Goal: Task Accomplishment & Management: Manage account settings

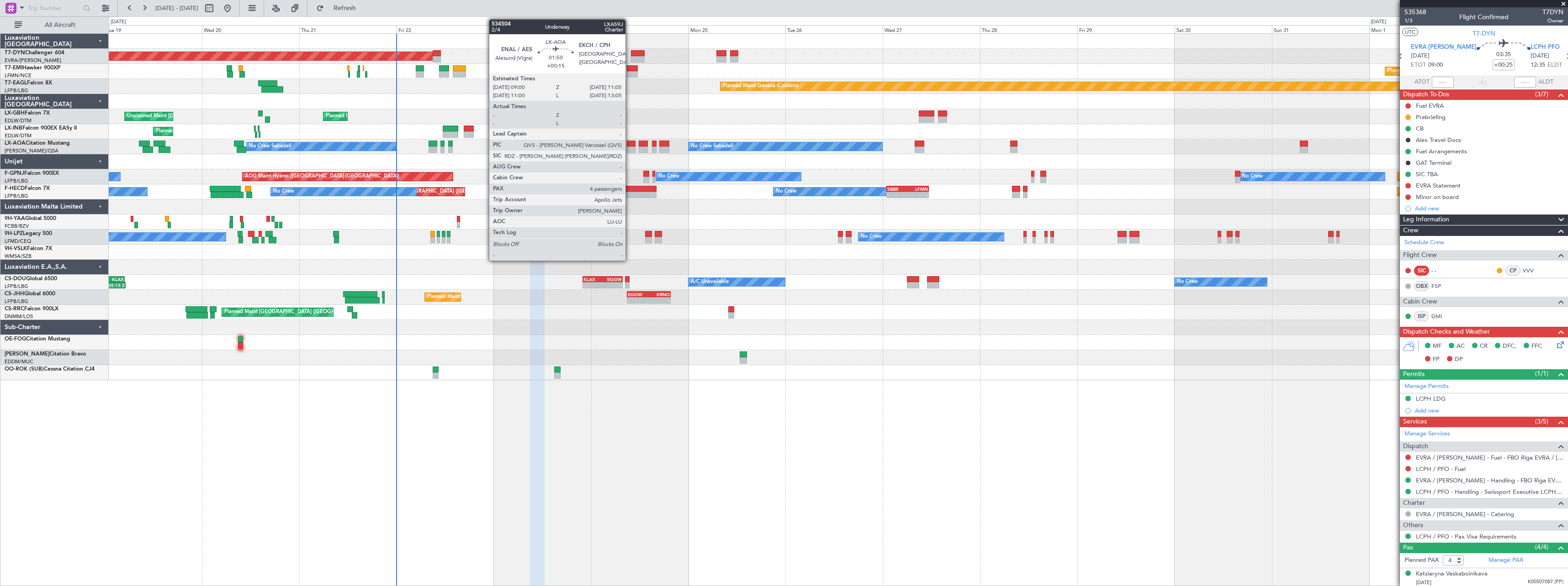
click at [630, 151] on div at bounding box center [631, 150] width 9 height 7
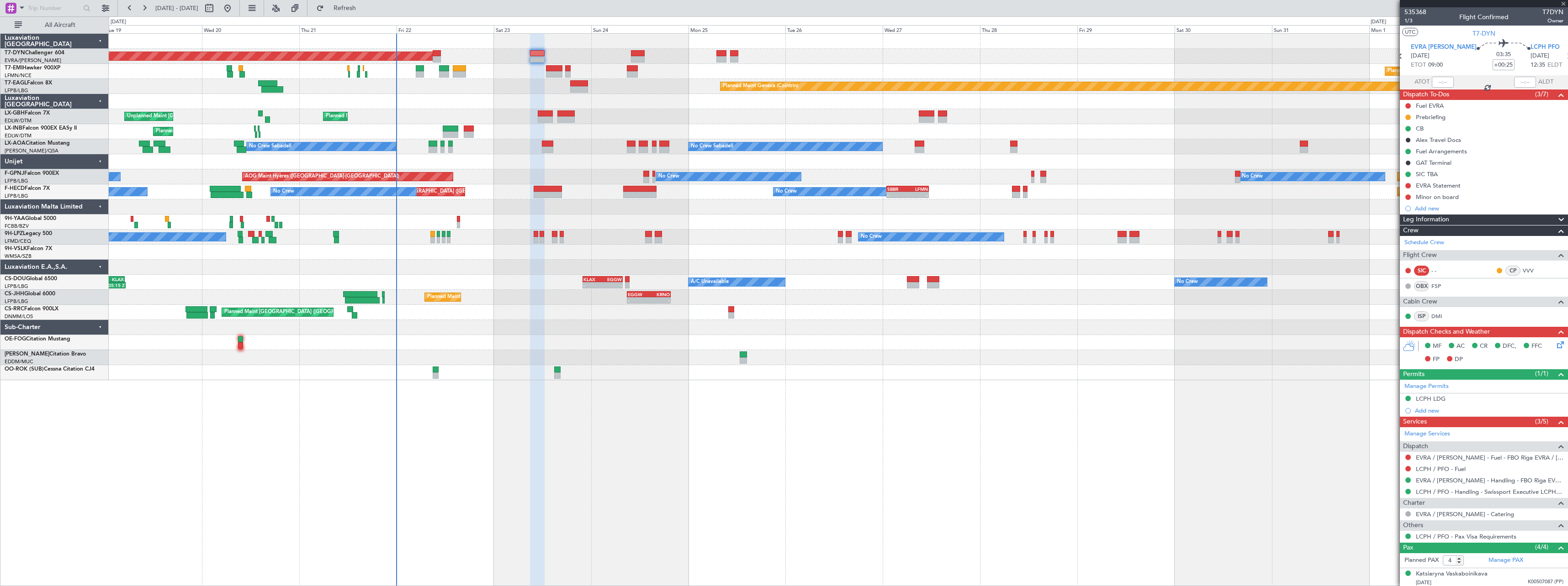
type input "+00:15"
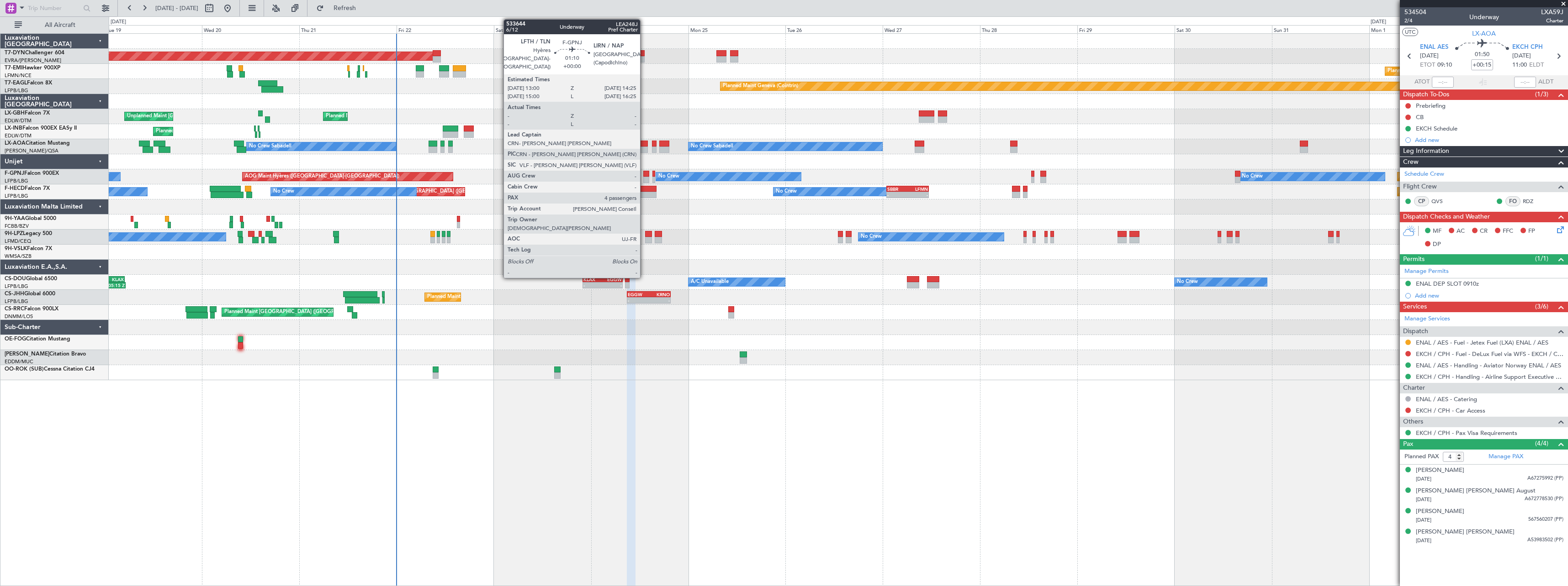
click at [644, 174] on div at bounding box center [646, 173] width 6 height 7
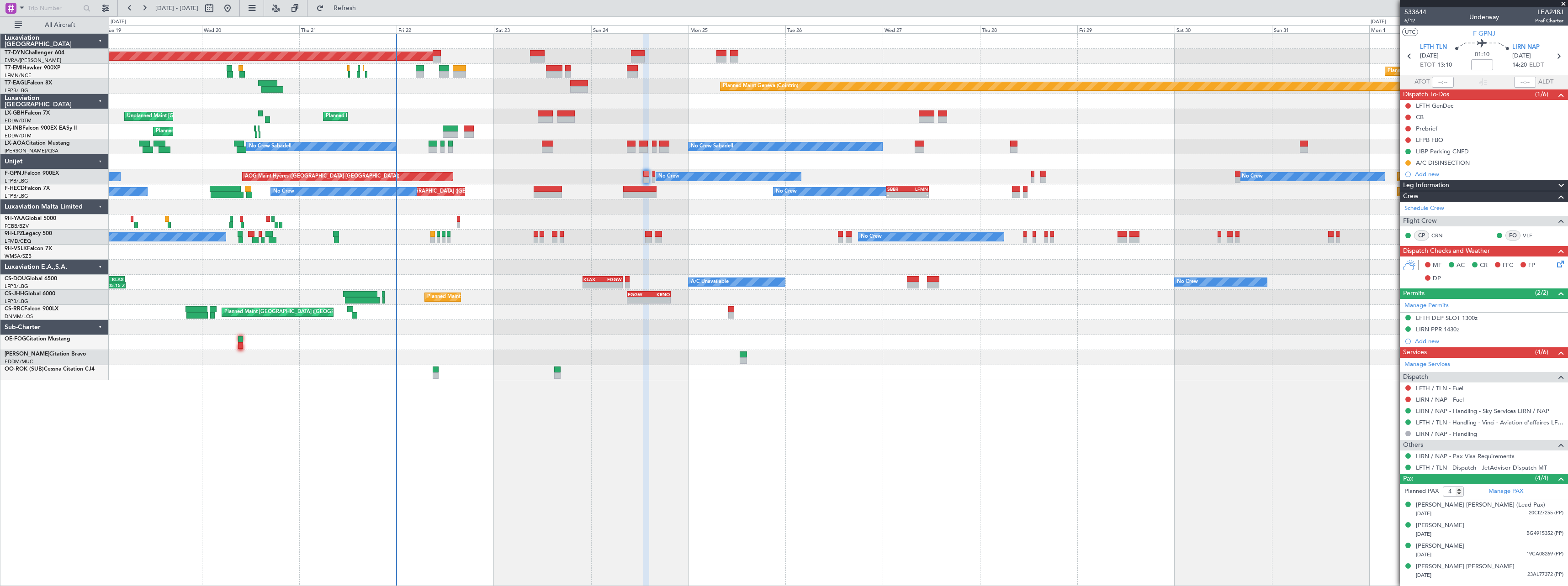
click at [1408, 22] on span "6/12" at bounding box center [1416, 21] width 22 height 8
click at [1471, 410] on link "LIRN / NAP - Handling - Sky Services LIRN / NAP" at bounding box center [1483, 412] width 133 height 8
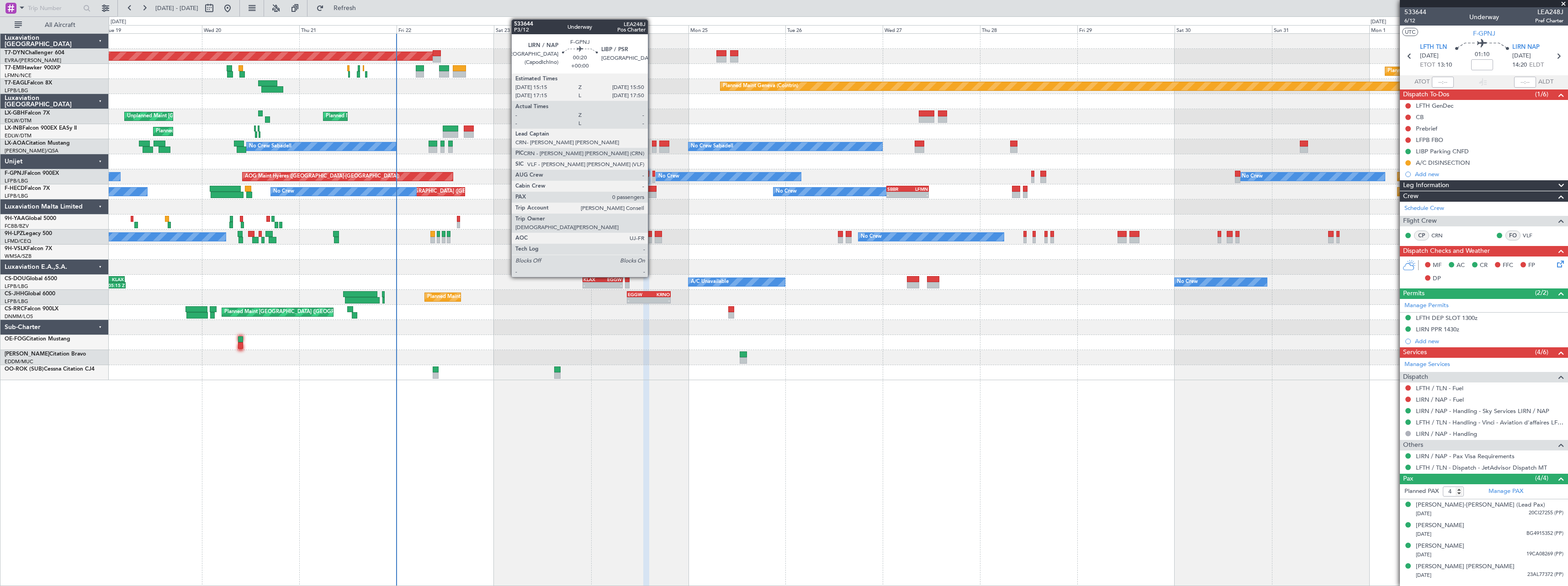
click at [652, 174] on div at bounding box center [653, 173] width 3 height 7
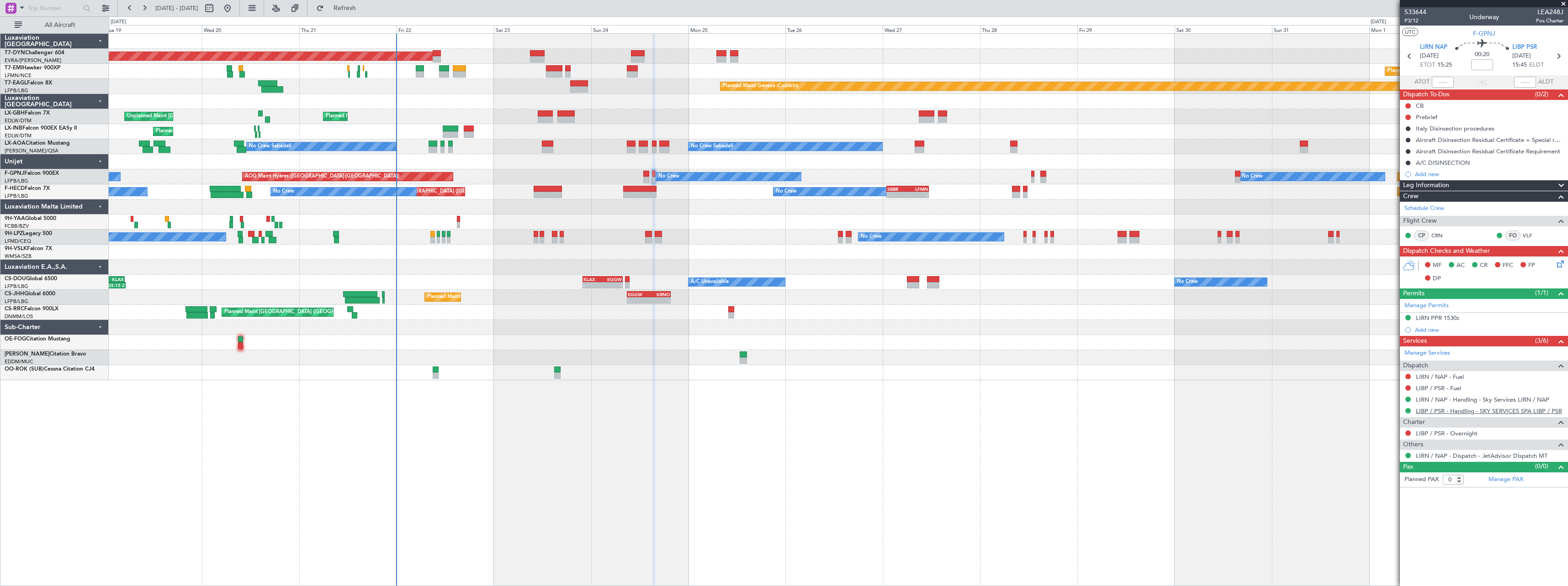
click at [1493, 409] on link "LIBP / PSR - Handling - SKY SERVICES SPA LIBP / PSR" at bounding box center [1489, 412] width 146 height 8
click at [1558, 264] on icon at bounding box center [1558, 262] width 7 height 7
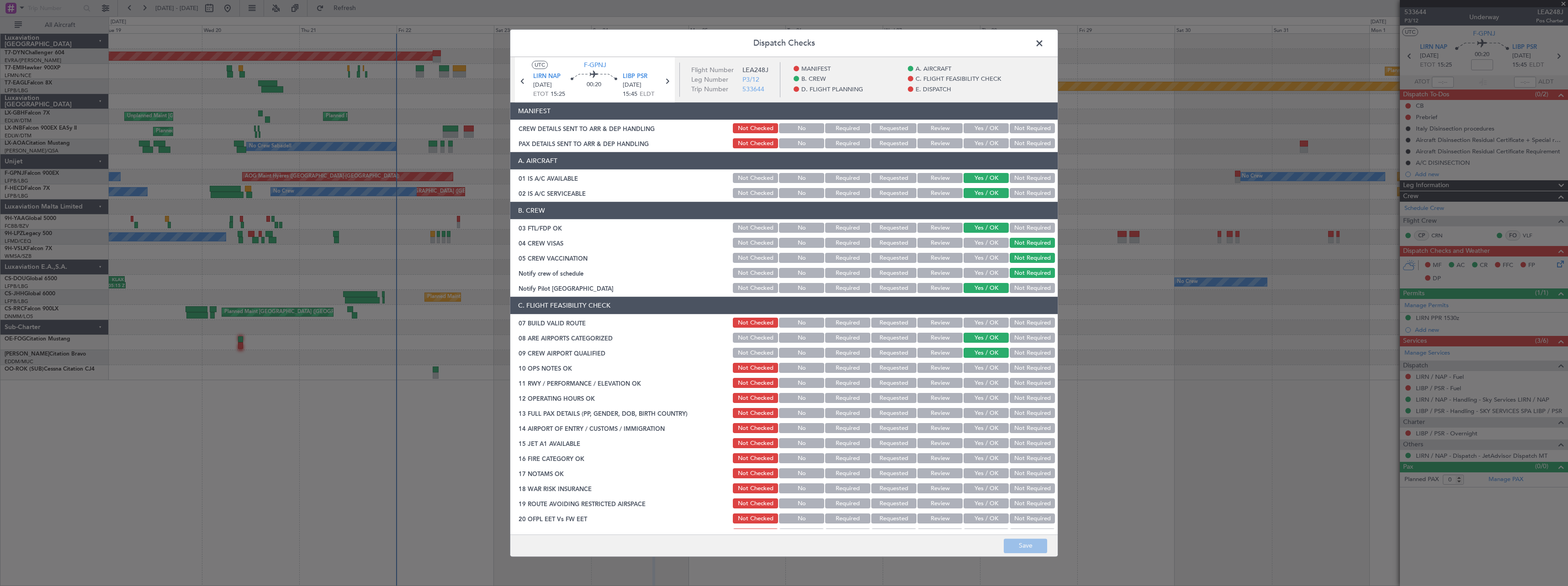
click at [966, 129] on button "Yes / OK" at bounding box center [986, 128] width 45 height 10
click at [1028, 145] on button "Not Required" at bounding box center [1033, 144] width 45 height 10
click at [1027, 548] on button "Save" at bounding box center [1026, 546] width 43 height 15
click at [1044, 39] on span at bounding box center [1044, 45] width 0 height 19
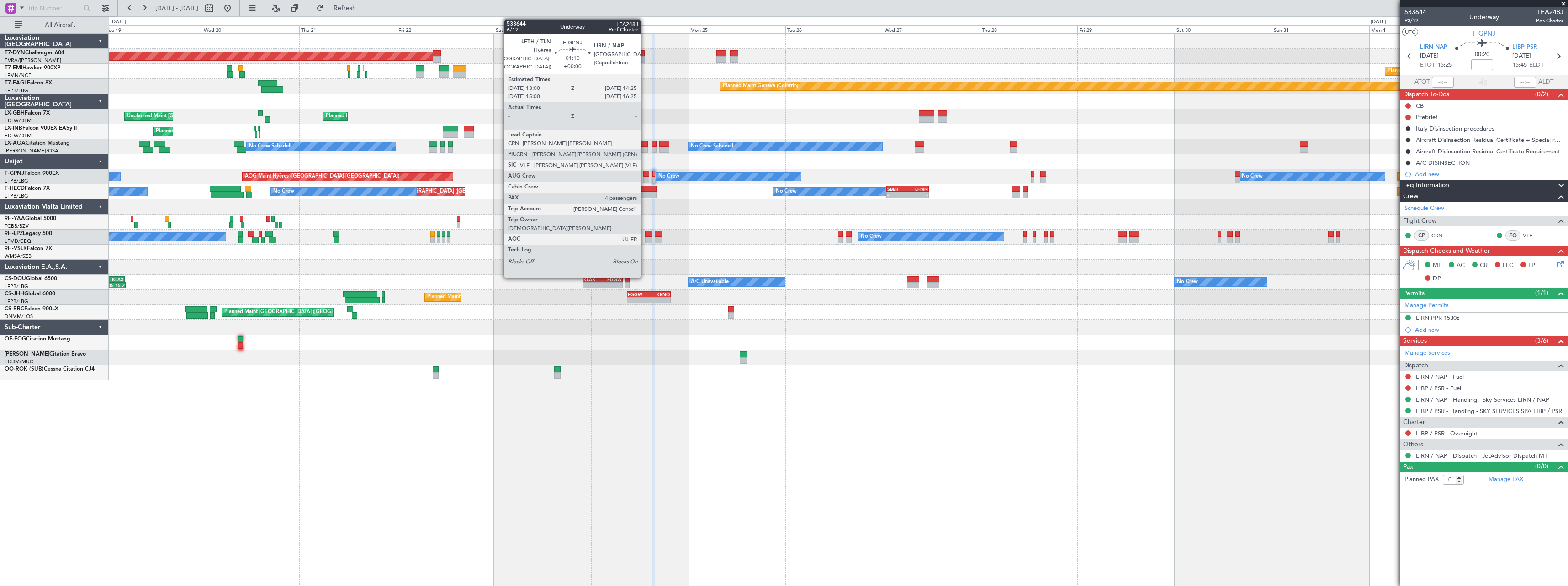
click at [645, 173] on div at bounding box center [646, 173] width 6 height 7
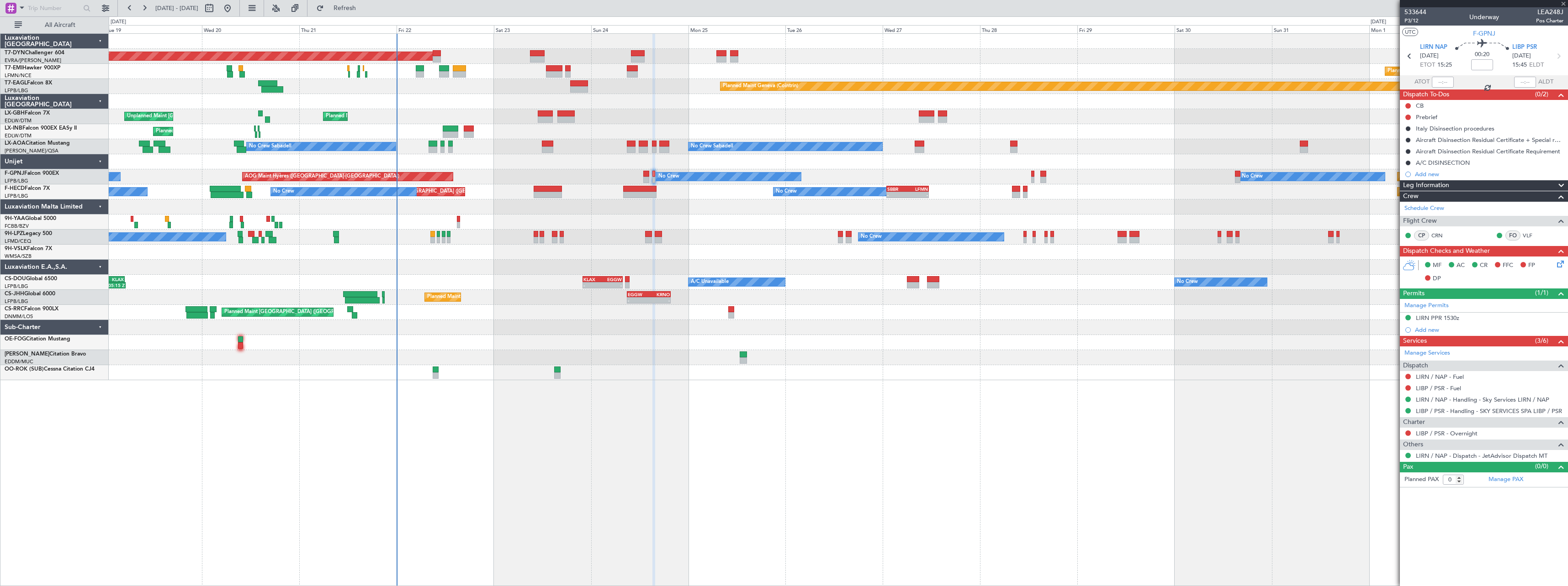
type input "4"
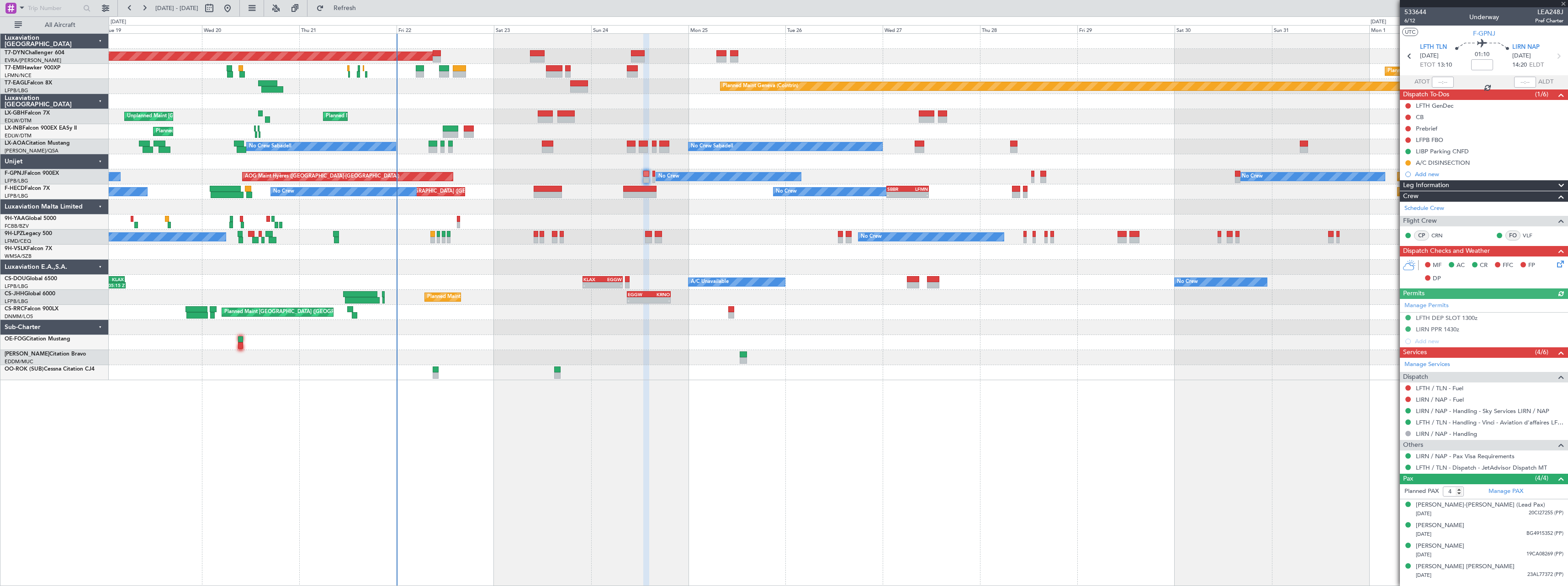
click at [1562, 264] on icon at bounding box center [1558, 262] width 7 height 7
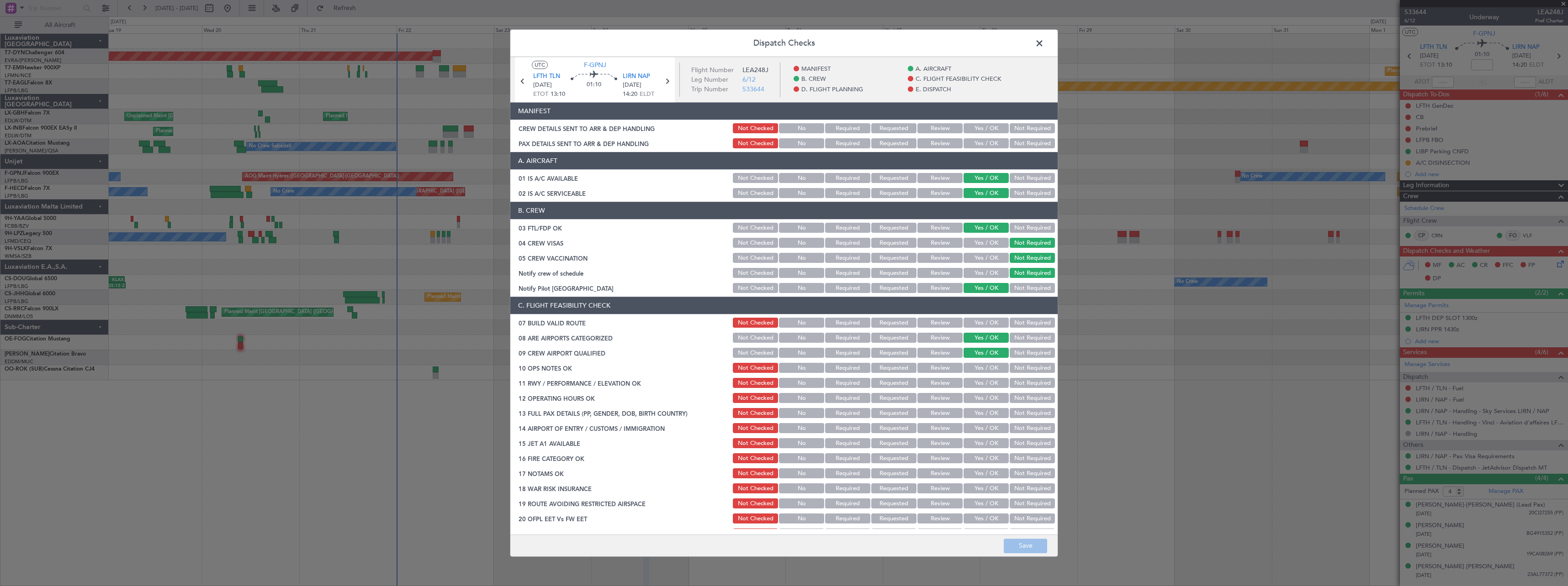
click at [974, 124] on button "Yes / OK" at bounding box center [986, 128] width 45 height 10
click at [975, 142] on button "Yes / OK" at bounding box center [986, 144] width 45 height 10
click at [1049, 542] on footer "Save" at bounding box center [784, 546] width 547 height 22
click at [1026, 546] on button "Save" at bounding box center [1026, 546] width 43 height 15
click at [1044, 42] on span at bounding box center [1044, 45] width 0 height 19
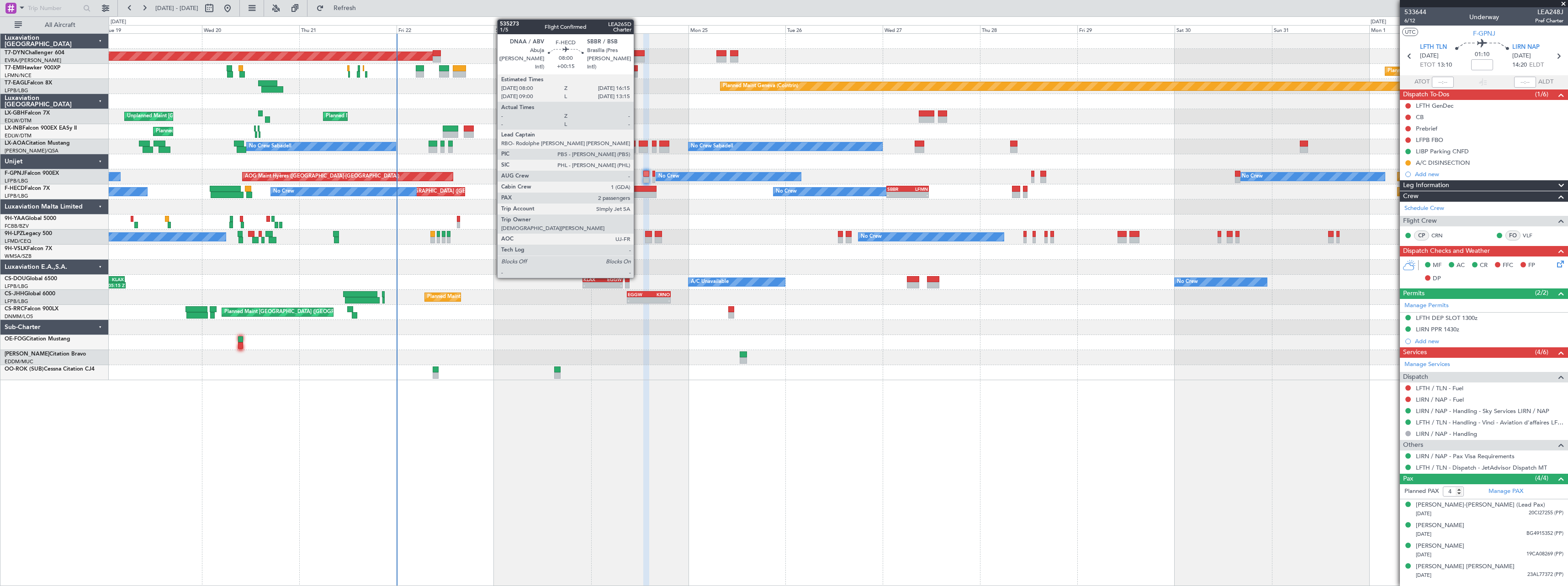
click at [638, 193] on div at bounding box center [640, 195] width 33 height 7
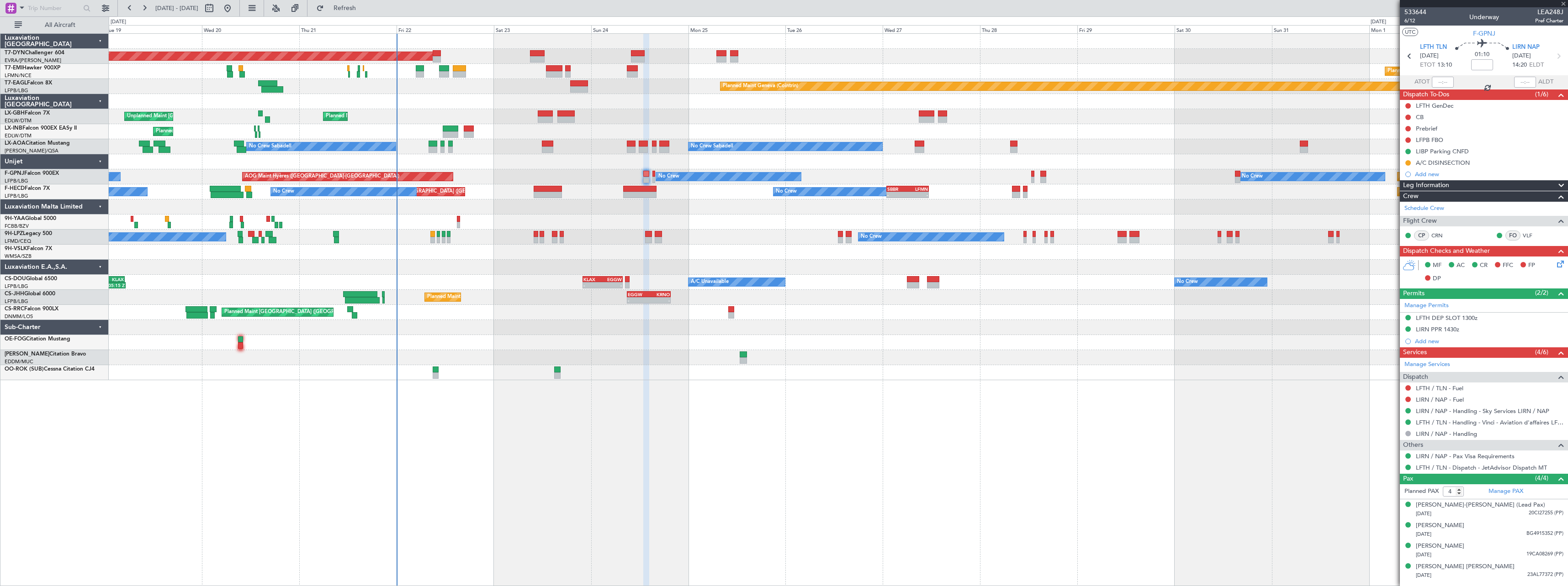
type input "+00:15"
type input "2"
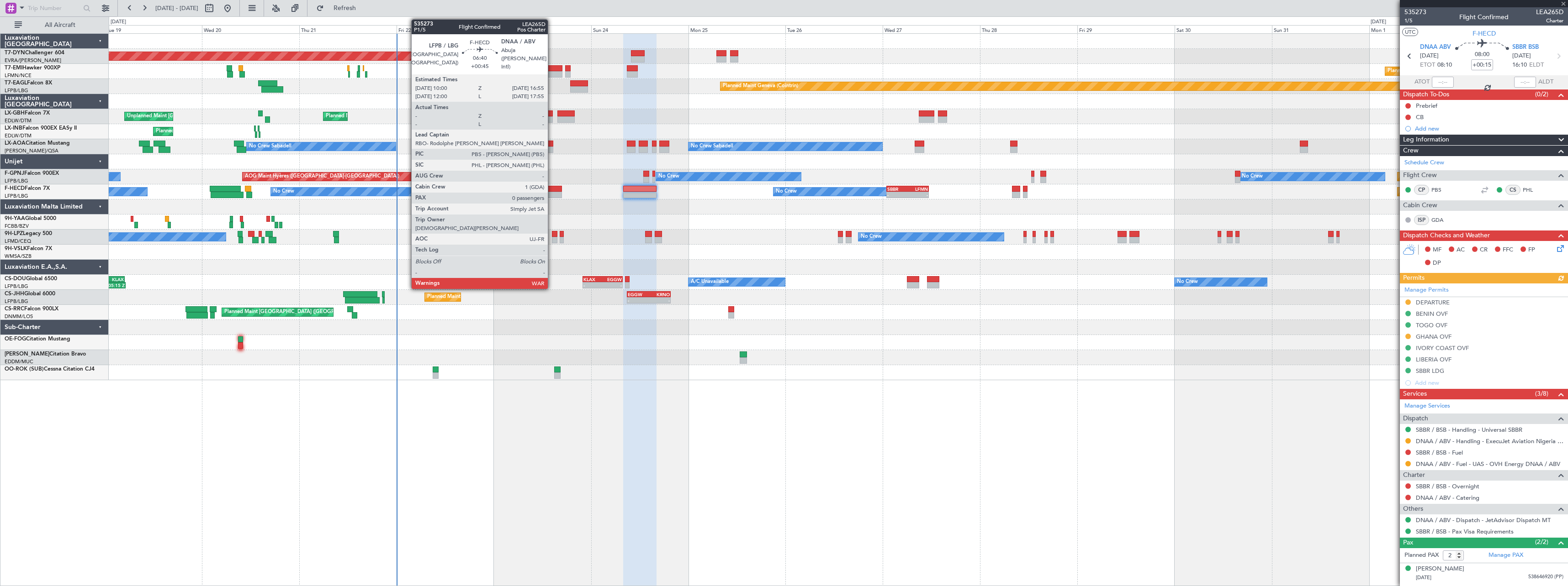
click at [552, 190] on div at bounding box center [547, 189] width 28 height 7
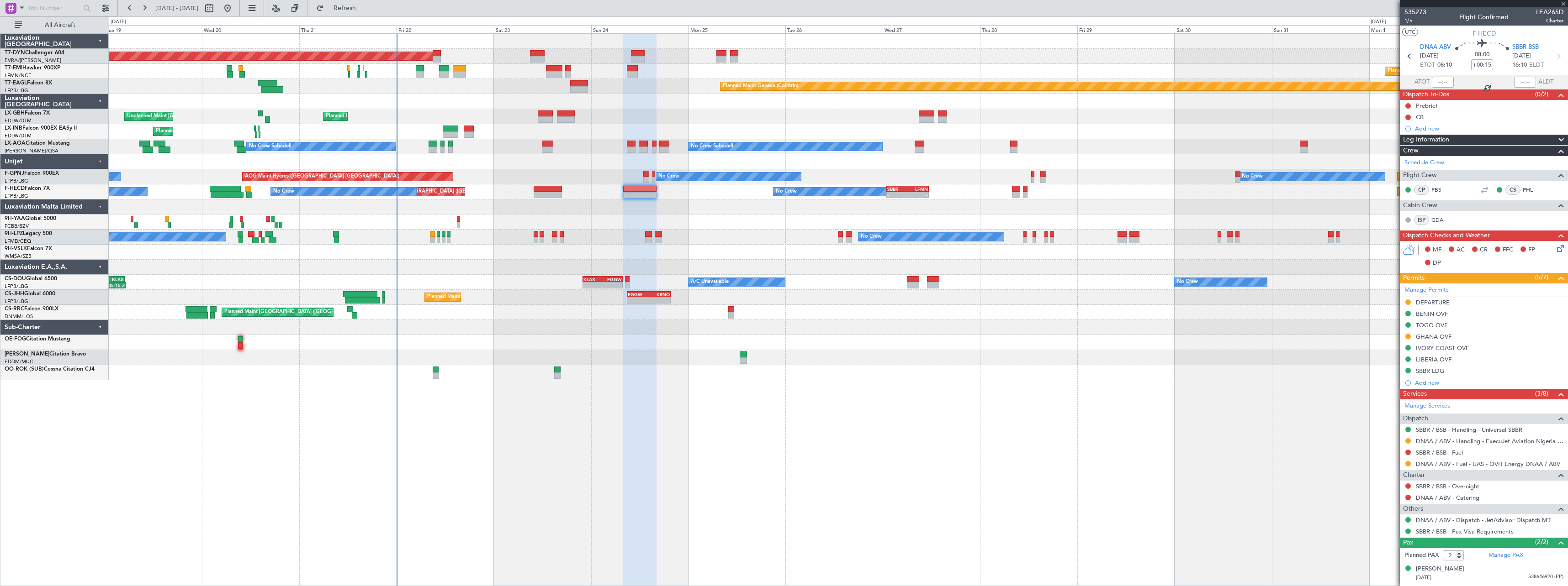
type input "+00:45"
type input "0"
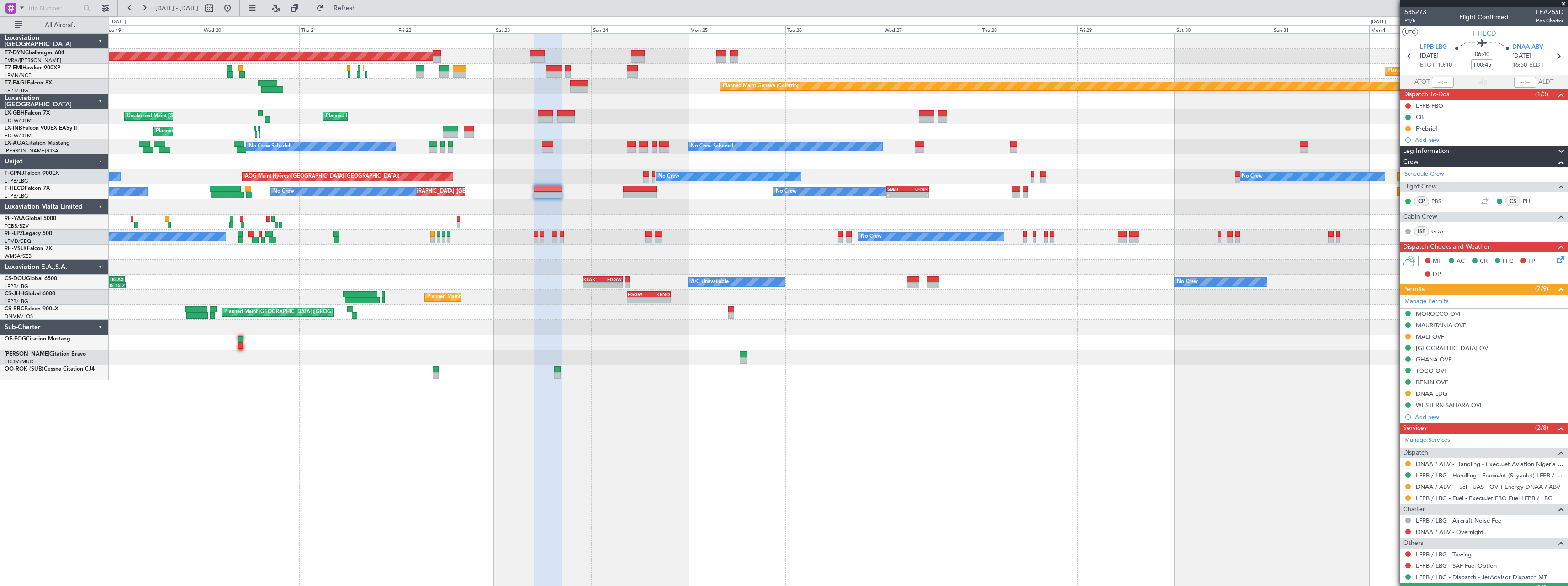
click at [1412, 21] on span "P1/5" at bounding box center [1416, 21] width 22 height 8
click at [1475, 464] on link "DNAA / ABV - Handling - ExecuJet Aviation Nigeria DNAA" at bounding box center [1490, 464] width 148 height 8
click at [1492, 476] on link "LFPB / LBG - Handling - ExecuJet (Skyvalet) LFPB / LBG" at bounding box center [1490, 475] width 148 height 8
click at [1480, 473] on link "LFPB / LBG - Handling - ExecuJet (Skyvalet) LFPB / LBG" at bounding box center [1490, 475] width 148 height 8
click at [1515, 463] on link "DNAA / ABV - Handling - ExecuJet Aviation Nigeria DNAA" at bounding box center [1490, 464] width 148 height 8
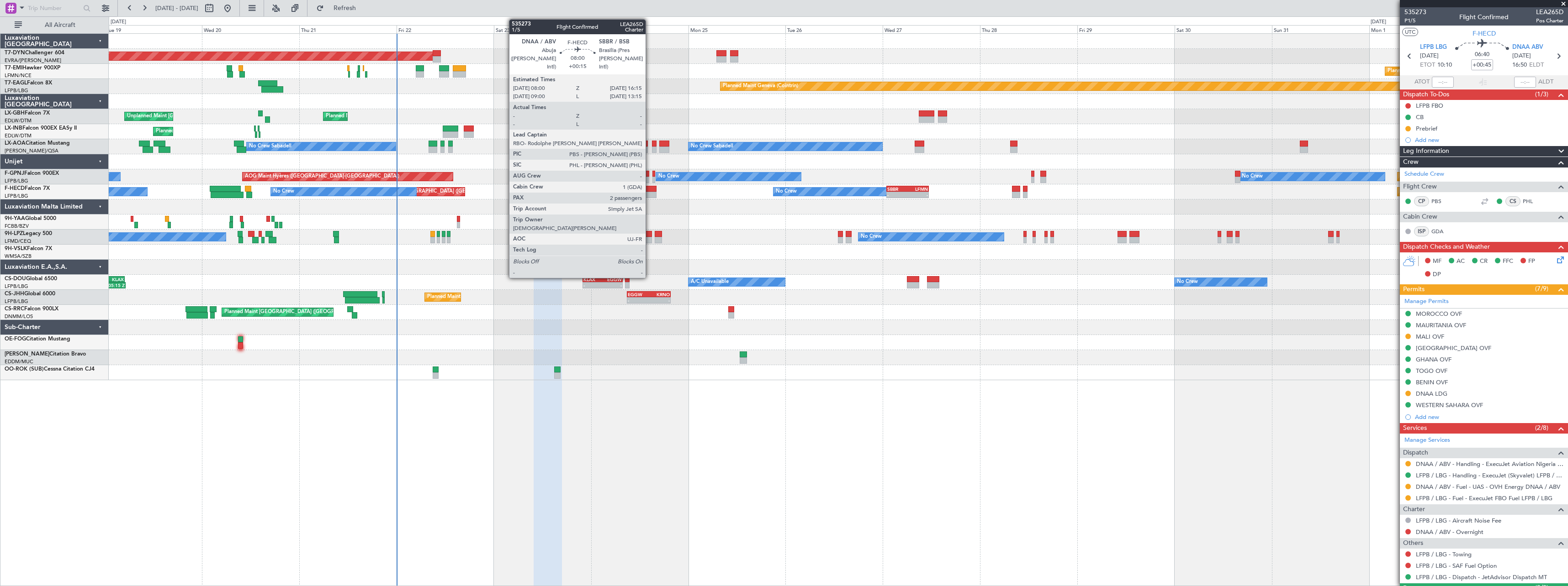
click at [644, 191] on div at bounding box center [640, 189] width 33 height 7
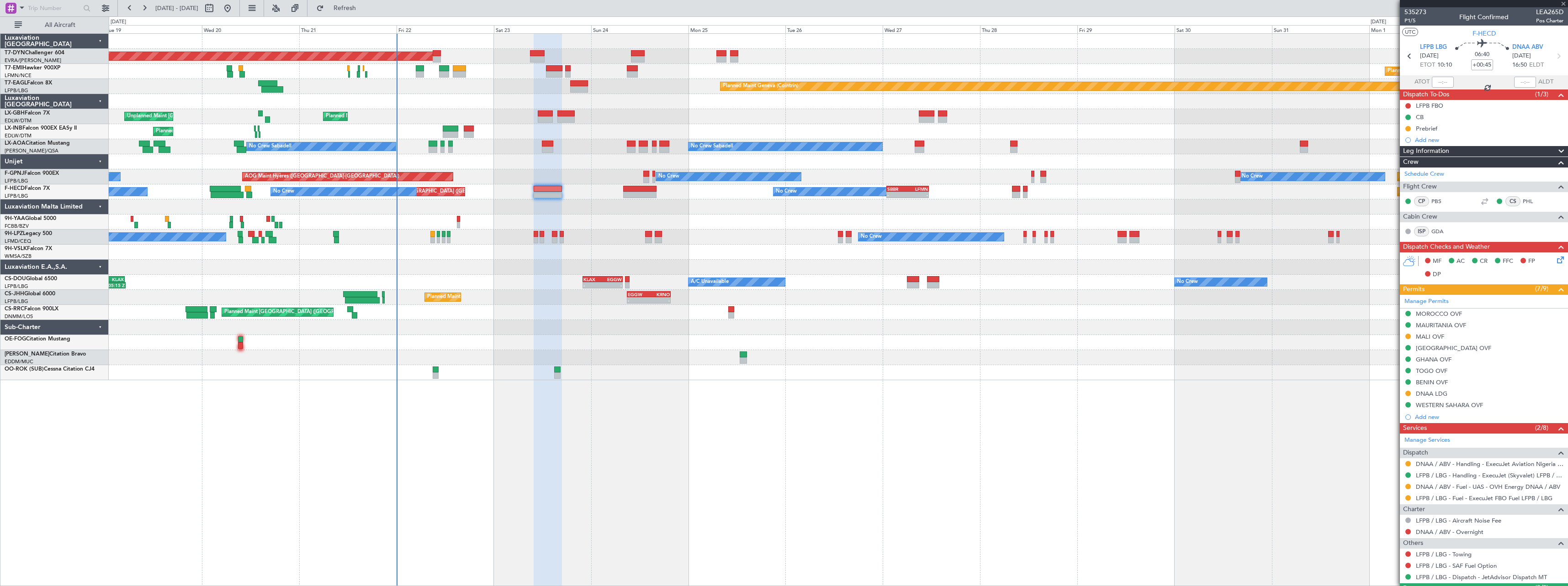
type input "+00:15"
type input "2"
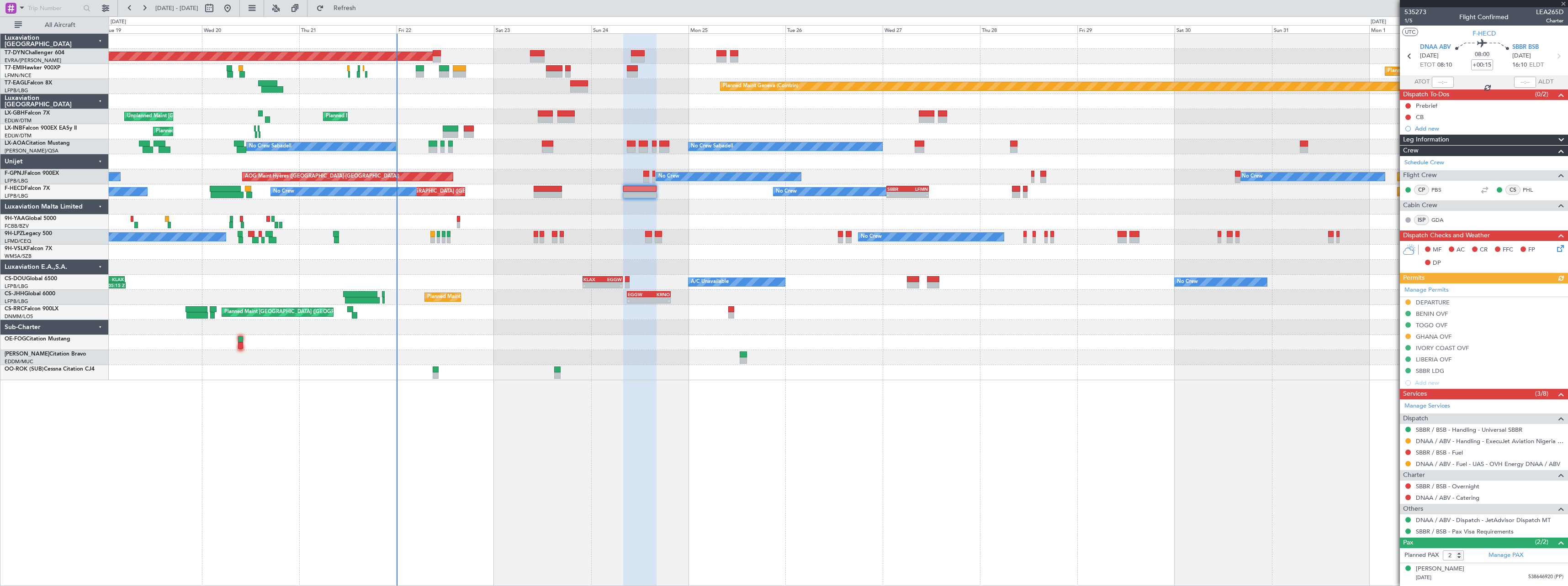
click at [1455, 433] on div "SBBR / BSB - Handling - Universal SBBR" at bounding box center [1484, 430] width 168 height 12
click at [1455, 430] on link "SBBR / BSB - Handling - Universal SBBR" at bounding box center [1469, 430] width 107 height 8
click at [1555, 249] on icon at bounding box center [1558, 246] width 7 height 7
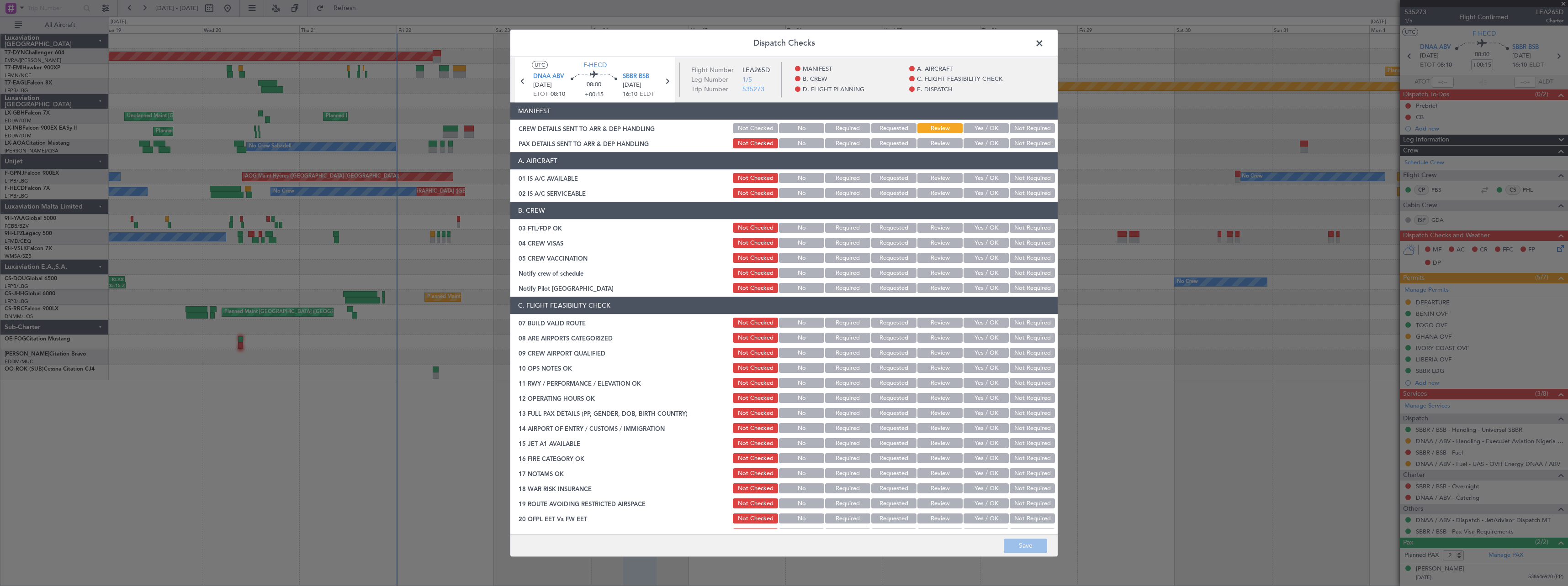
click at [972, 128] on button "Yes / OK" at bounding box center [986, 128] width 45 height 10
click at [973, 147] on button "Yes / OK" at bounding box center [986, 144] width 45 height 10
click at [1024, 550] on button "Save" at bounding box center [1026, 546] width 43 height 15
click at [1044, 43] on span at bounding box center [1044, 45] width 0 height 19
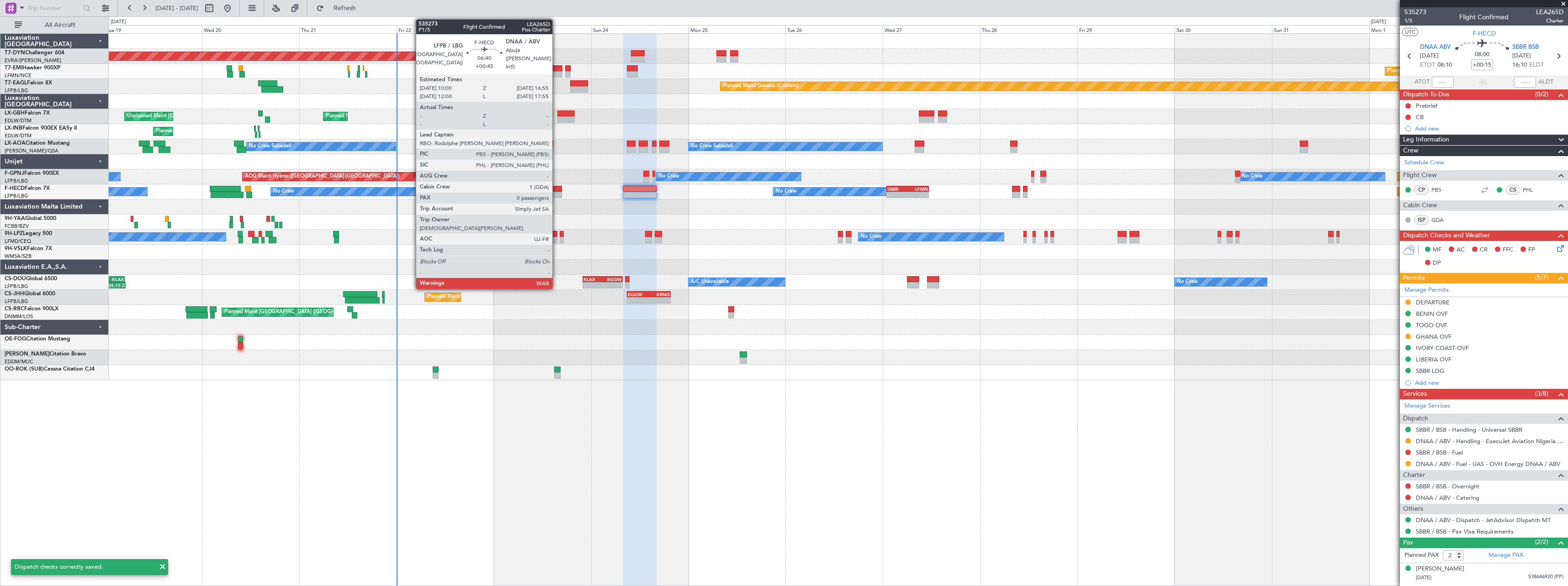
click at [556, 187] on div at bounding box center [547, 189] width 28 height 7
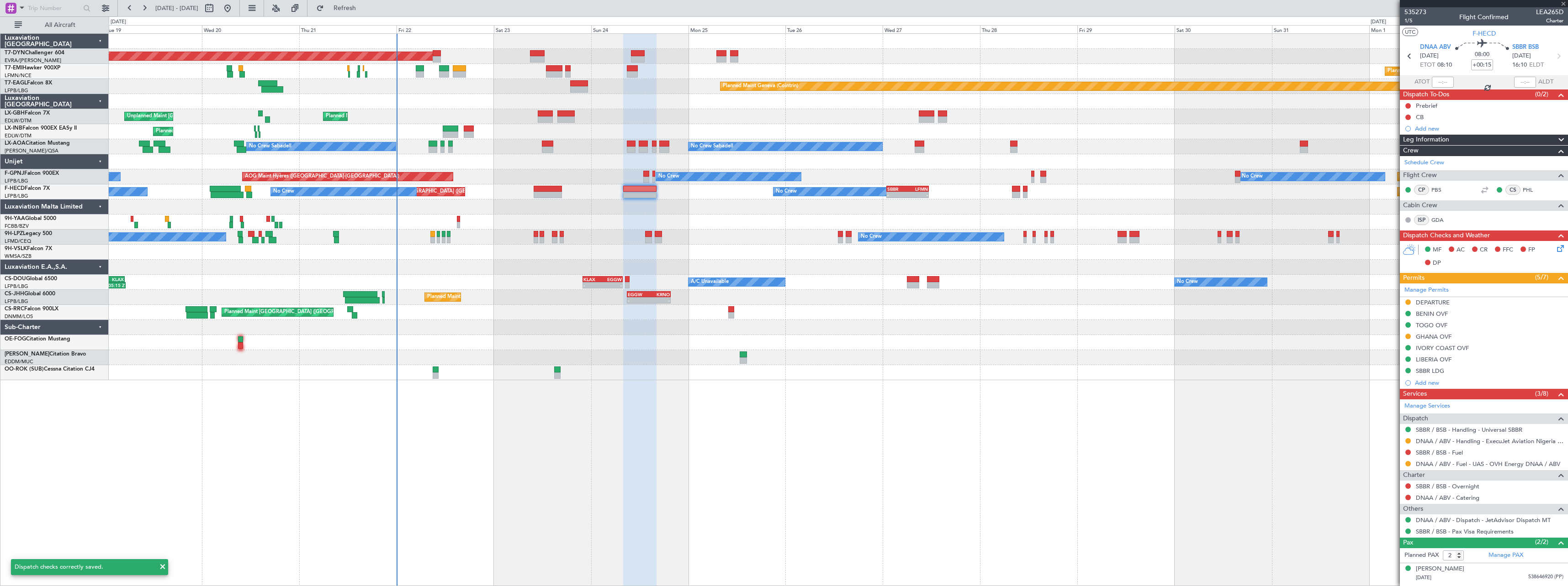
type input "+00:45"
type input "0"
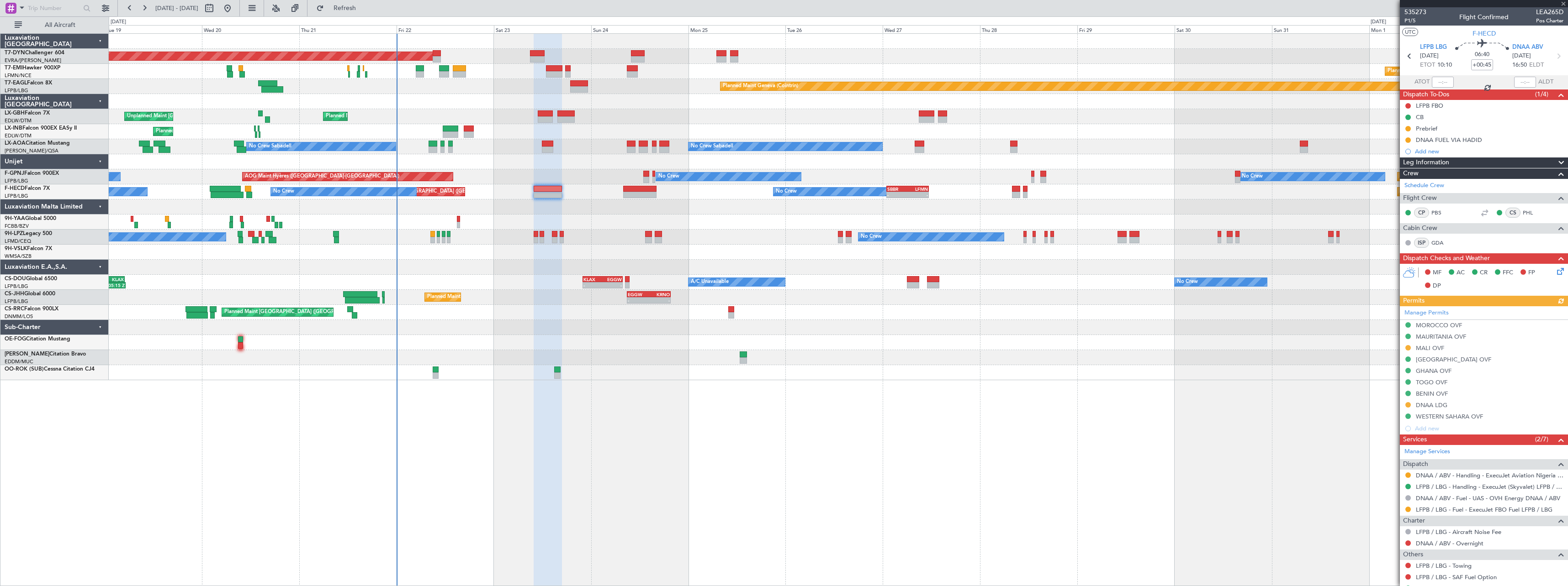
click at [1555, 271] on icon at bounding box center [1558, 269] width 7 height 7
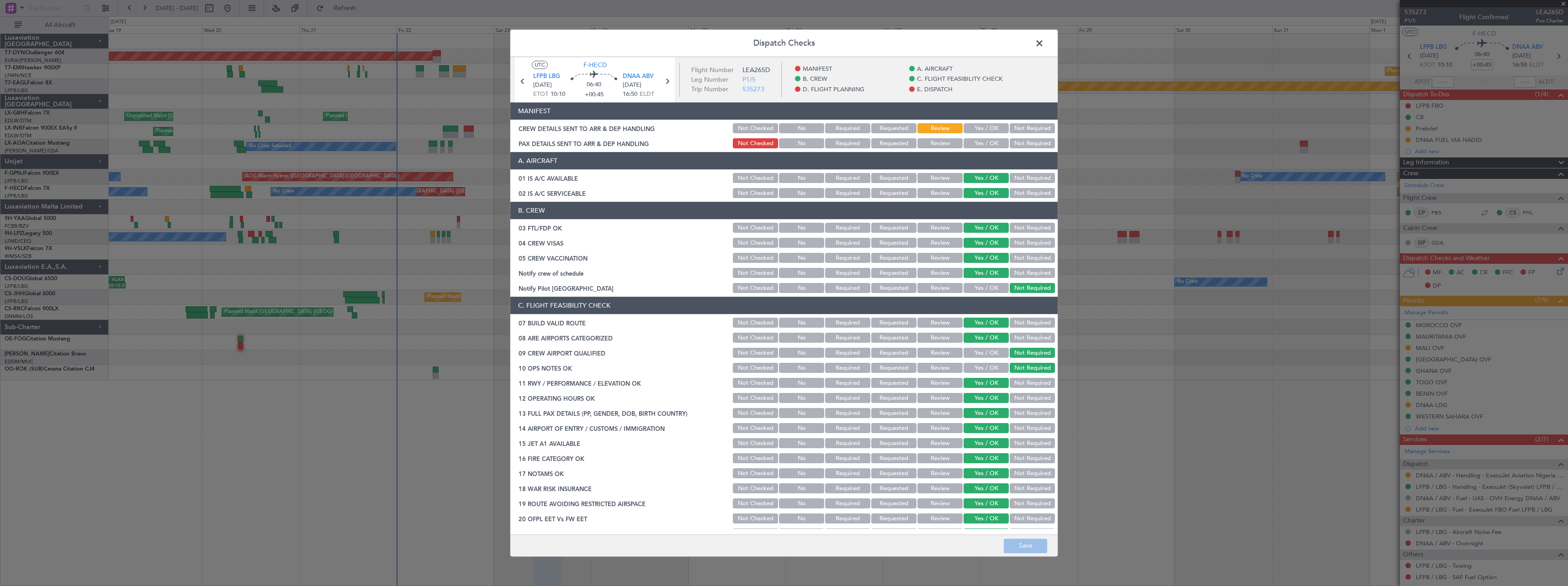
click at [970, 128] on button "Yes / OK" at bounding box center [986, 128] width 45 height 10
click at [1027, 147] on button "Not Required" at bounding box center [1033, 144] width 45 height 10
click at [1027, 540] on button "Save" at bounding box center [1026, 546] width 43 height 15
click at [1044, 41] on span at bounding box center [1044, 45] width 0 height 19
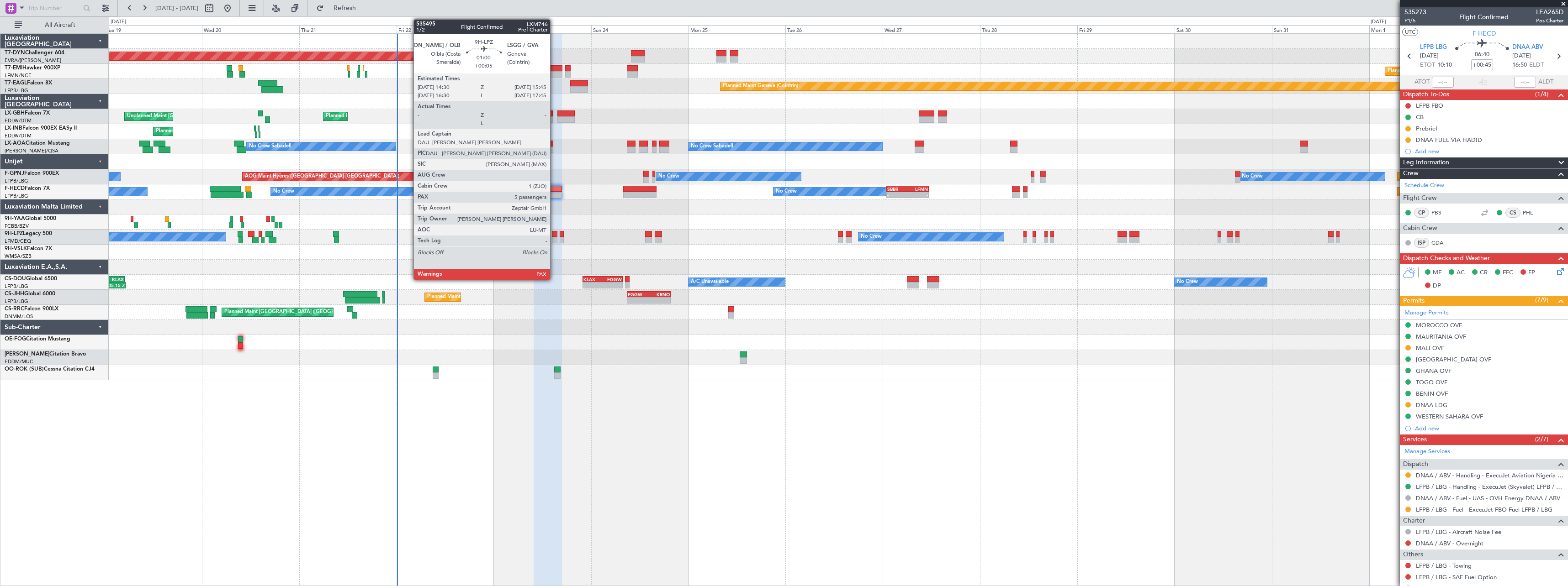
click at [554, 239] on div at bounding box center [555, 240] width 6 height 7
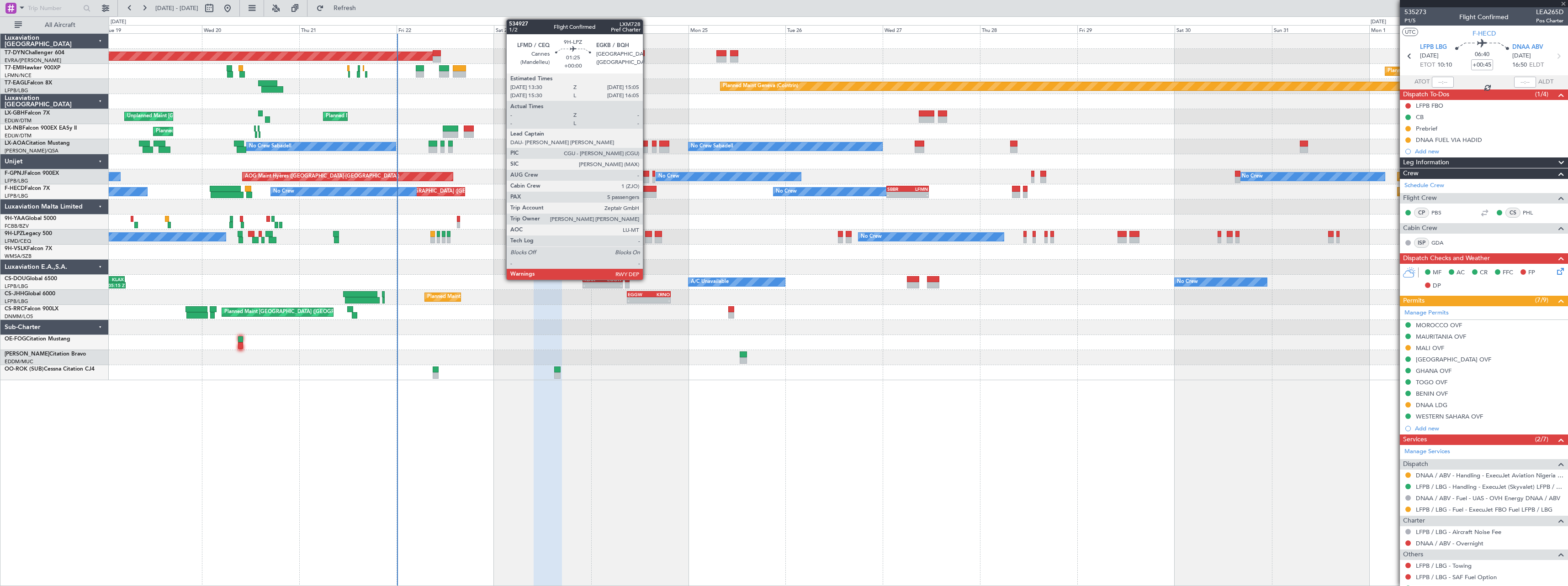
type input "+00:05"
type input "6"
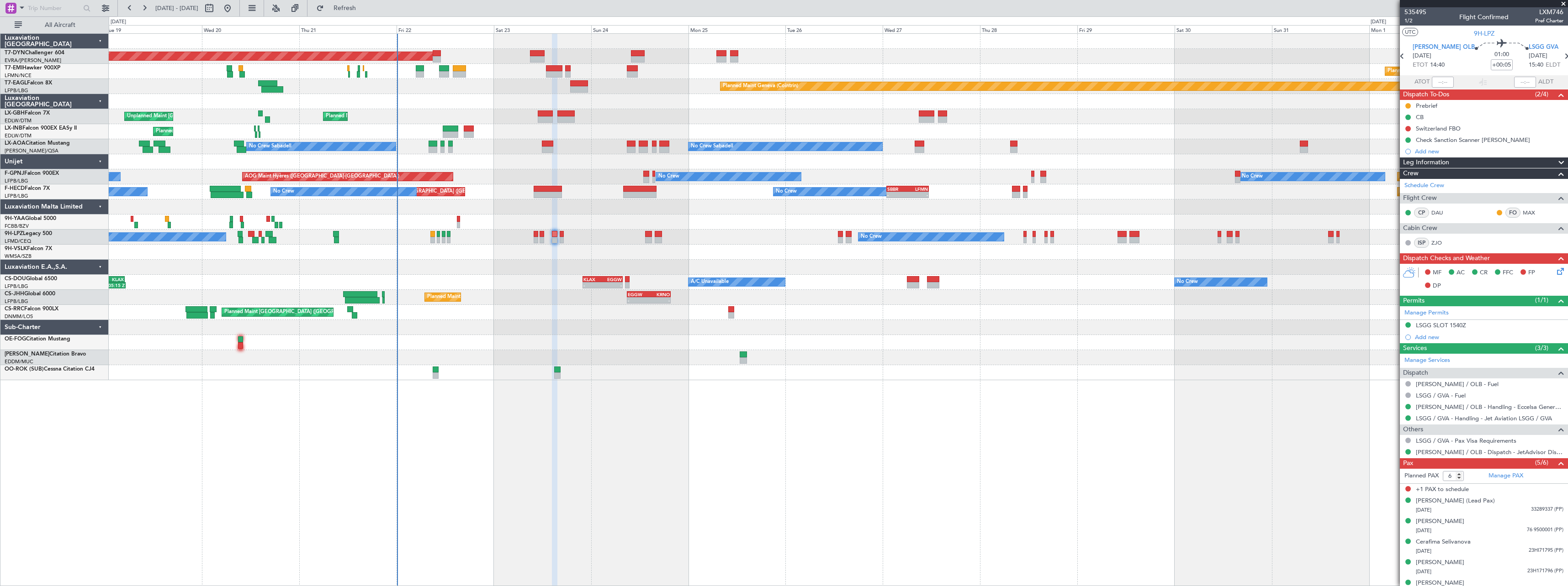
click at [1556, 273] on icon at bounding box center [1558, 269] width 7 height 7
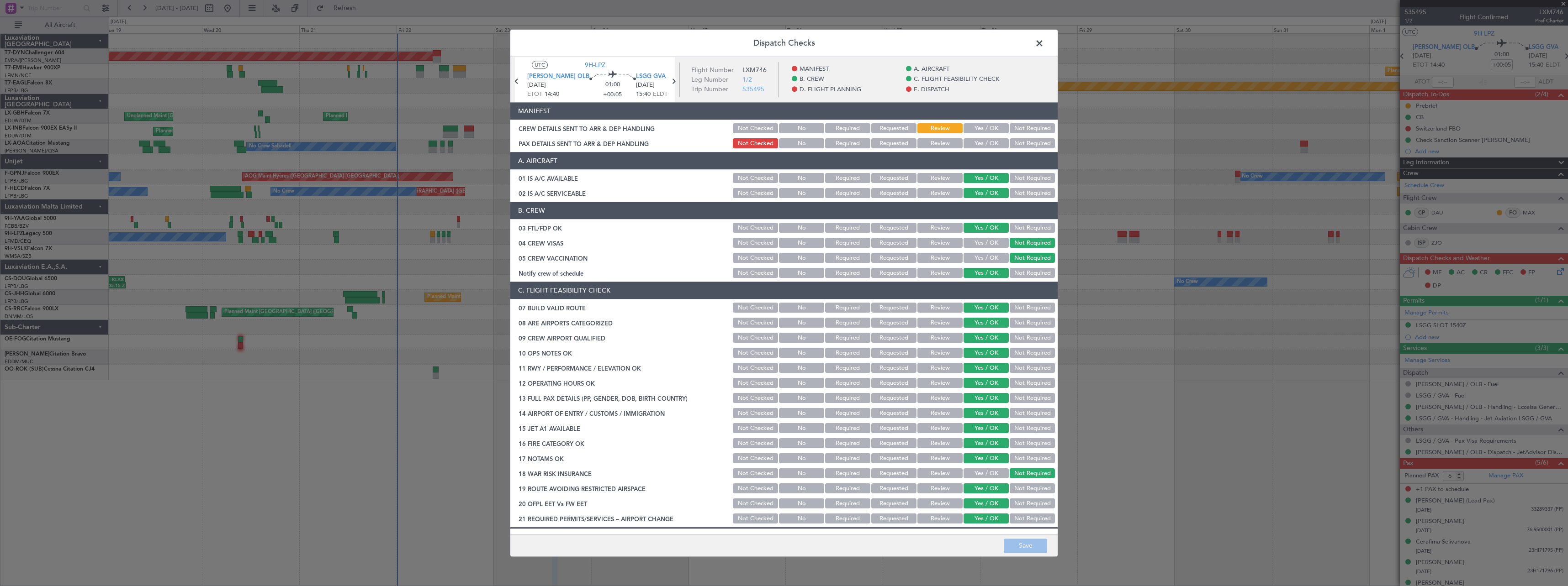
click at [977, 129] on button "Yes / OK" at bounding box center [986, 128] width 45 height 10
click at [980, 139] on button "Yes / OK" at bounding box center [986, 144] width 45 height 10
click at [1027, 544] on button "Save" at bounding box center [1026, 546] width 43 height 15
click at [1044, 38] on span at bounding box center [1044, 45] width 0 height 19
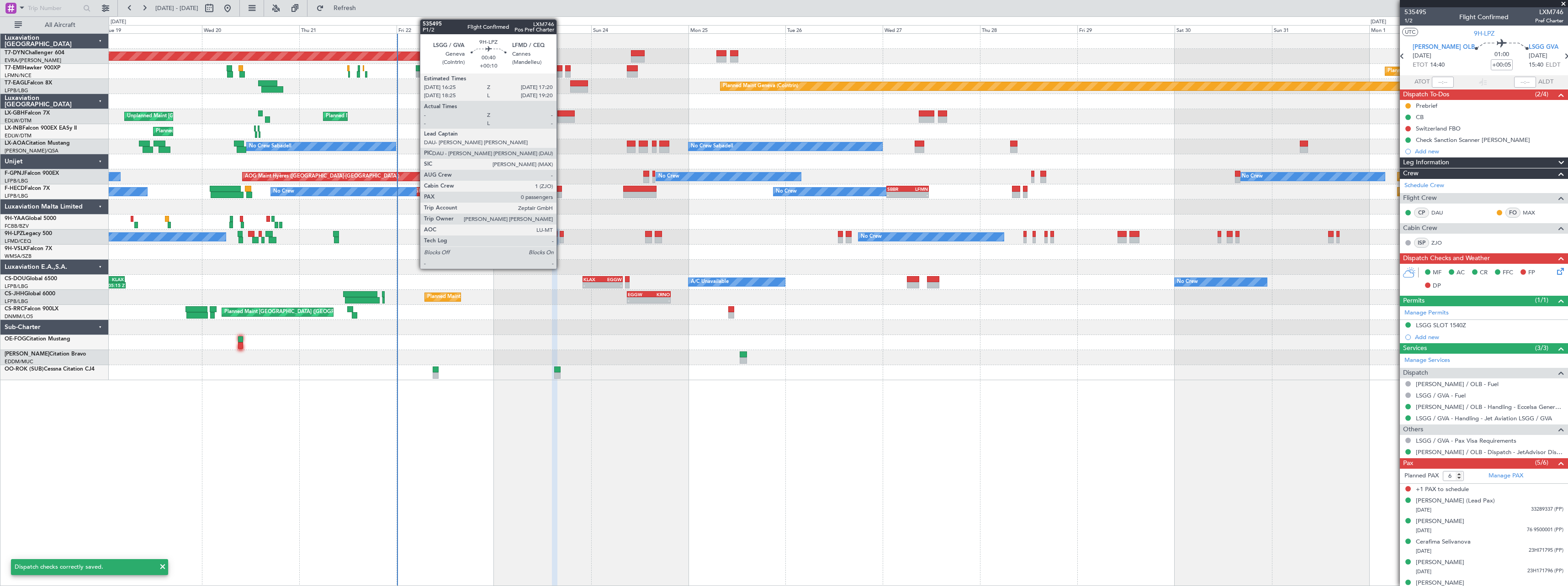
click at [561, 237] on div at bounding box center [562, 240] width 4 height 7
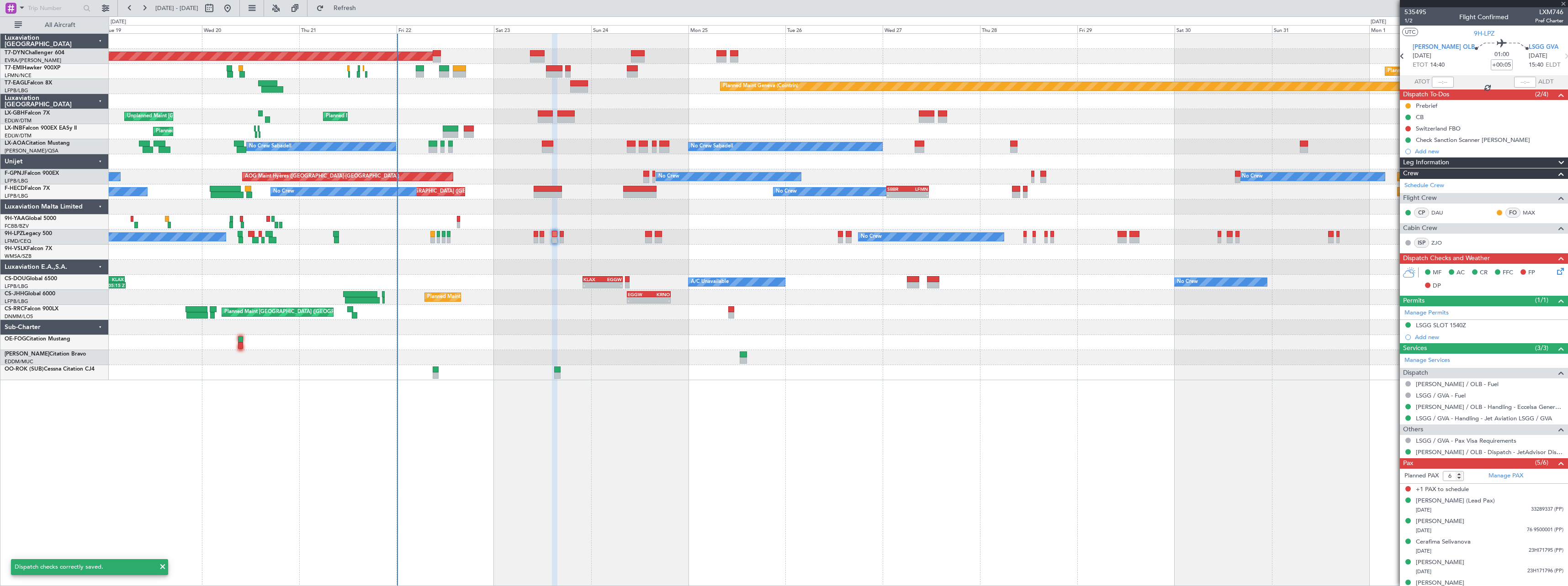
type input "+00:10"
type input "0"
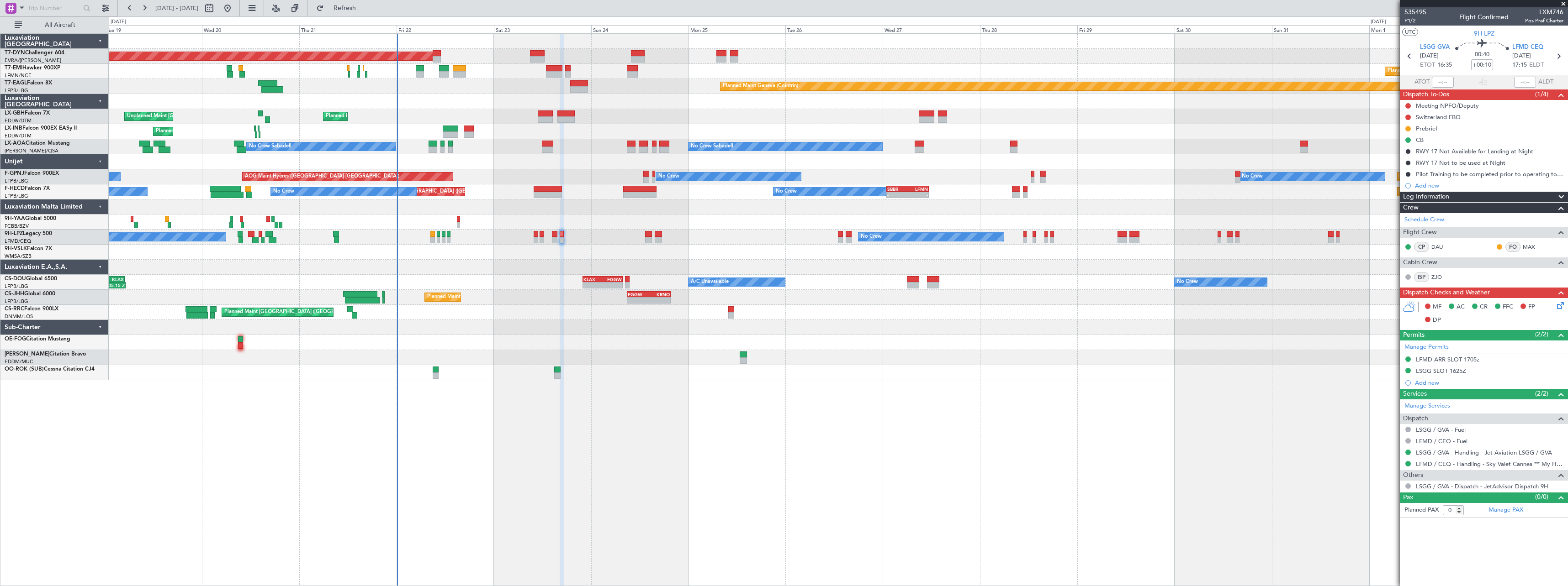
click at [1560, 307] on icon at bounding box center [1558, 304] width 7 height 7
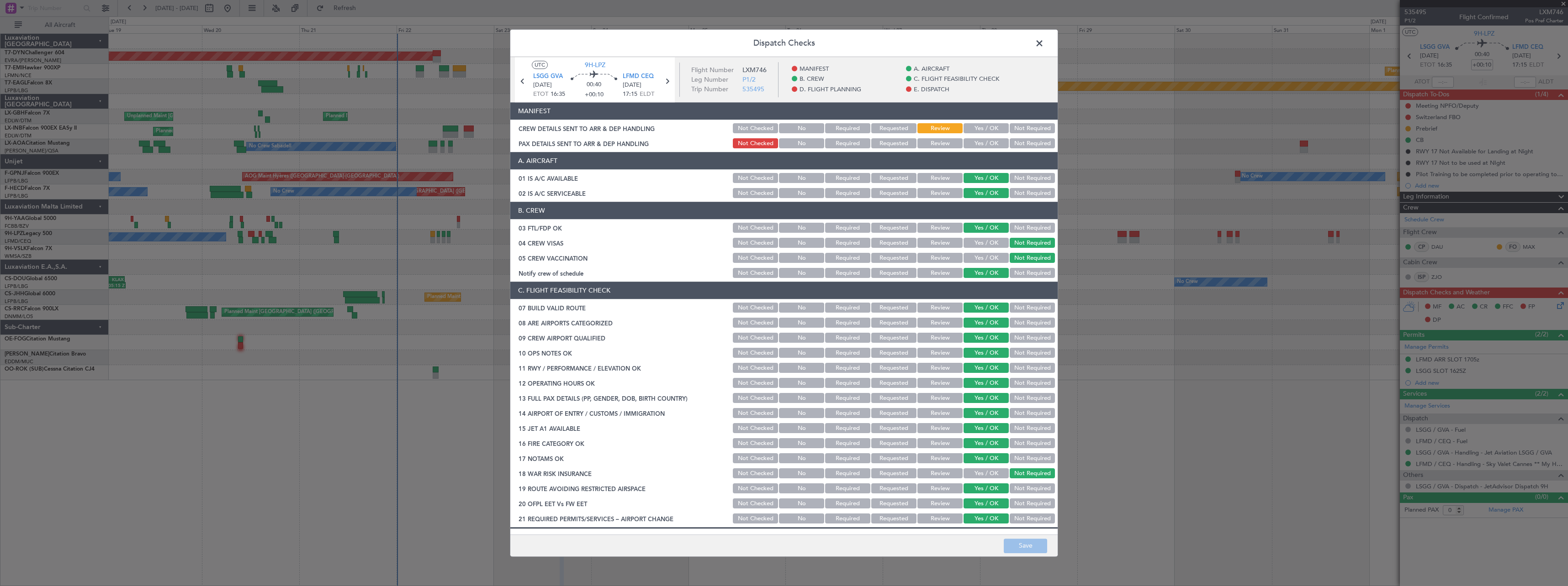
click at [977, 130] on button "Yes / OK" at bounding box center [986, 128] width 45 height 10
click at [1021, 143] on button "Not Required" at bounding box center [1033, 144] width 45 height 10
click at [1025, 547] on button "Save" at bounding box center [1026, 546] width 43 height 15
click at [1044, 42] on span at bounding box center [1044, 45] width 0 height 19
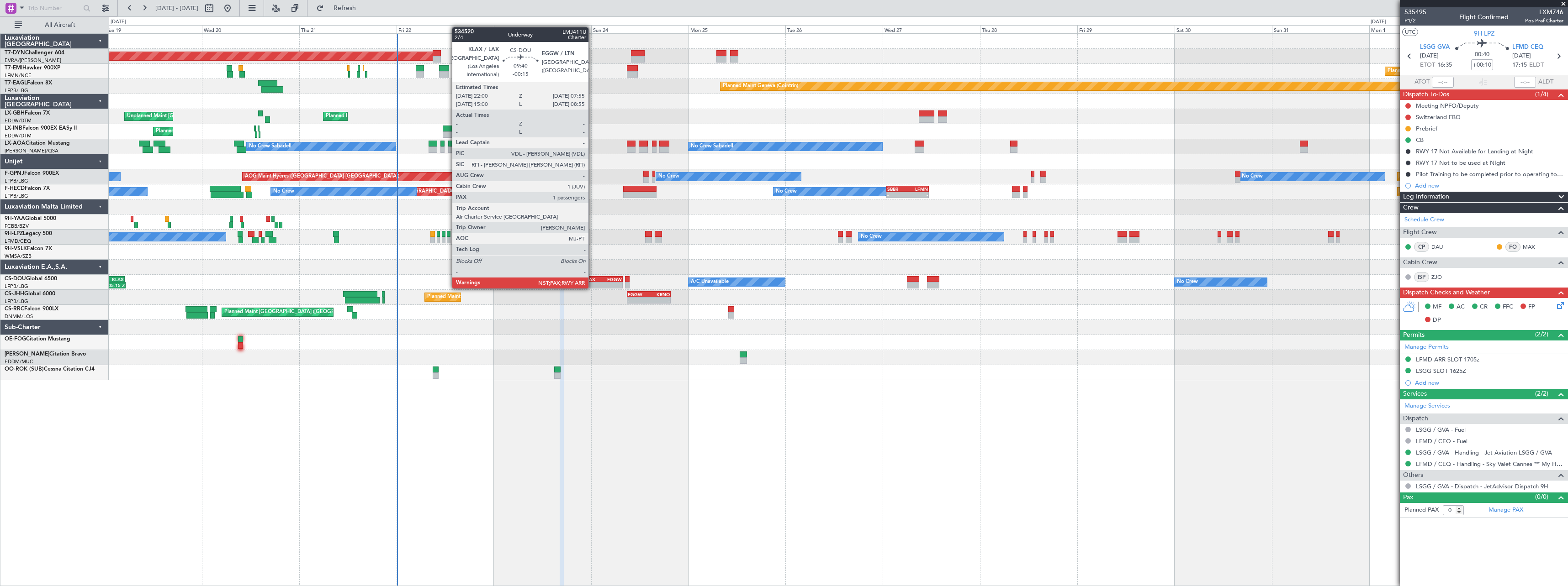
click at [592, 279] on div "KLAX" at bounding box center [593, 279] width 20 height 6
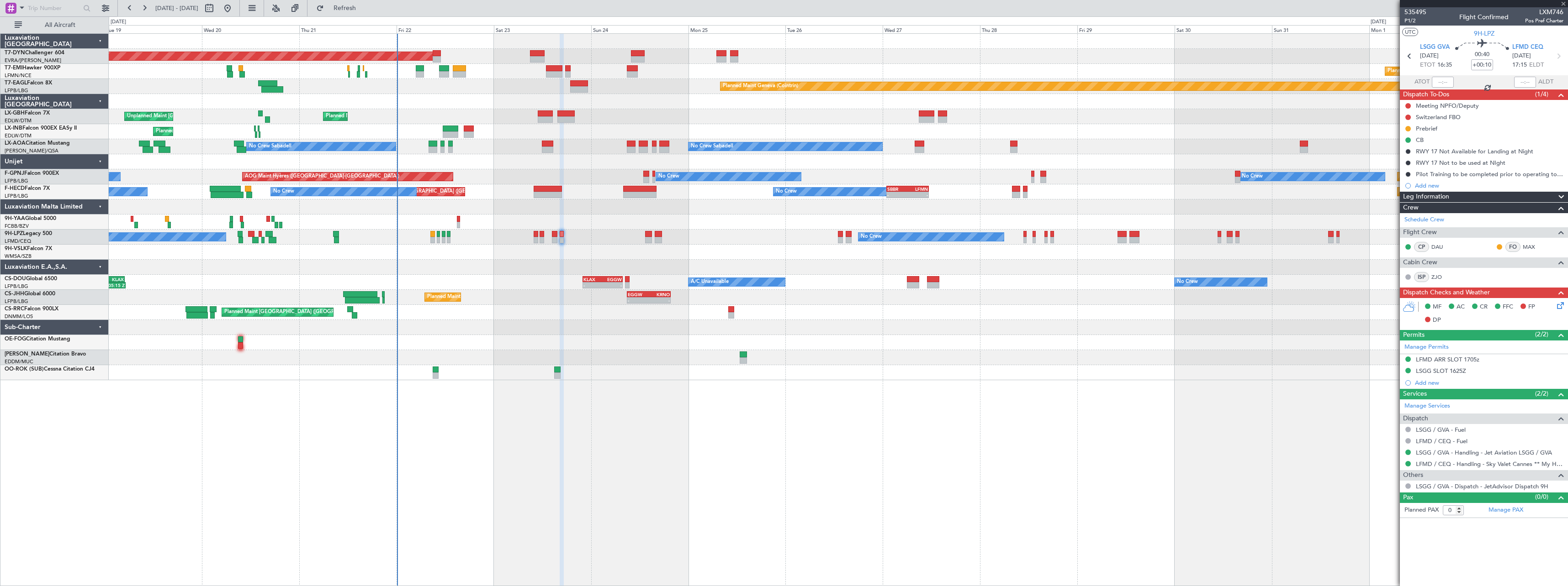
type input "-00:15"
type input "3"
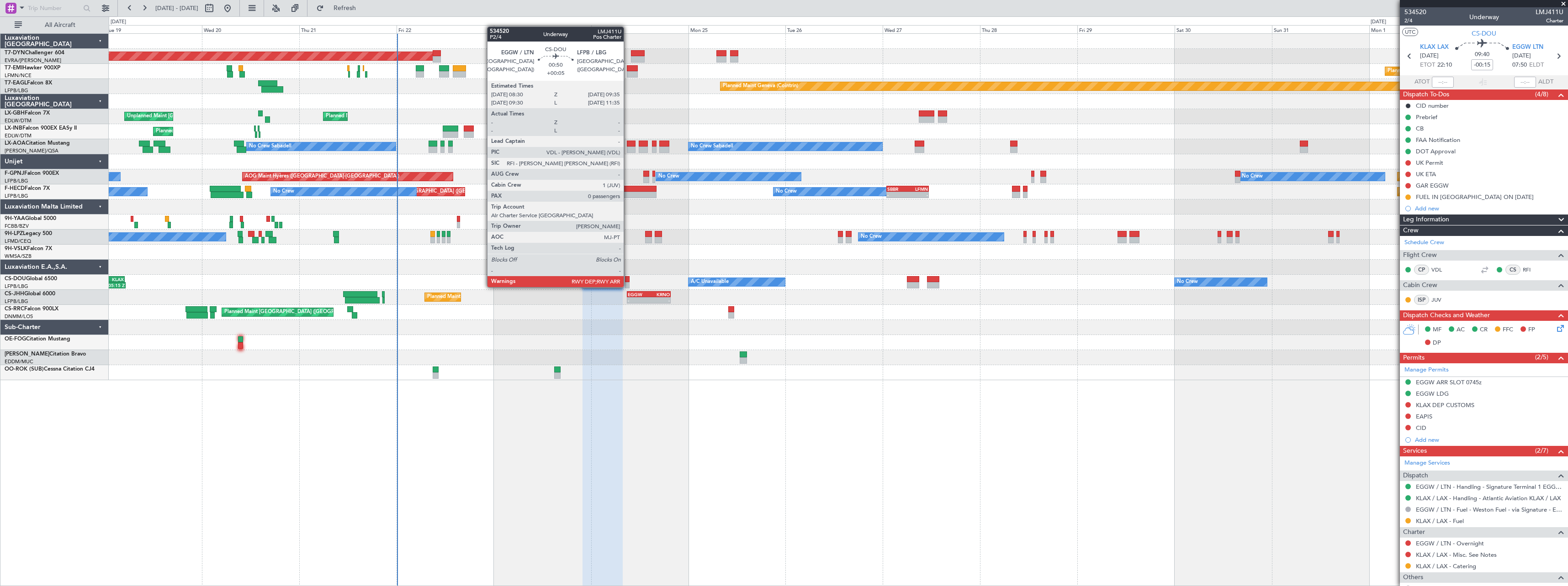
click at [628, 278] on div at bounding box center [628, 279] width 5 height 7
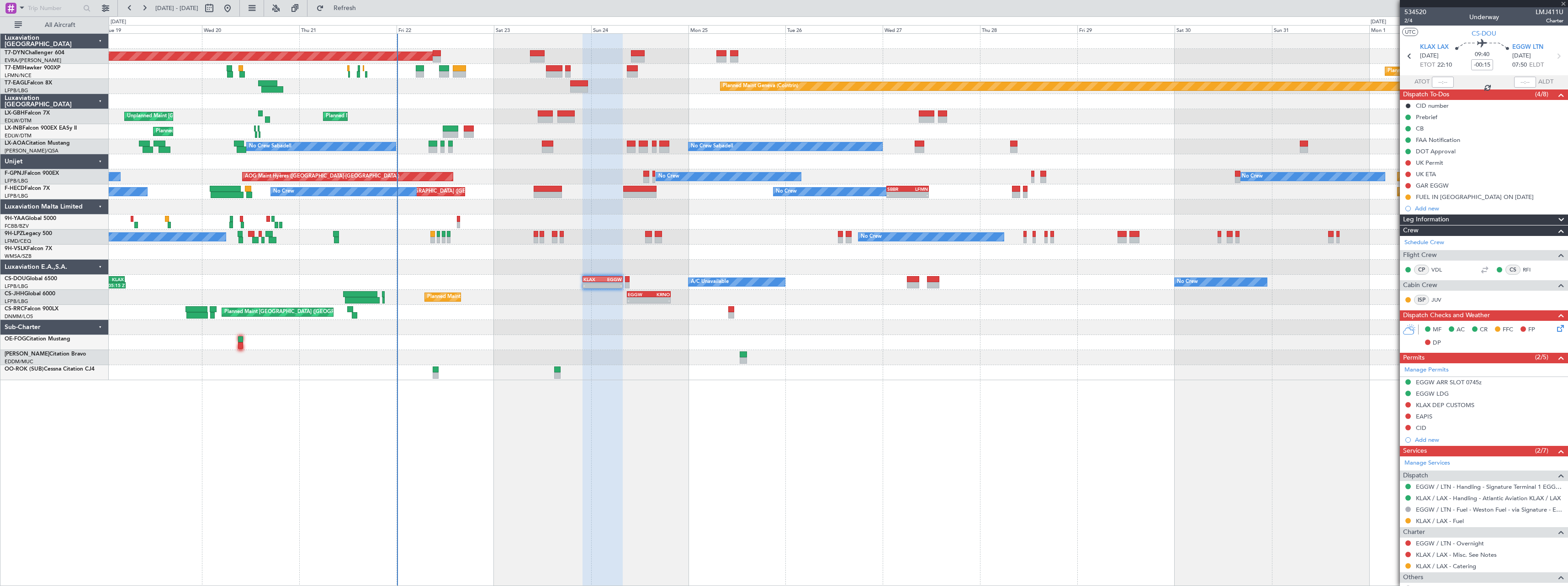
type input "+00:05"
type input "0"
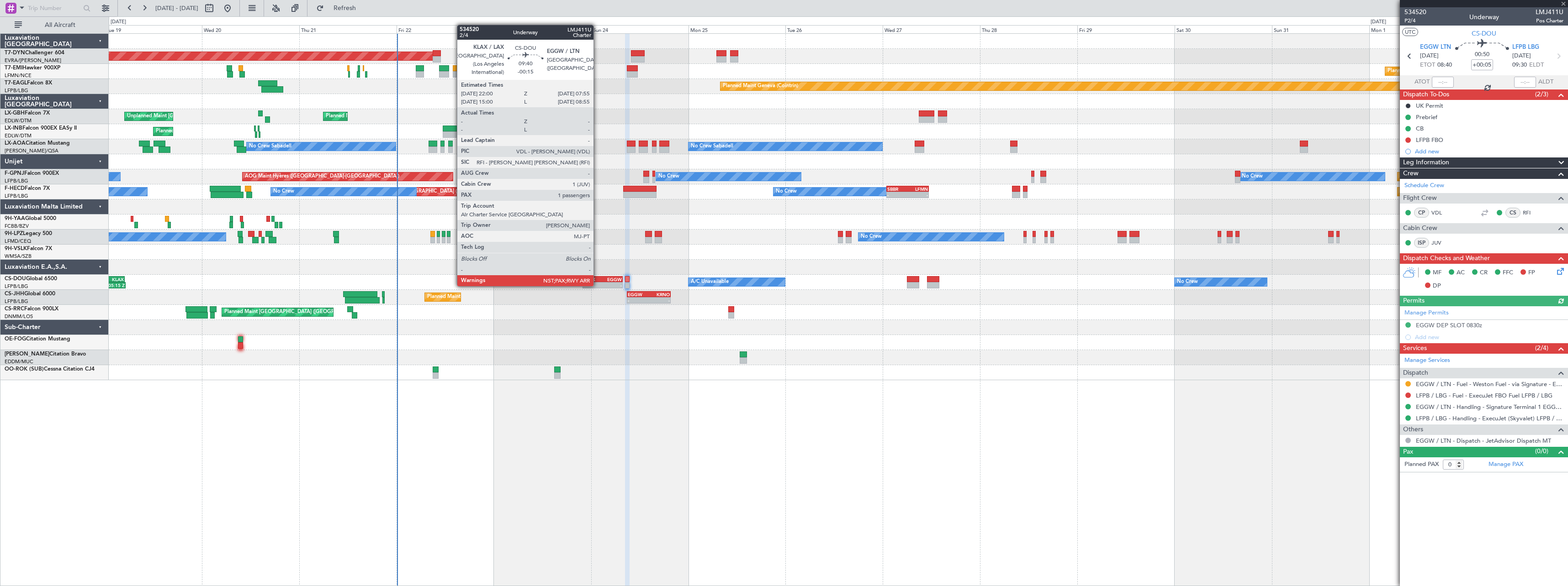
click at [598, 277] on div "KLAX" at bounding box center [593, 279] width 20 height 6
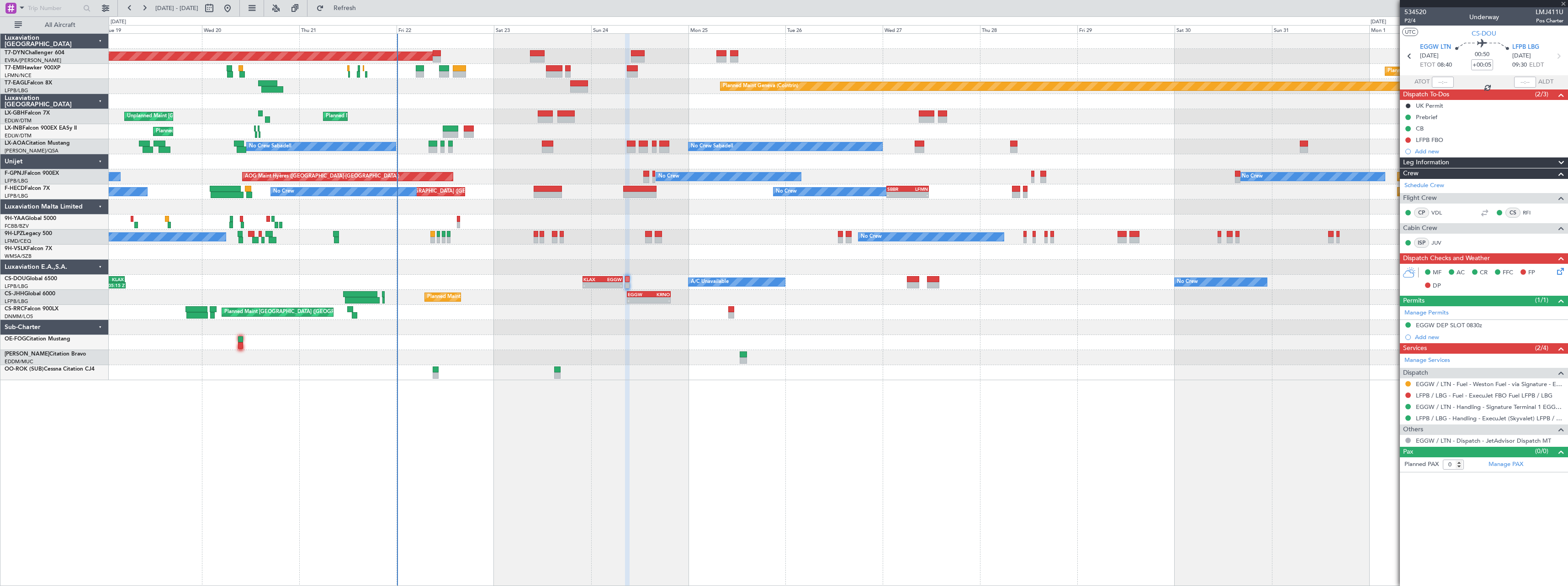
type input "-00:15"
type input "3"
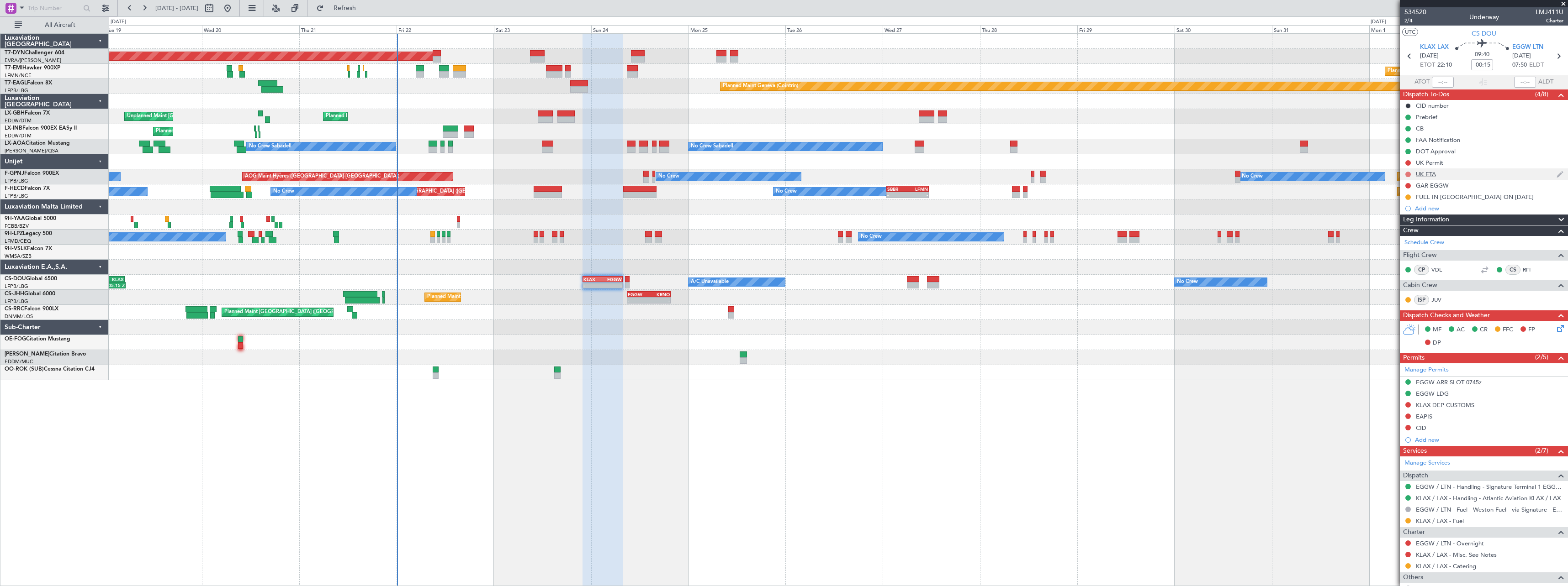
click at [1408, 174] on button at bounding box center [1408, 174] width 6 height 6
click at [1395, 204] on li "In Progress" at bounding box center [1408, 201] width 48 height 14
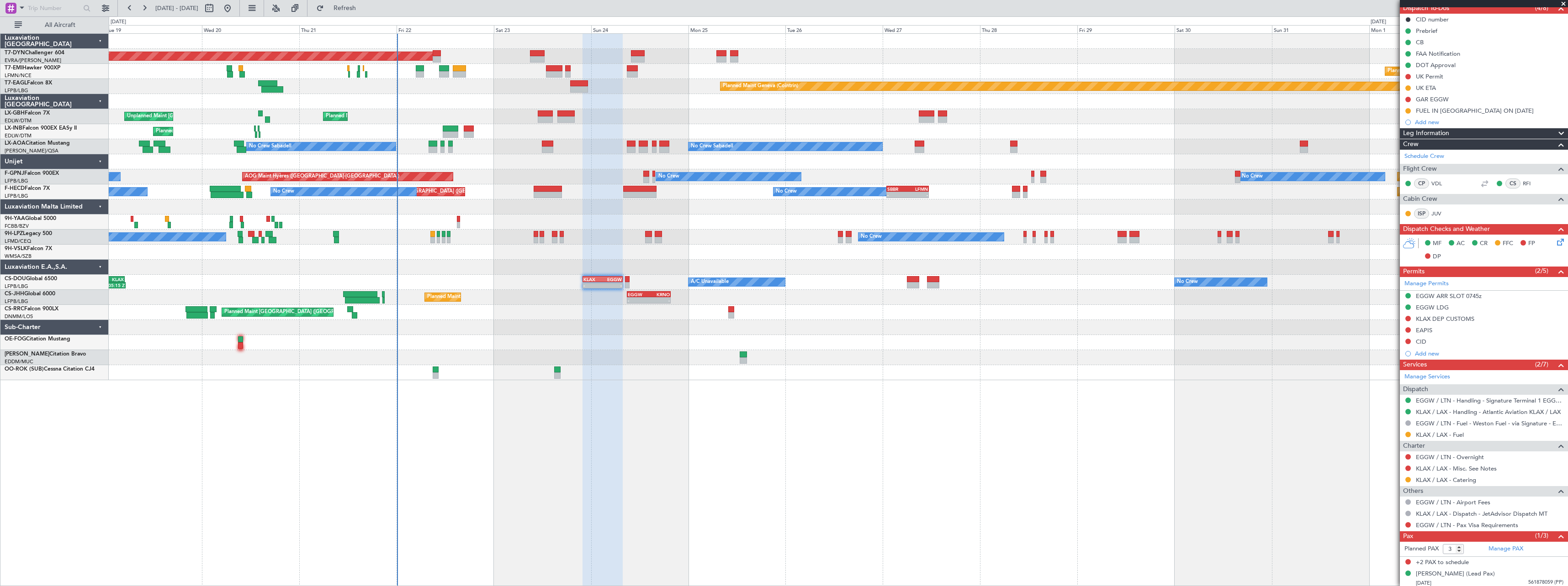
scroll to position [88, 0]
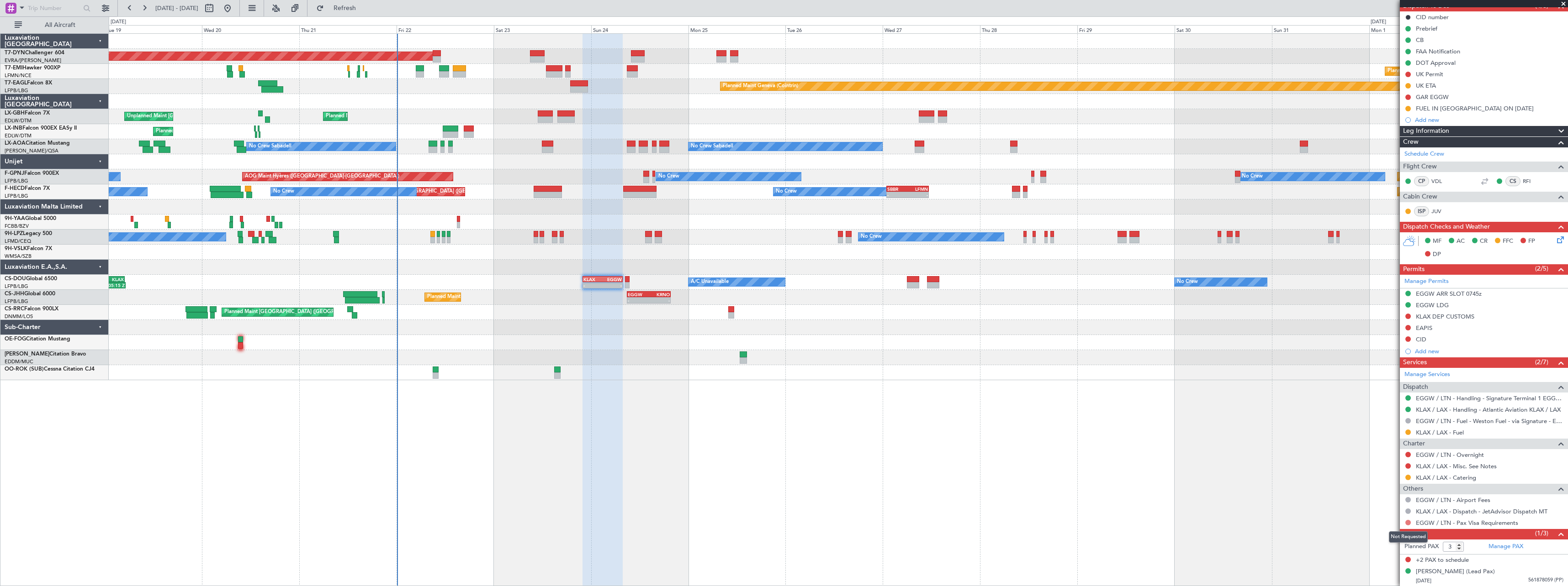
click at [1407, 521] on button at bounding box center [1408, 523] width 6 height 6
click at [1111, 404] on div "Planned Maint [GEOGRAPHIC_DATA]-[GEOGRAPHIC_DATA] Planned Maint [PERSON_NAME] P…" at bounding box center [838, 310] width 1459 height 553
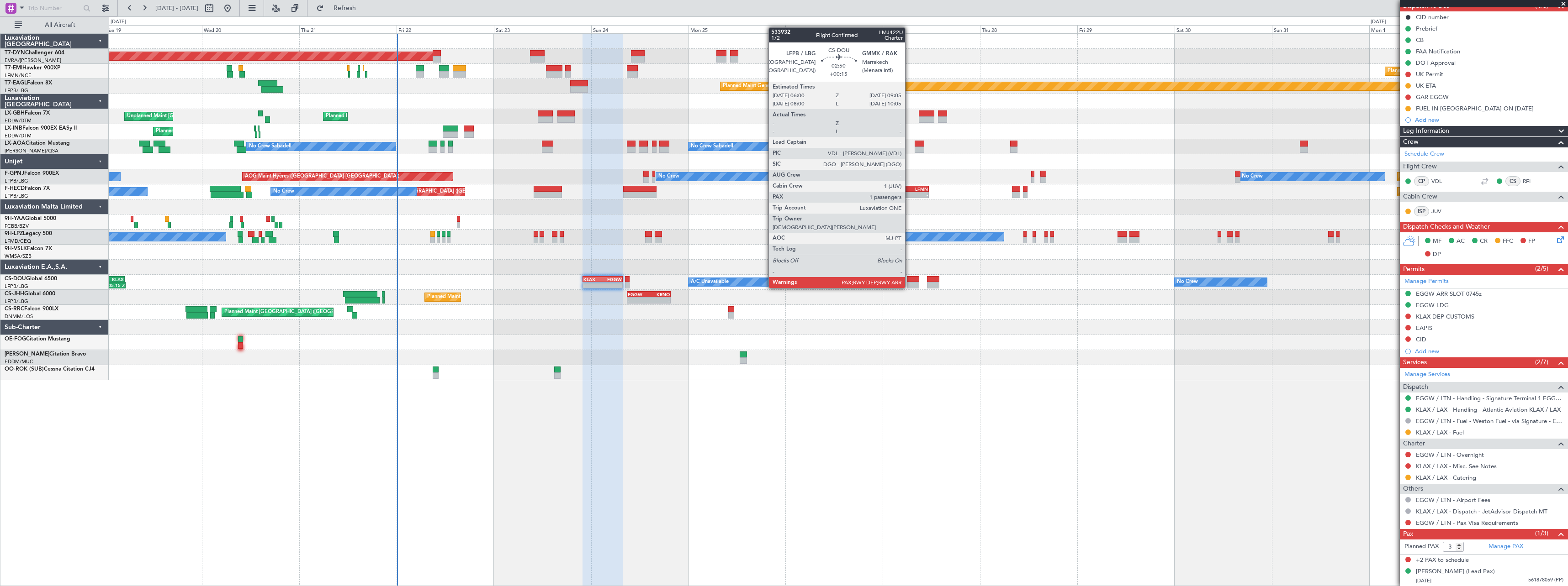
click at [909, 279] on div at bounding box center [913, 279] width 13 height 7
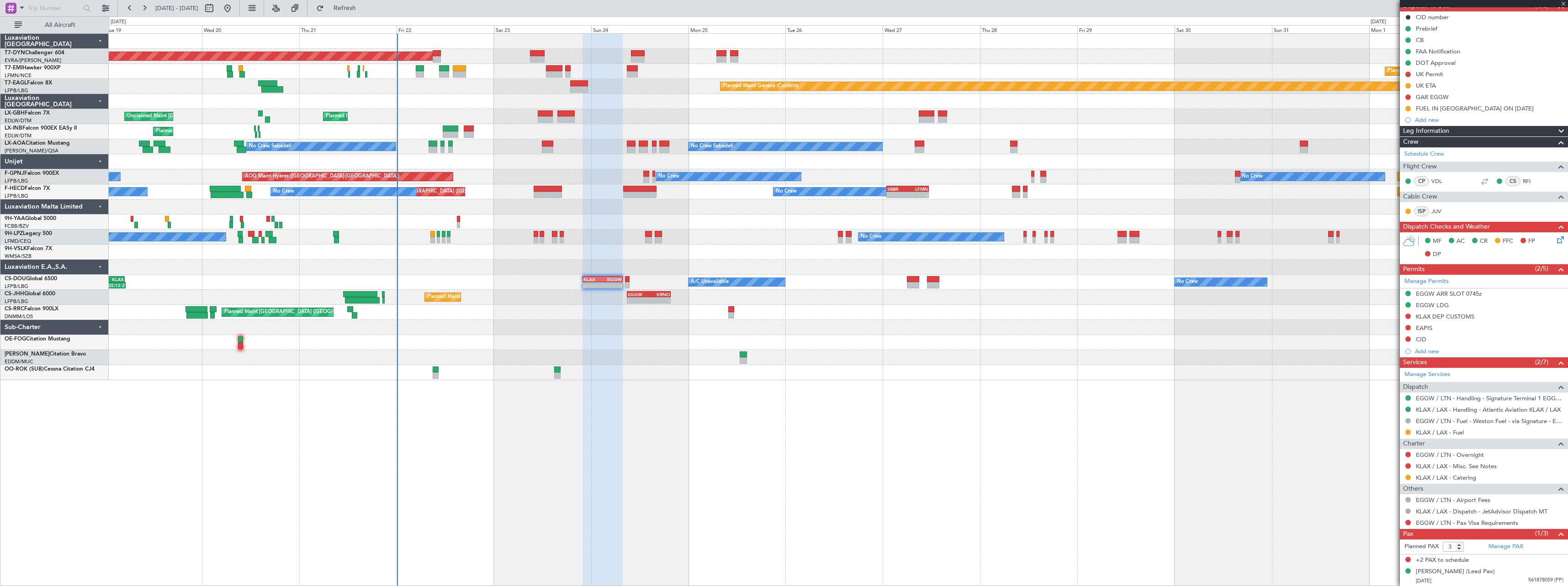
type input "+00:15"
type input "1"
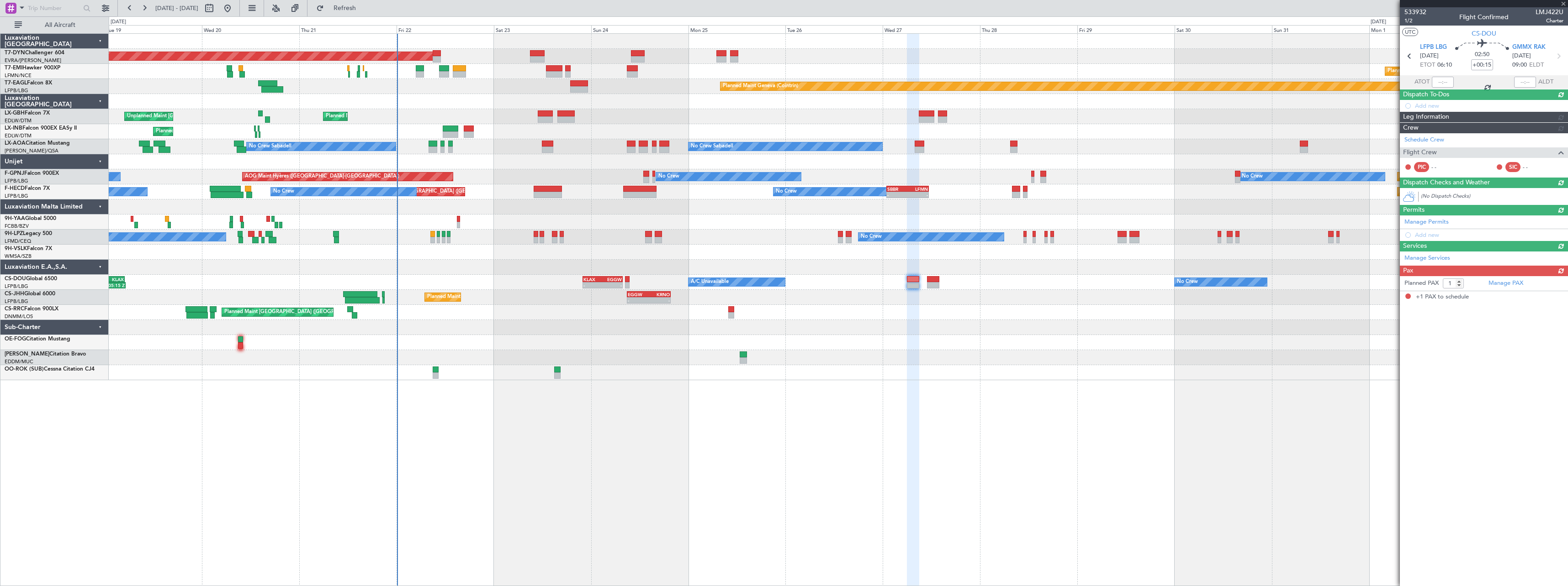
scroll to position [0, 0]
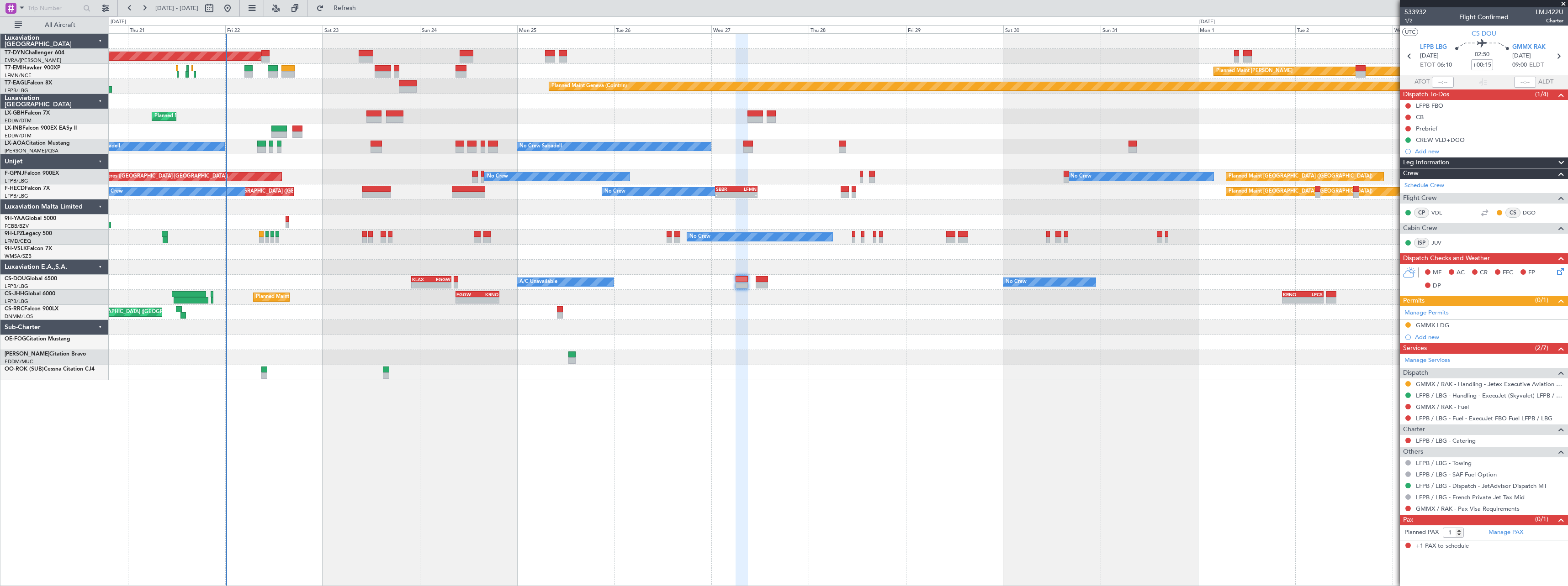
click at [758, 335] on div "Planned Maint [GEOGRAPHIC_DATA]-[GEOGRAPHIC_DATA] Planned Maint [PERSON_NAME] P…" at bounding box center [838, 207] width 1459 height 347
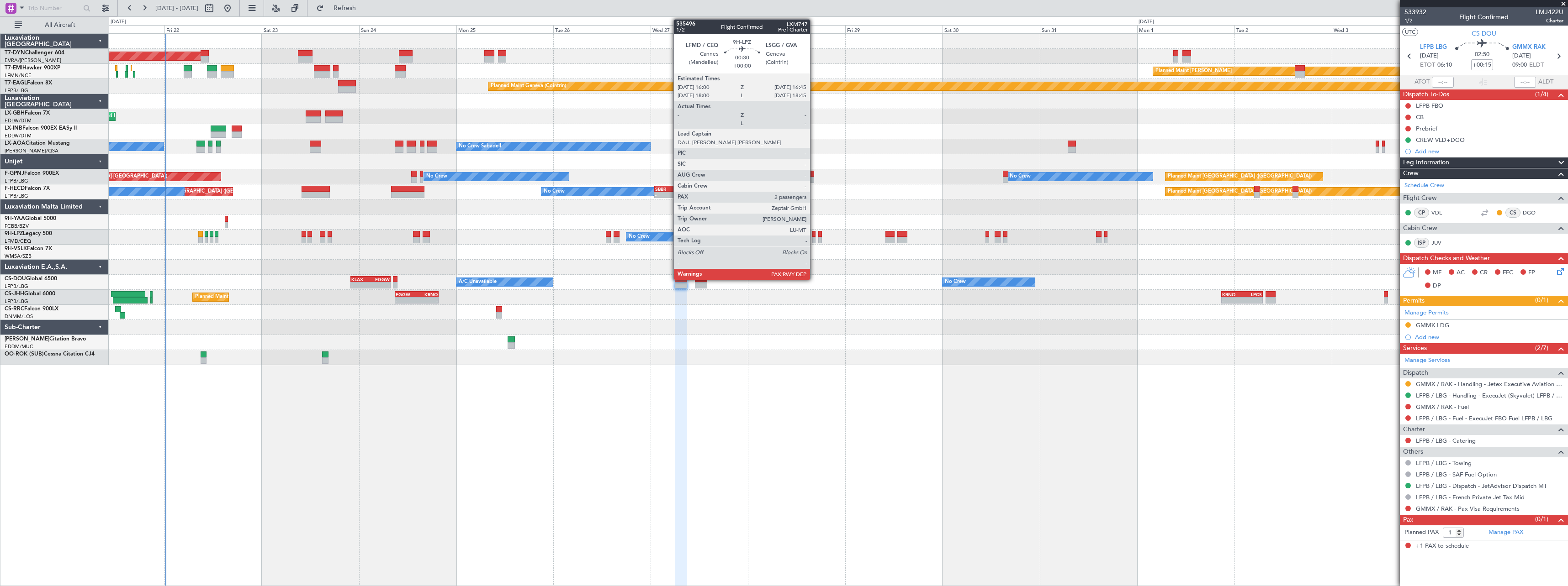
click at [814, 237] on div at bounding box center [814, 240] width 3 height 7
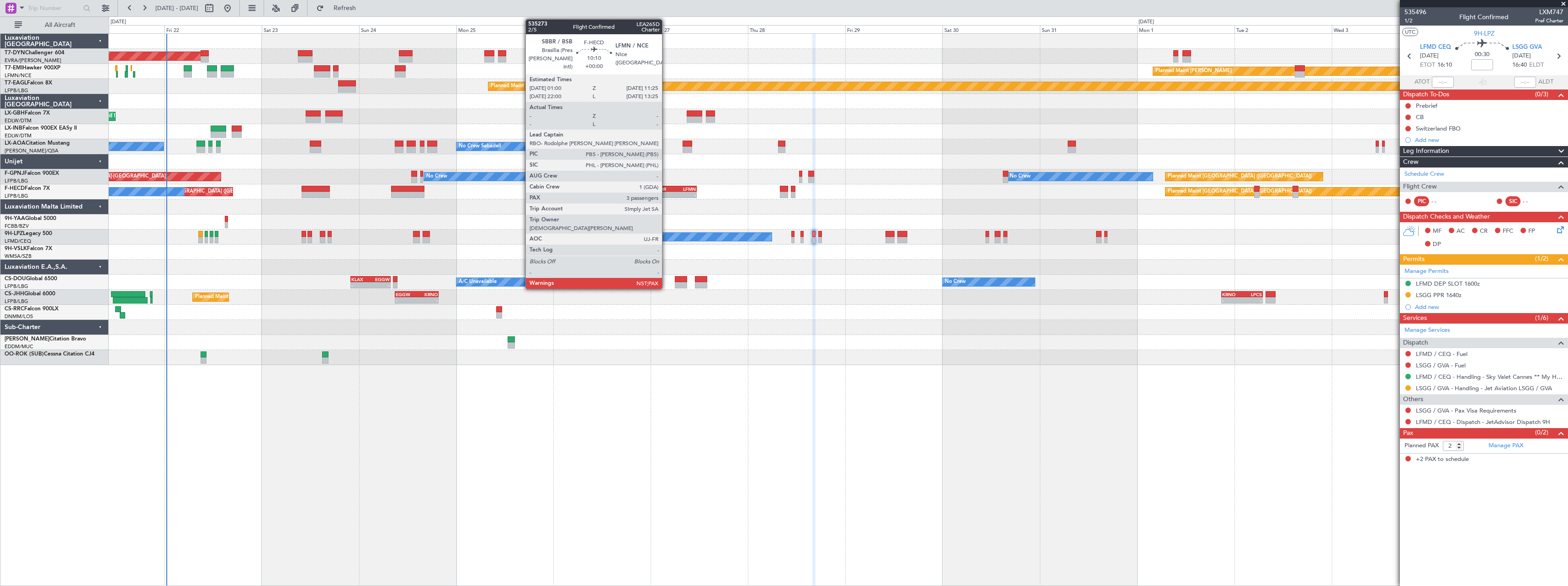
click at [666, 188] on div "SBBR" at bounding box center [665, 189] width 21 height 6
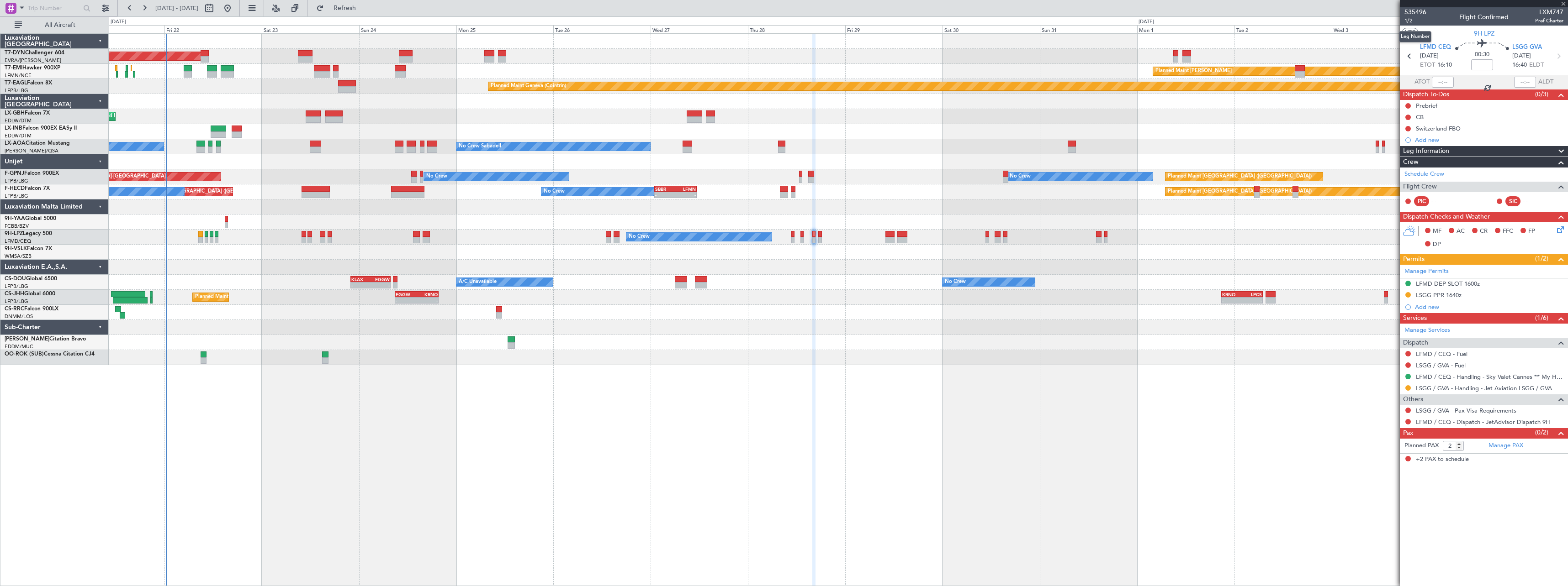
type input "3"
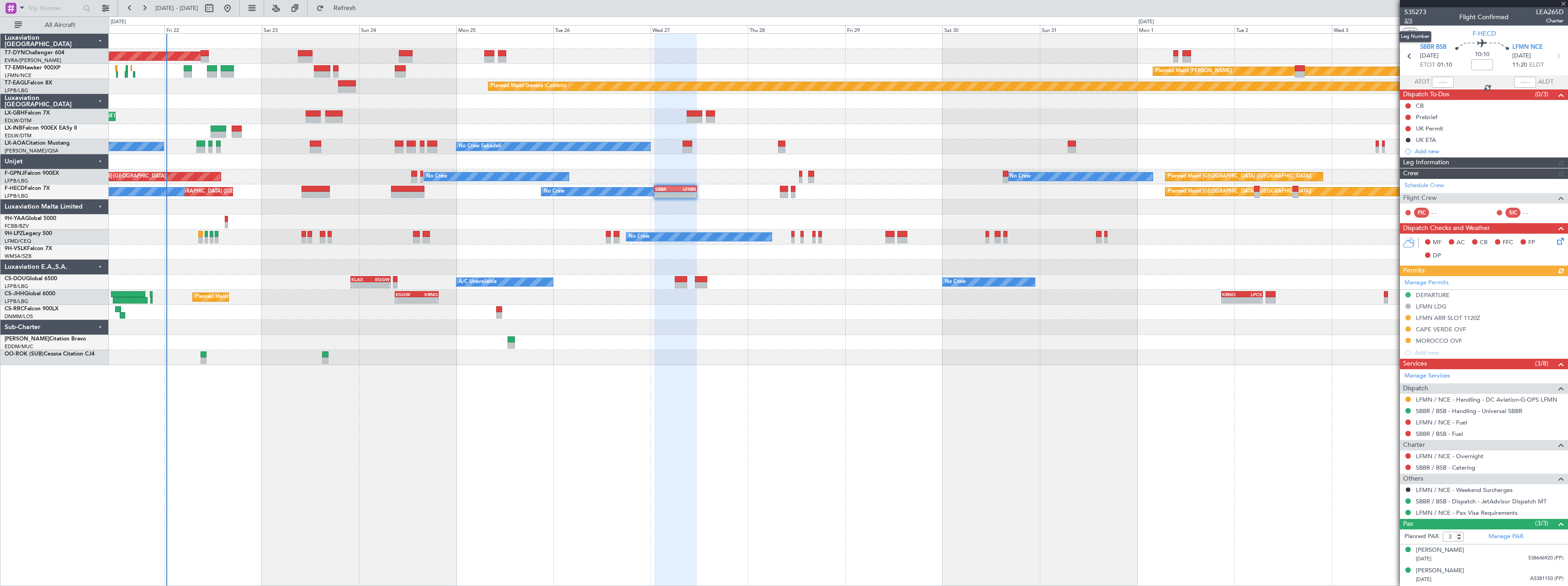
click at [1412, 23] on span "2/5" at bounding box center [1416, 21] width 22 height 8
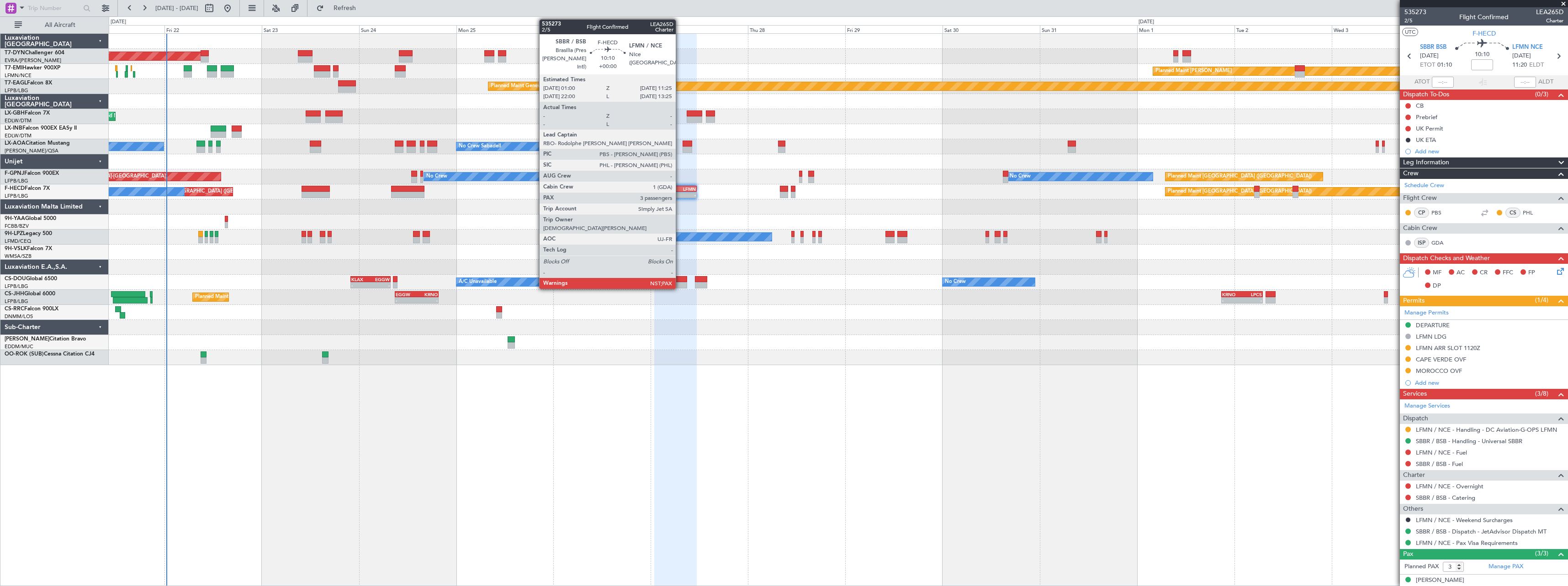
click at [683, 189] on div "LFMN" at bounding box center [685, 189] width 21 height 6
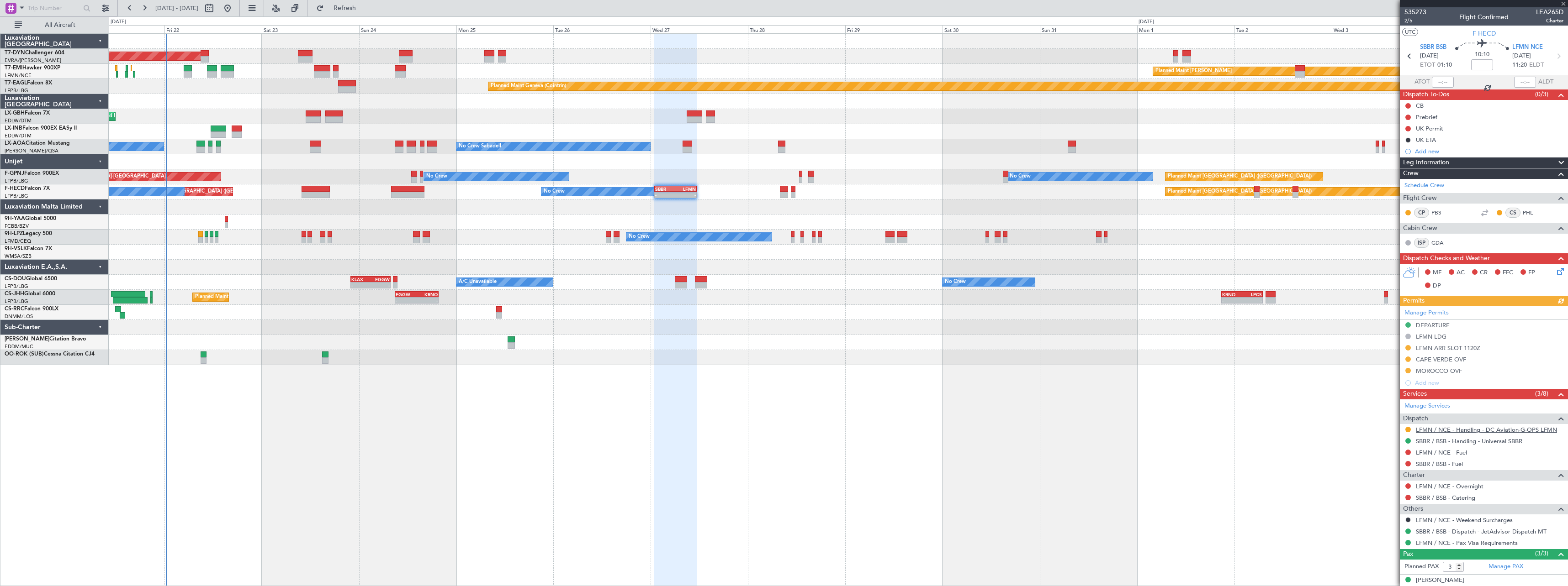
click at [1502, 430] on link "LFMN / NCE - Handling - DC Aviation-G-OPS LFMN" at bounding box center [1487, 430] width 141 height 8
click at [1555, 273] on icon at bounding box center [1558, 269] width 7 height 7
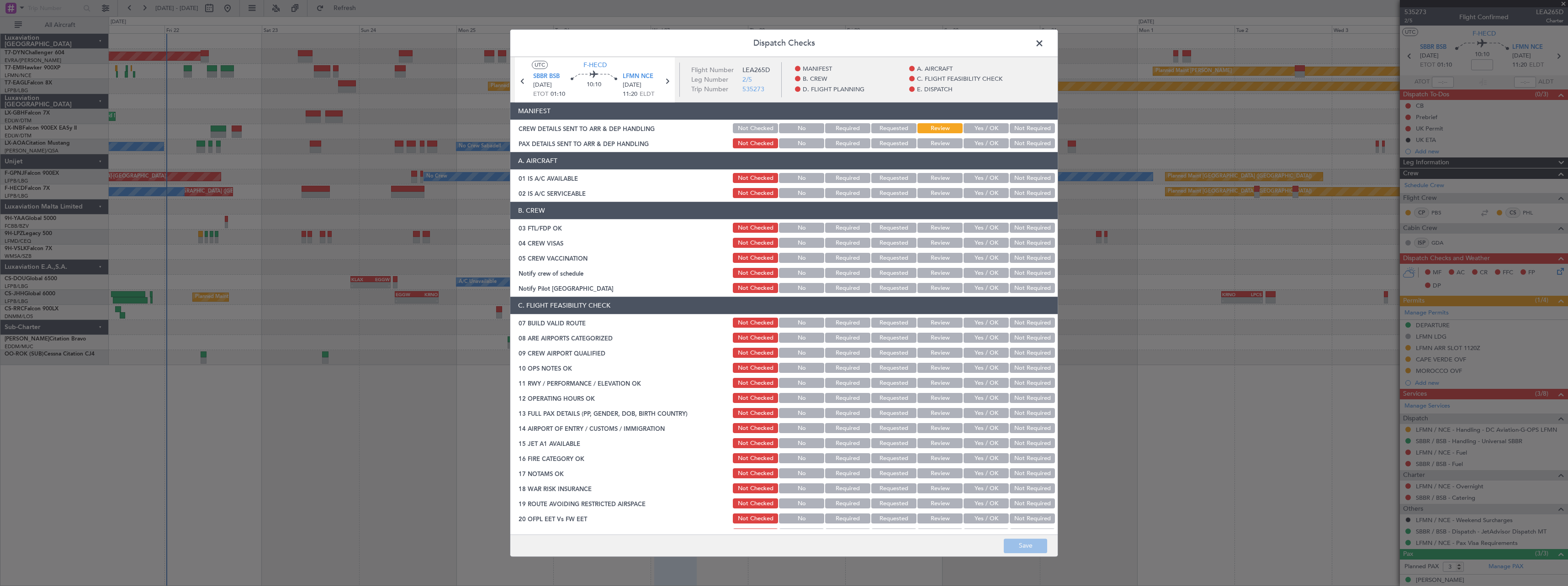
click at [975, 124] on button "Yes / OK" at bounding box center [986, 128] width 45 height 10
click at [982, 139] on button "Yes / OK" at bounding box center [986, 144] width 45 height 10
click at [1031, 539] on button "Save" at bounding box center [1026, 546] width 43 height 15
click at [1044, 41] on span at bounding box center [1044, 45] width 0 height 19
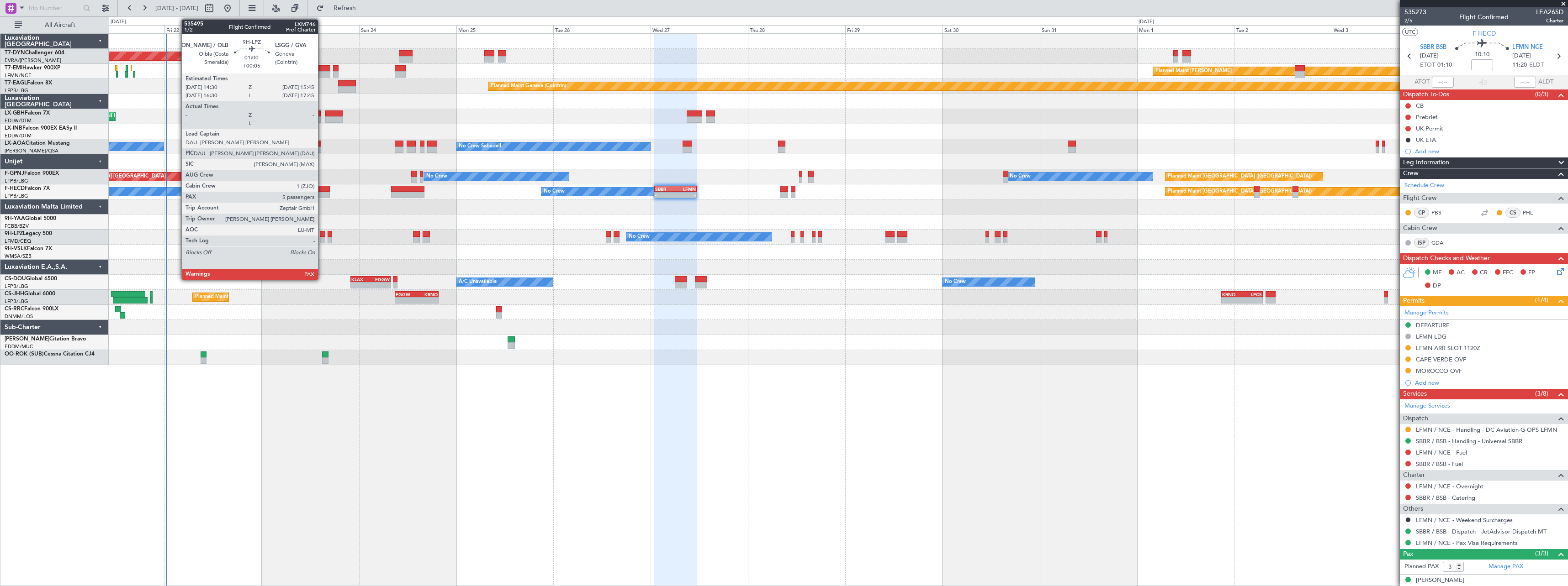
click at [323, 236] on div at bounding box center [323, 234] width 6 height 7
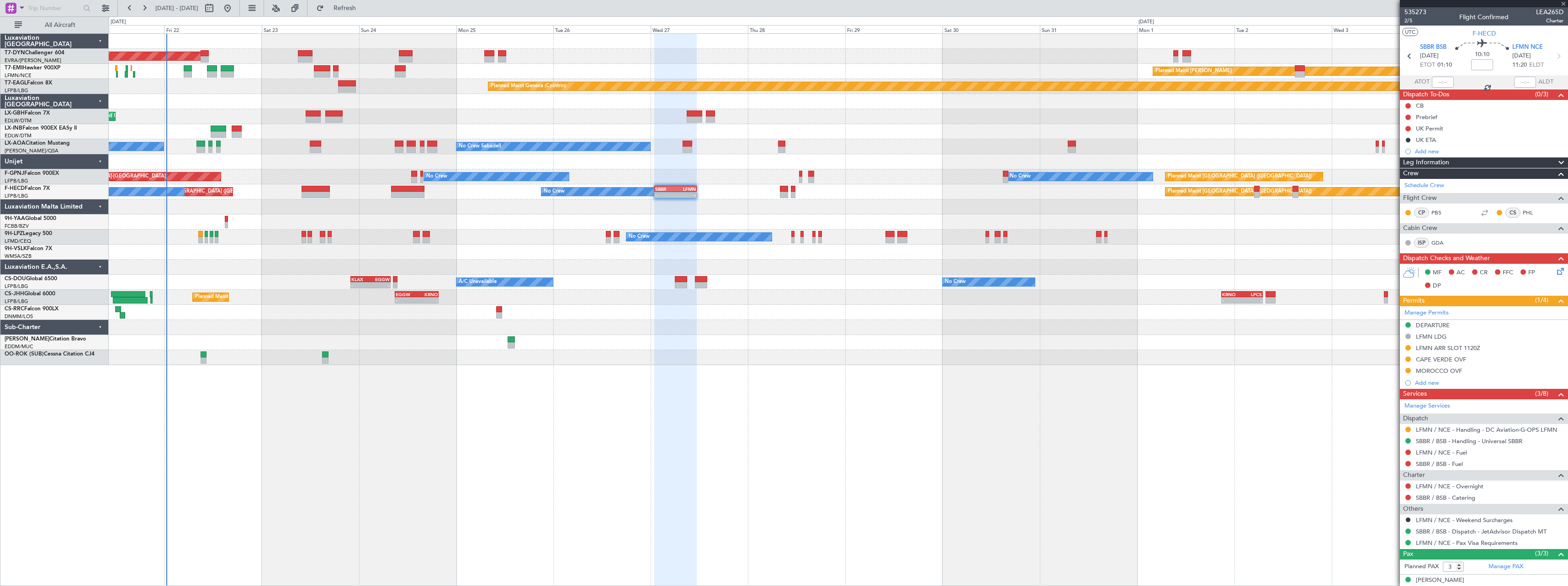
type input "+00:05"
type input "6"
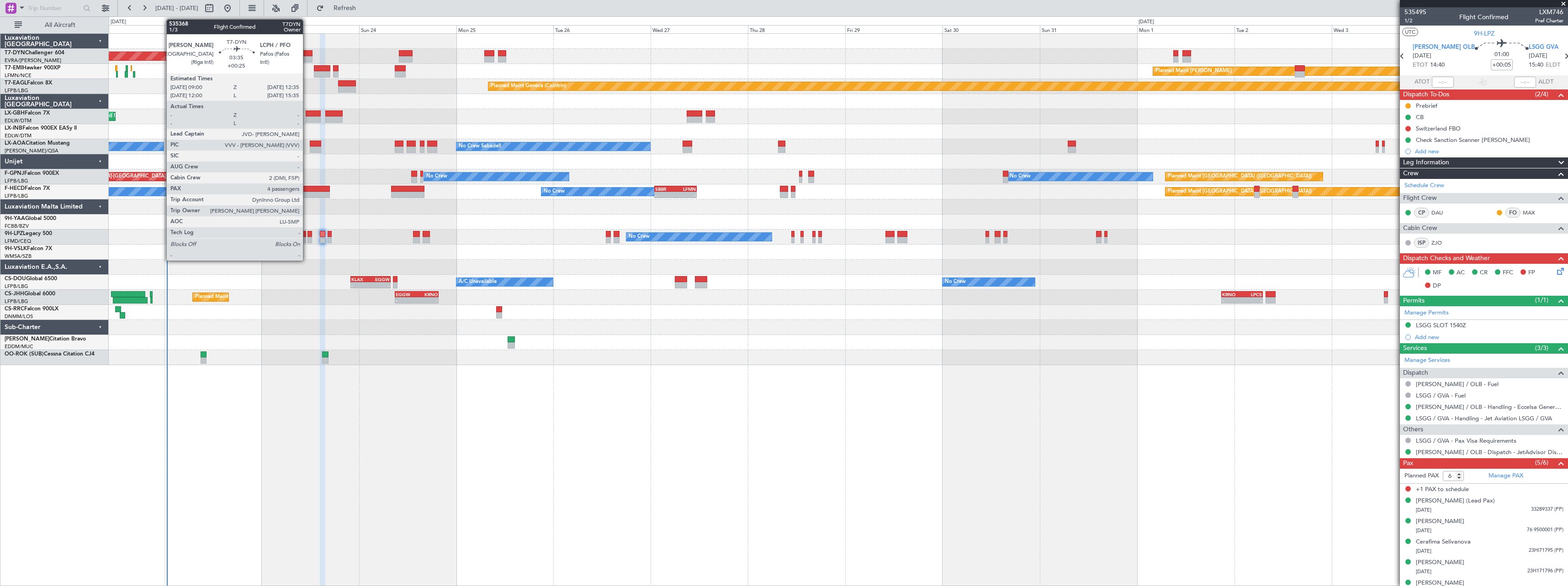
click at [307, 50] on div at bounding box center [305, 53] width 15 height 7
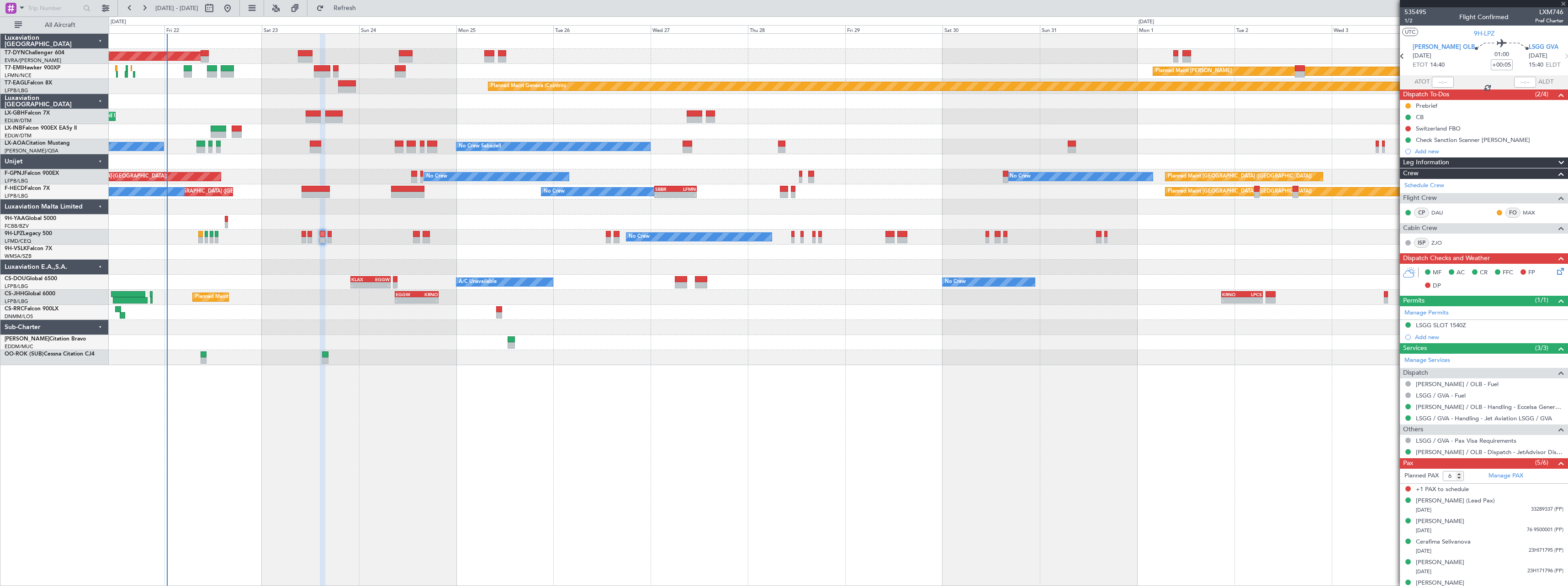
type input "+00:25"
type input "4"
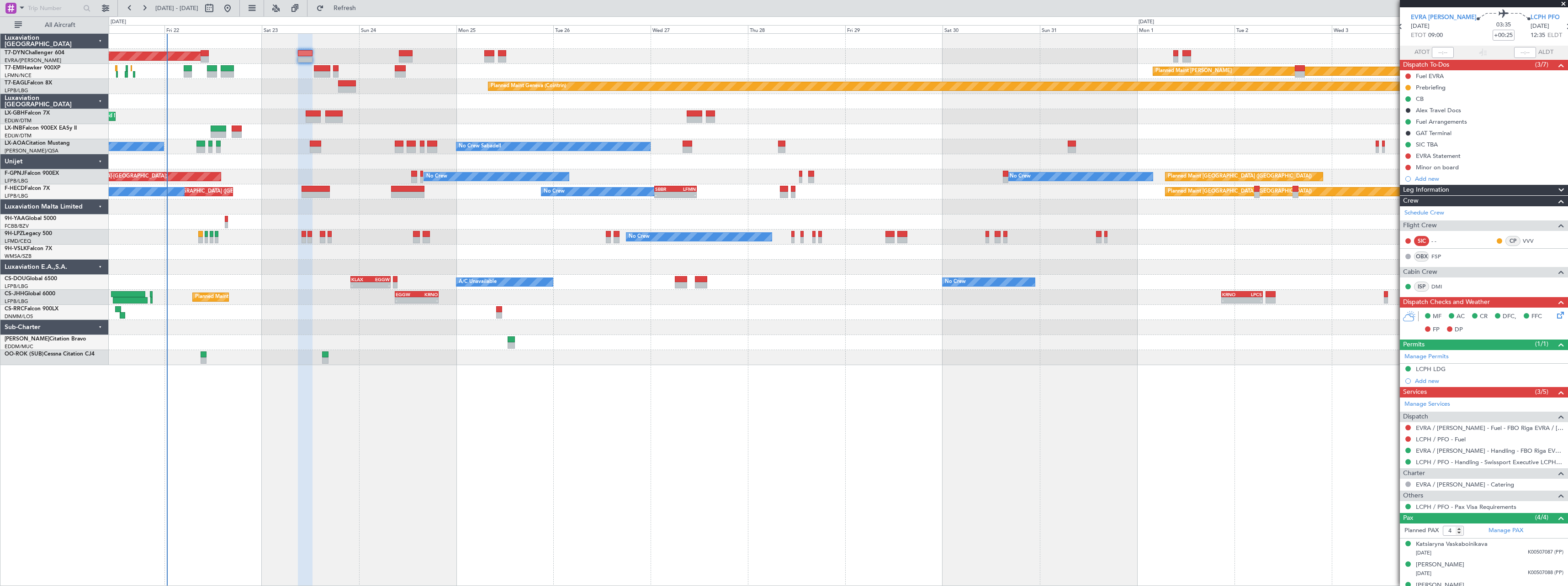
scroll to position [64, 0]
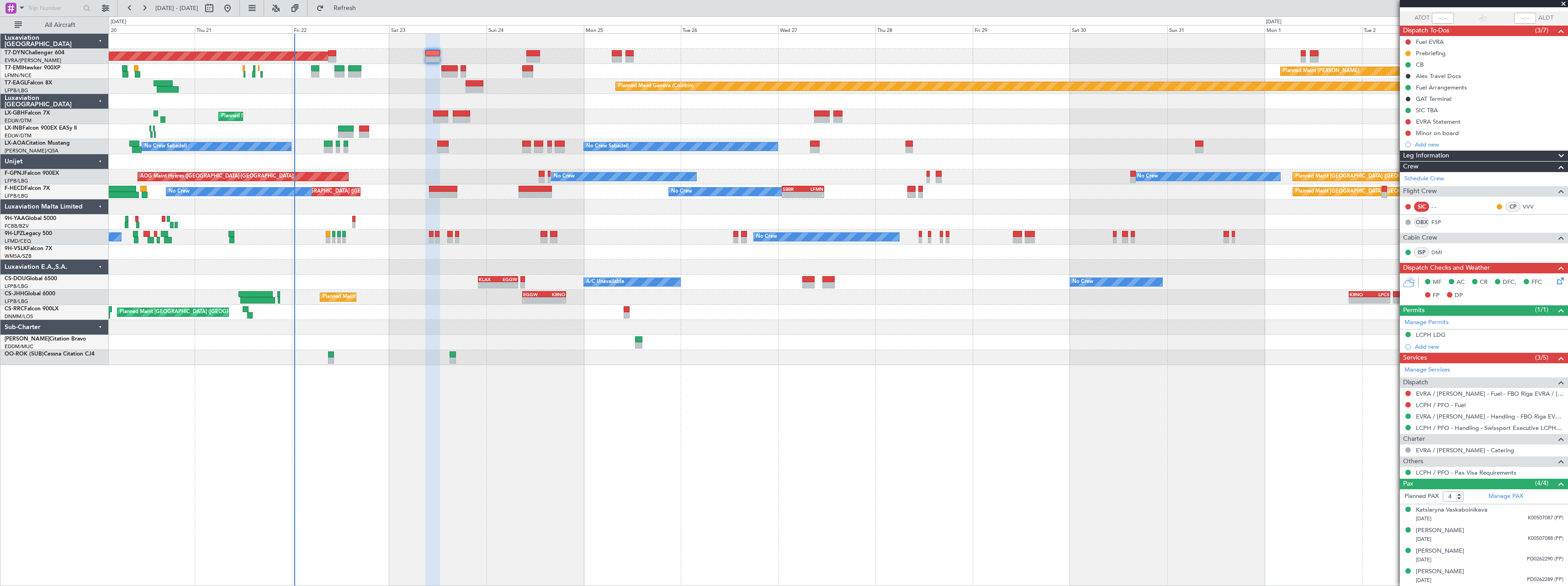
click at [413, 312] on div "Planned Maint [GEOGRAPHIC_DATA] ([GEOGRAPHIC_DATA])" at bounding box center [838, 312] width 1459 height 15
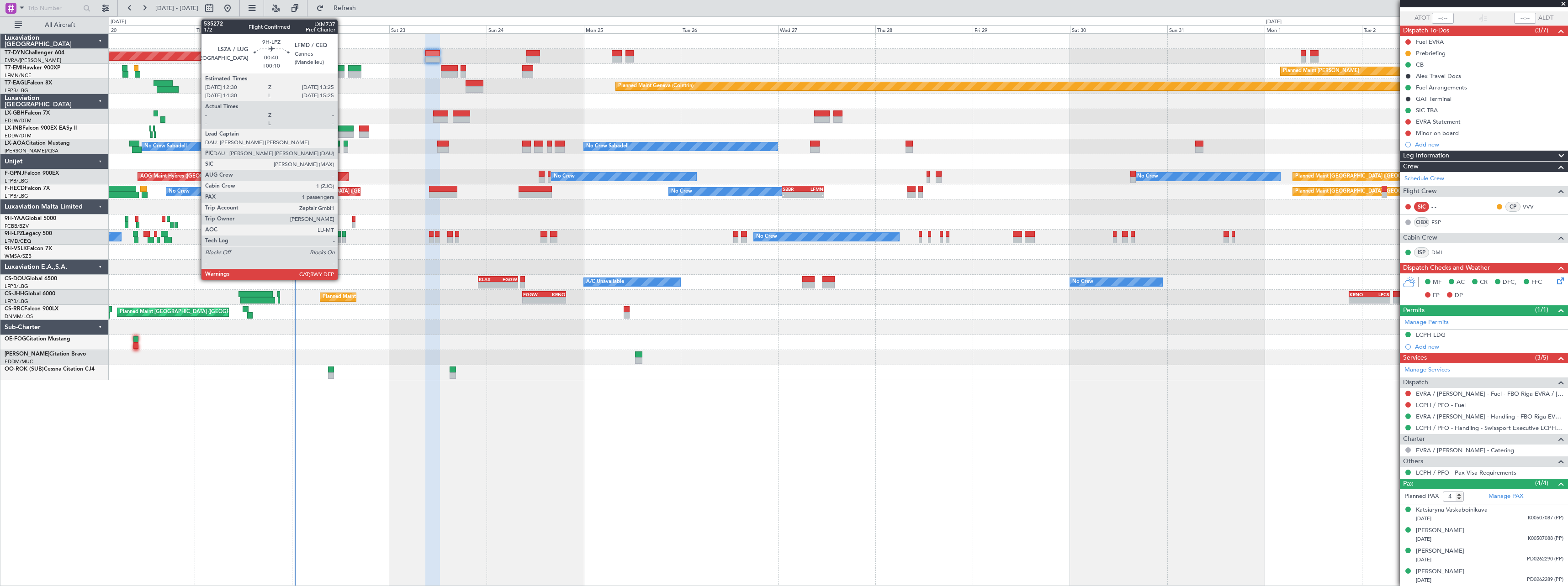
click at [342, 235] on div at bounding box center [344, 234] width 4 height 7
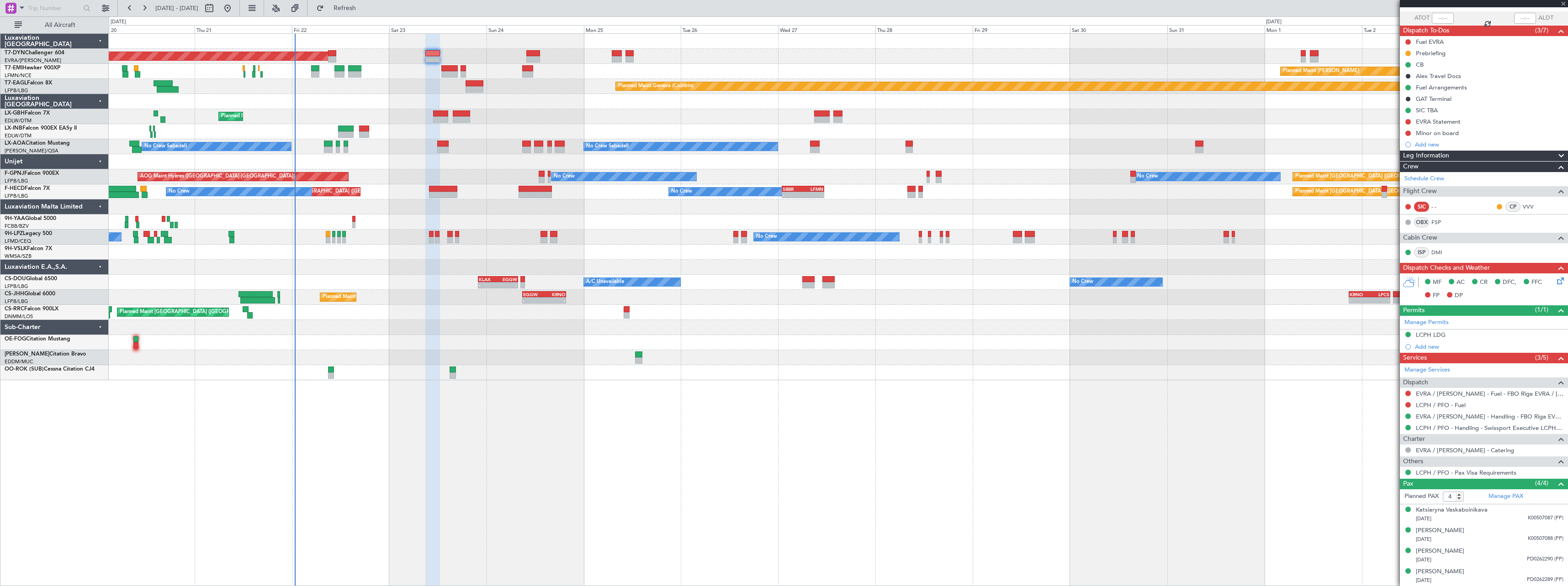
type input "+00:10"
type input "1"
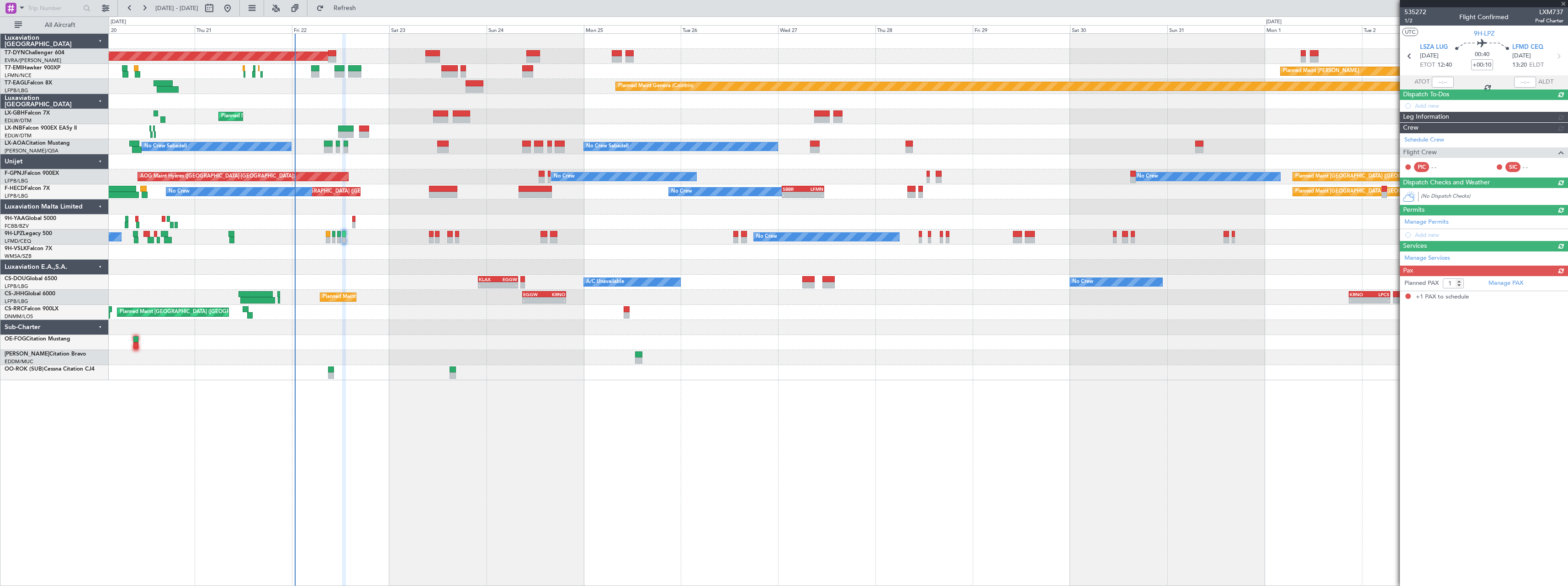
scroll to position [0, 0]
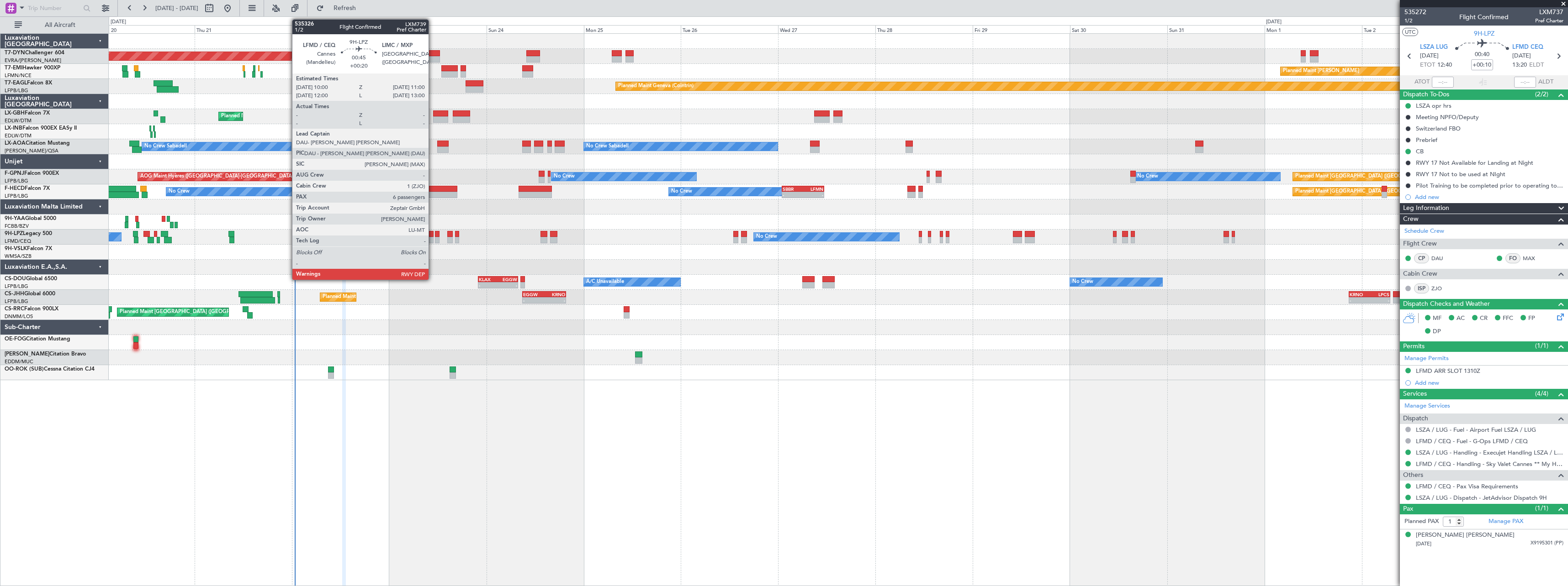
click at [432, 235] on div at bounding box center [431, 234] width 4 height 7
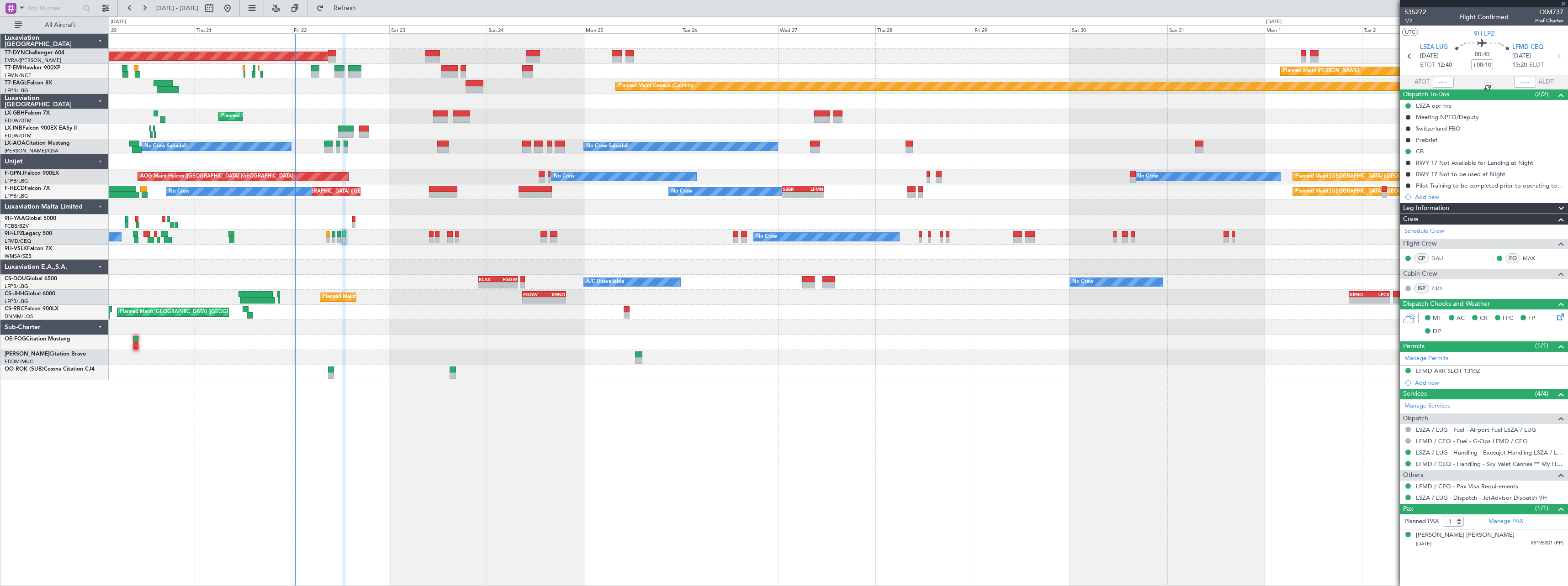
type input "+00:20"
type input "6"
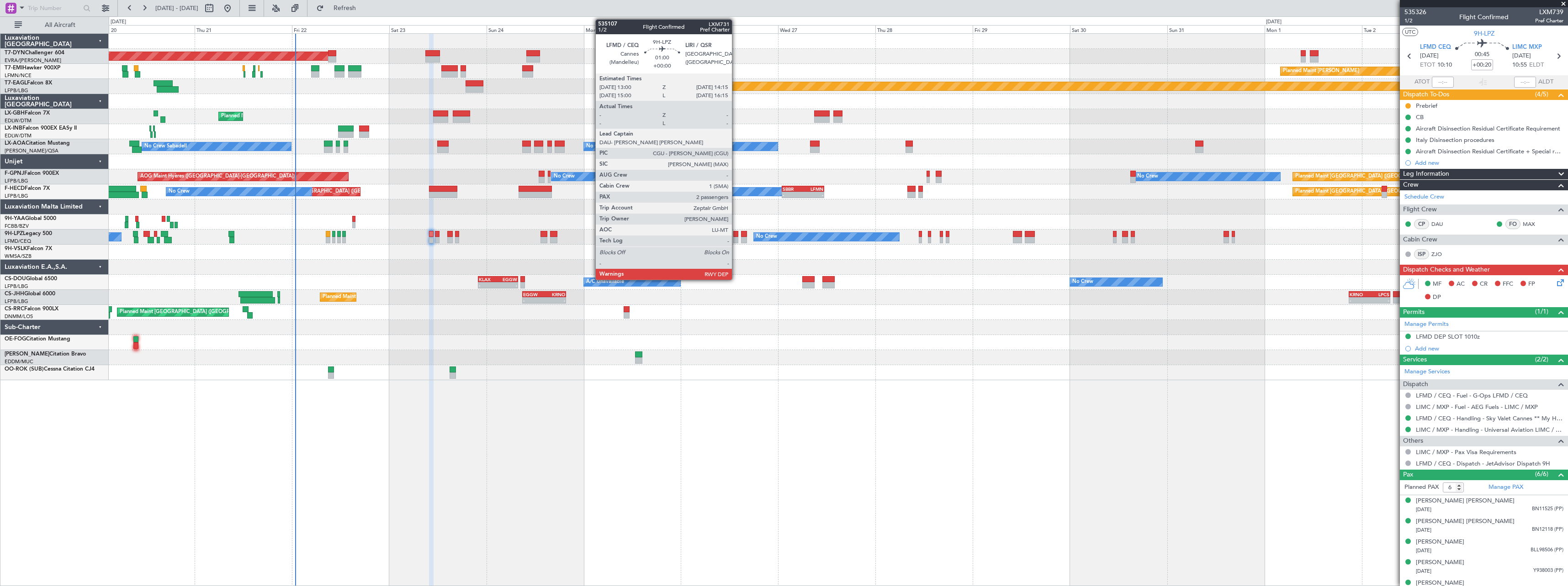
click at [736, 238] on div at bounding box center [736, 240] width 6 height 7
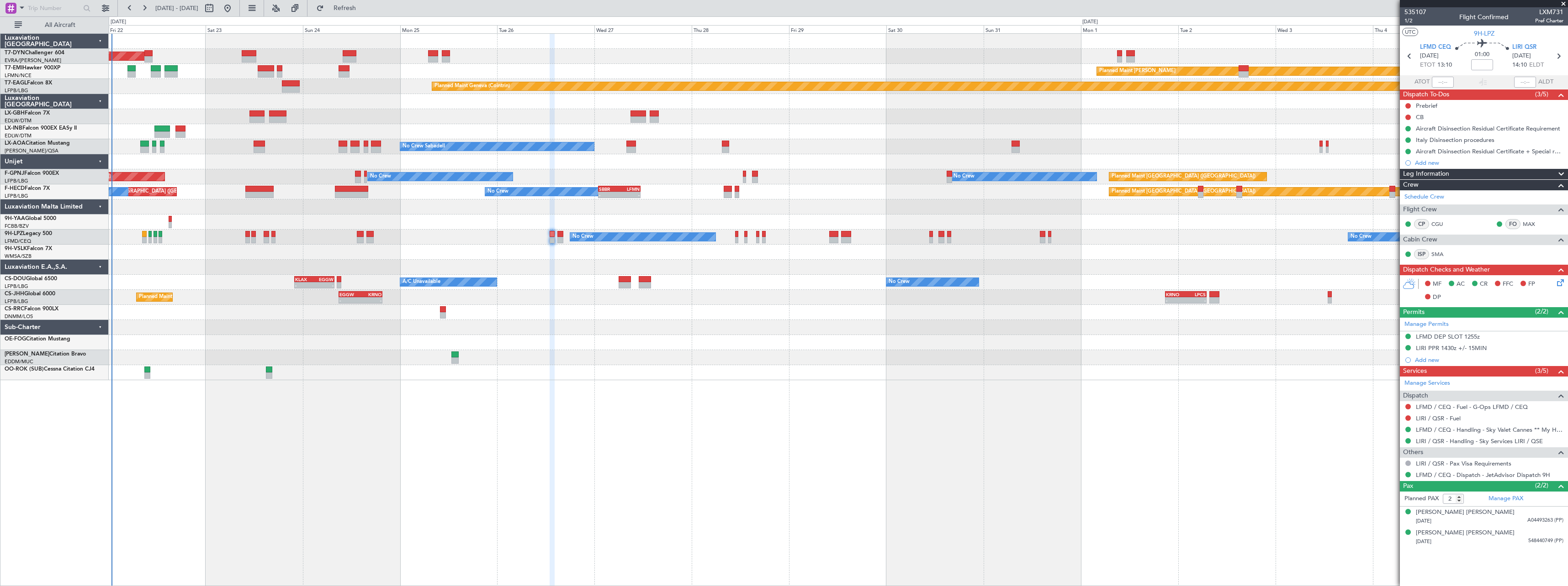
click at [745, 273] on div at bounding box center [838, 267] width 1459 height 15
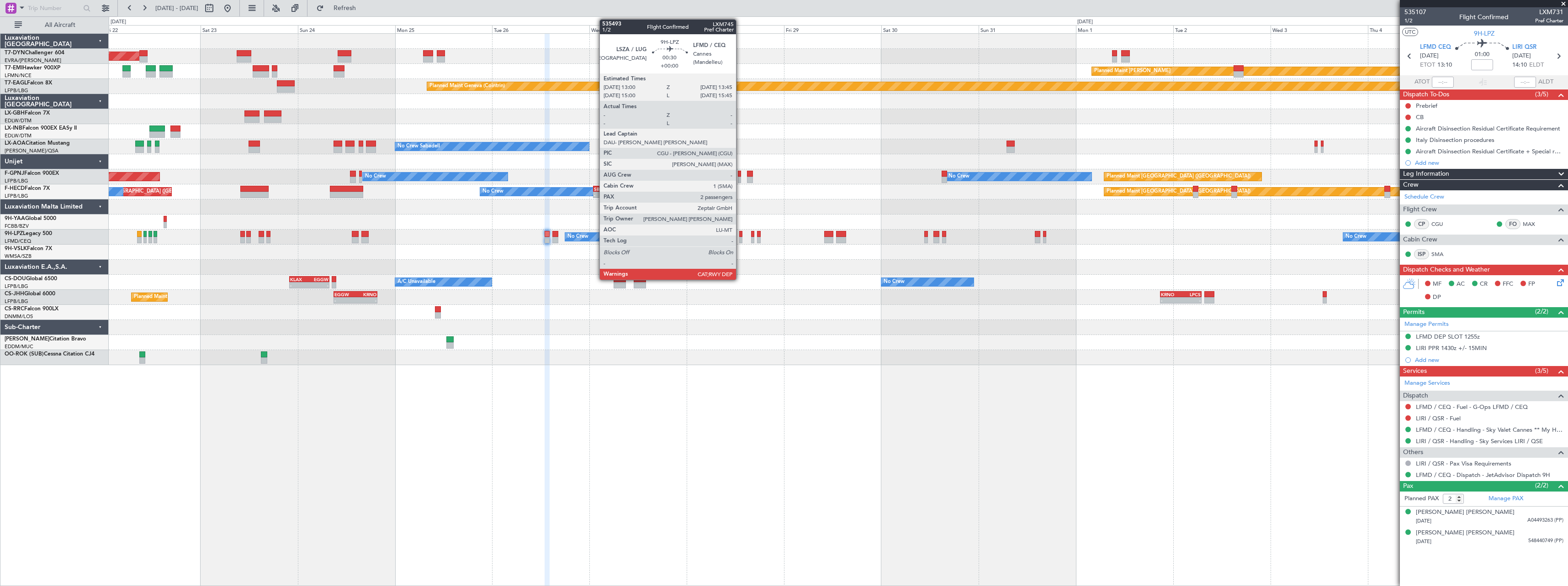
click at [740, 242] on div at bounding box center [740, 240] width 3 height 7
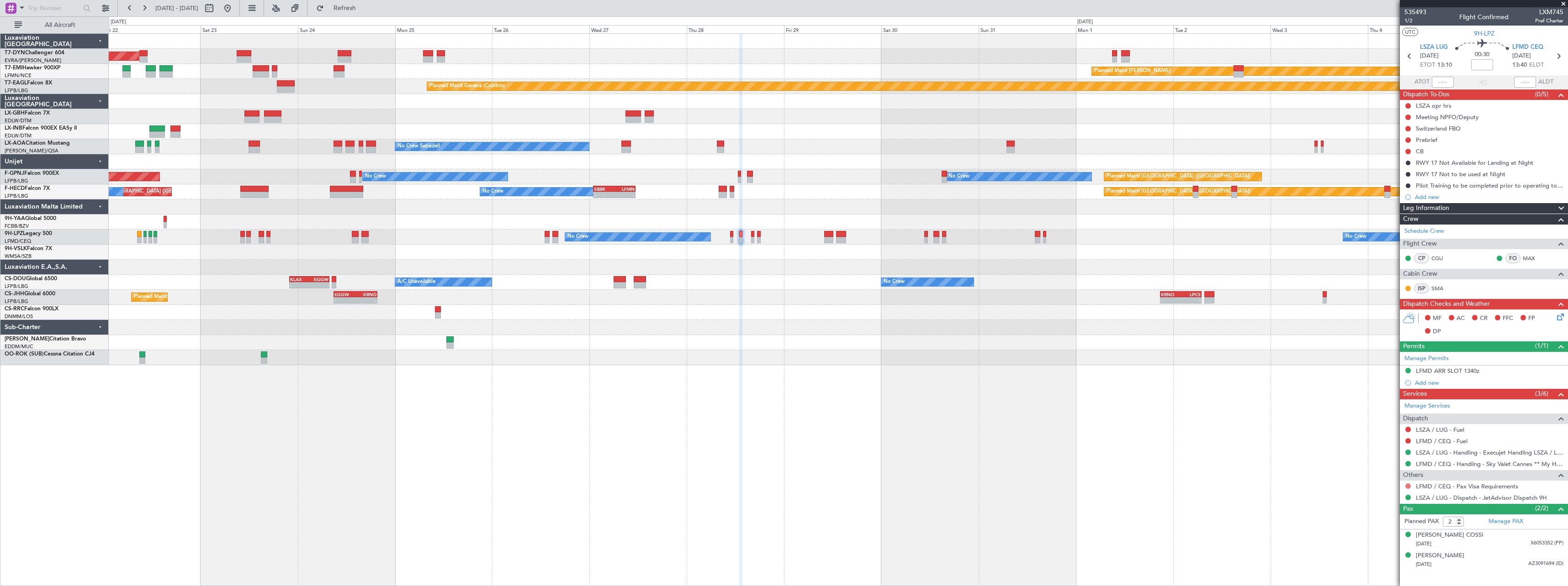
click at [1411, 485] on button at bounding box center [1408, 487] width 6 height 6
click at [1373, 376] on span "Not Required" at bounding box center [1386, 376] width 36 height 9
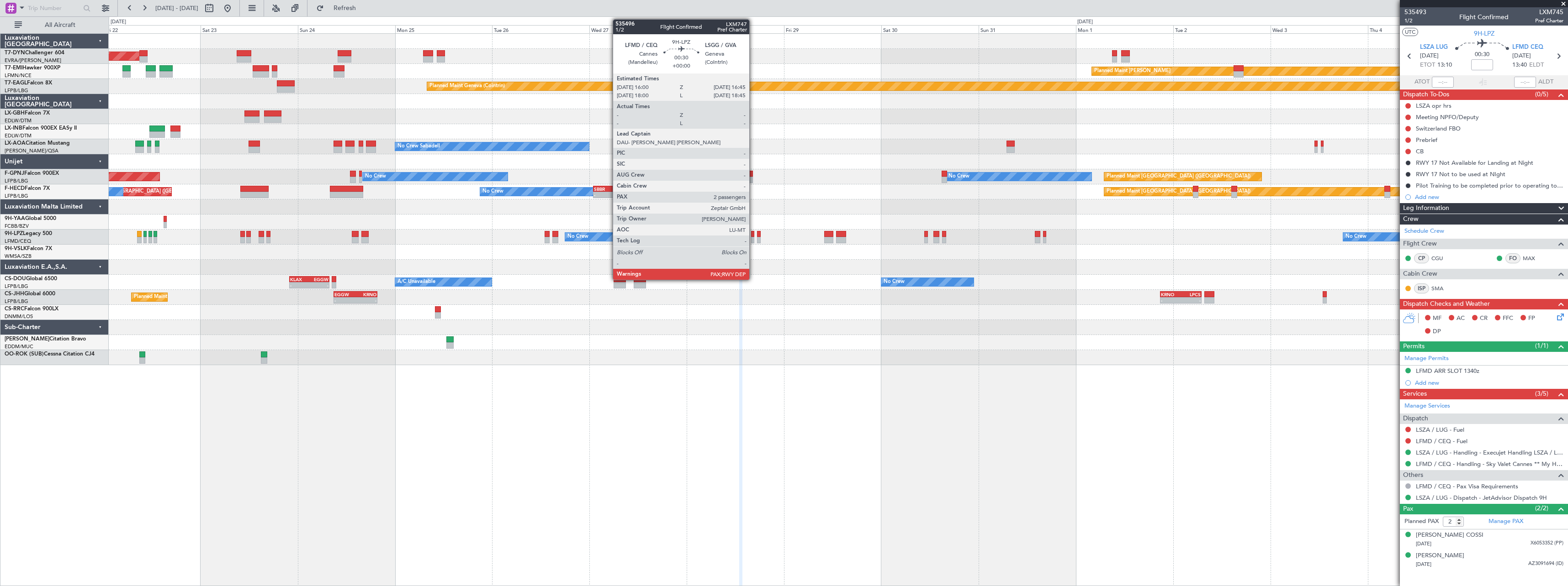
click at [753, 238] on div at bounding box center [752, 240] width 3 height 7
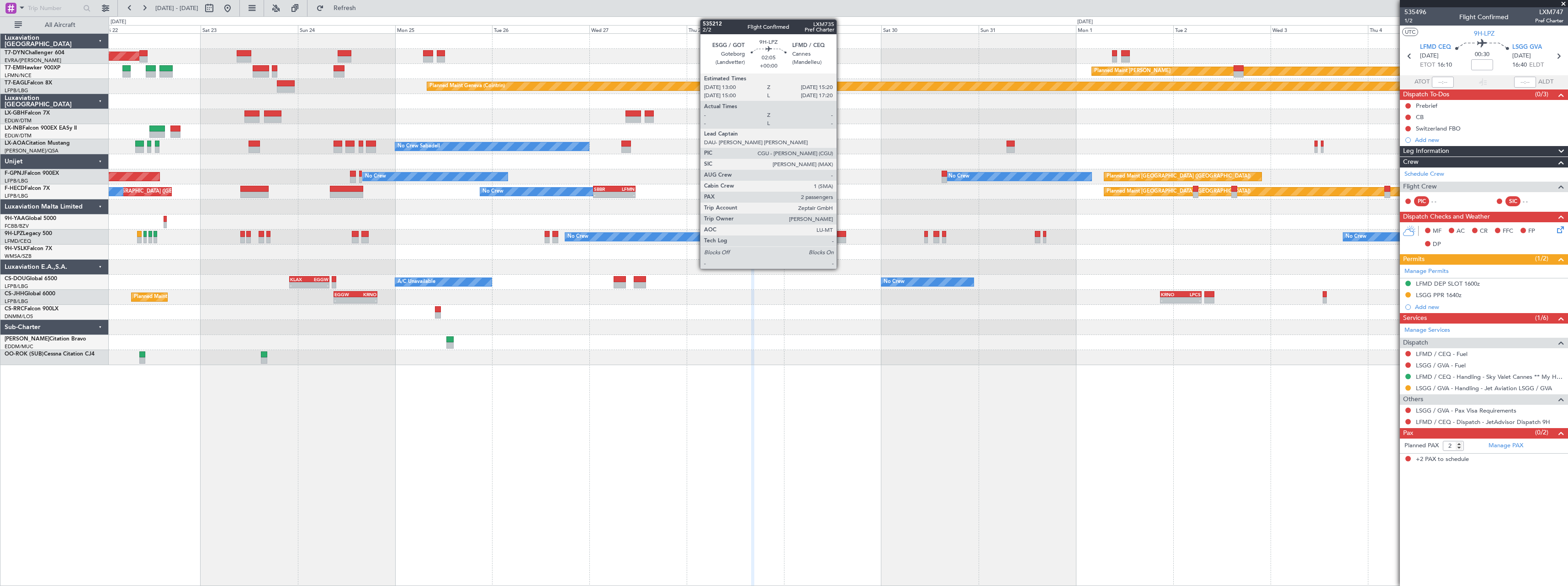
click at [840, 242] on div at bounding box center [841, 240] width 10 height 7
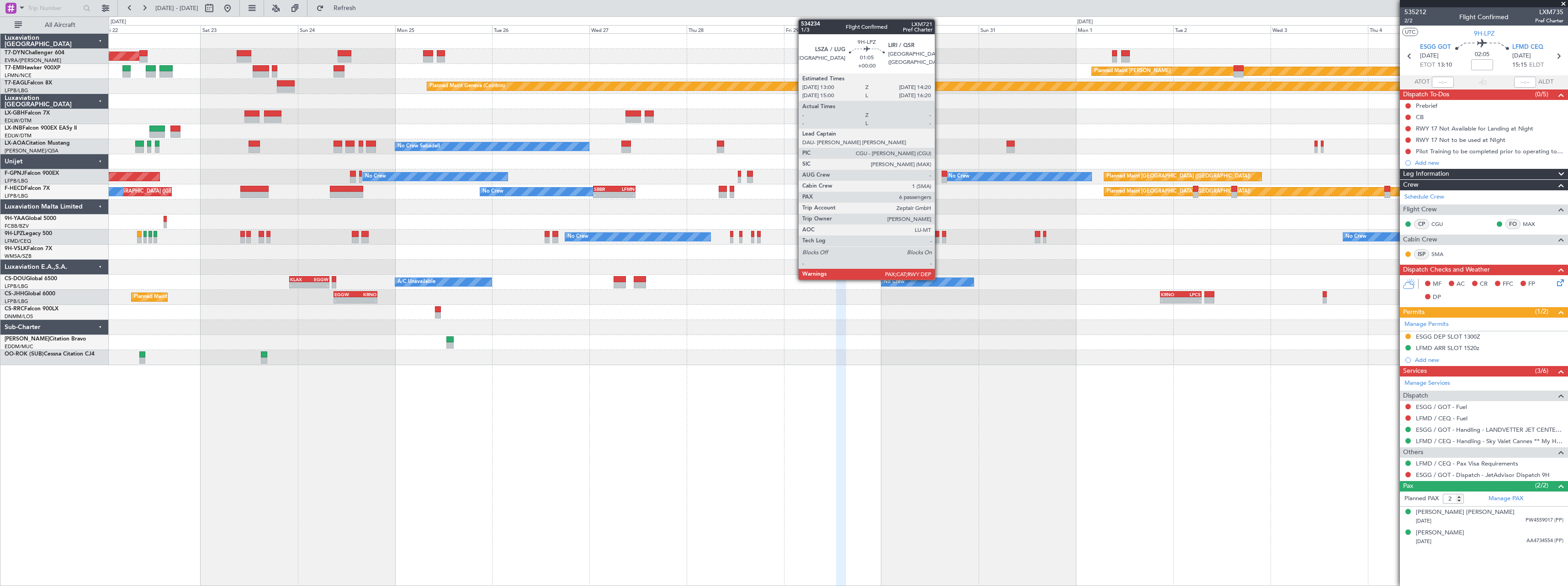
click at [939, 239] on div at bounding box center [936, 240] width 6 height 7
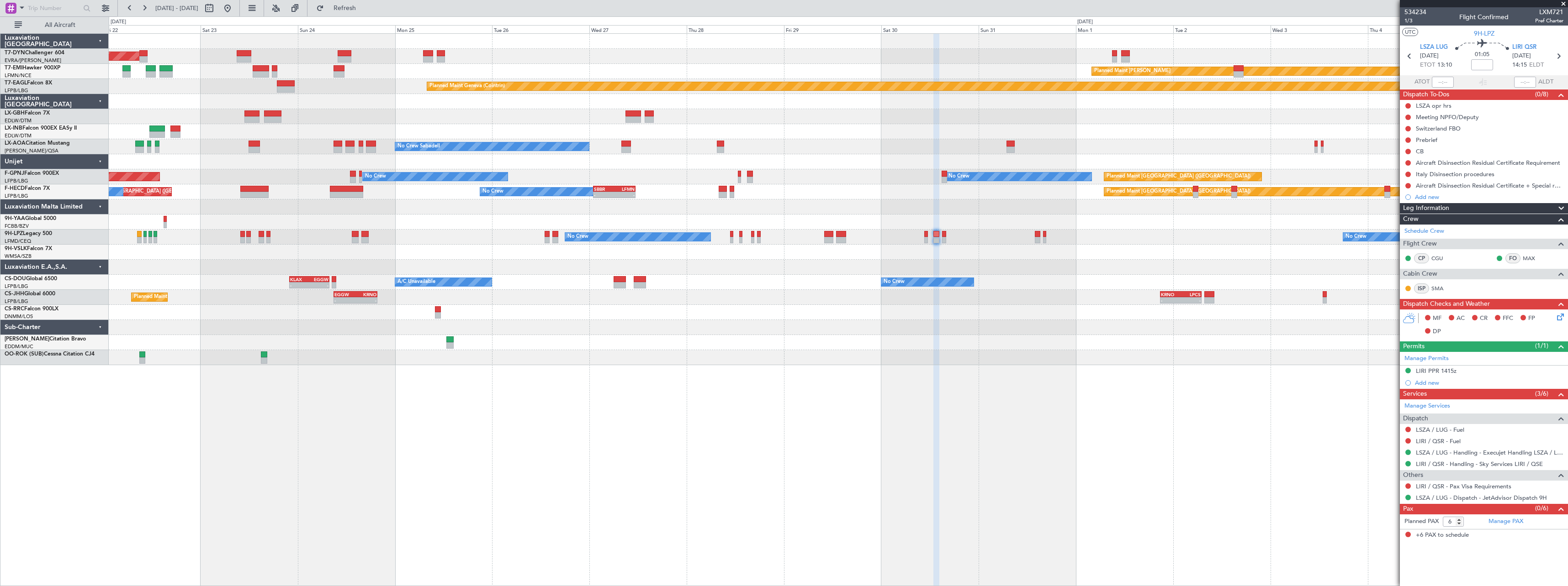
click at [1411, 484] on div at bounding box center [1408, 486] width 7 height 7
click at [1407, 485] on button at bounding box center [1408, 487] width 6 height 6
click at [1379, 375] on span "Not Required" at bounding box center [1386, 376] width 36 height 9
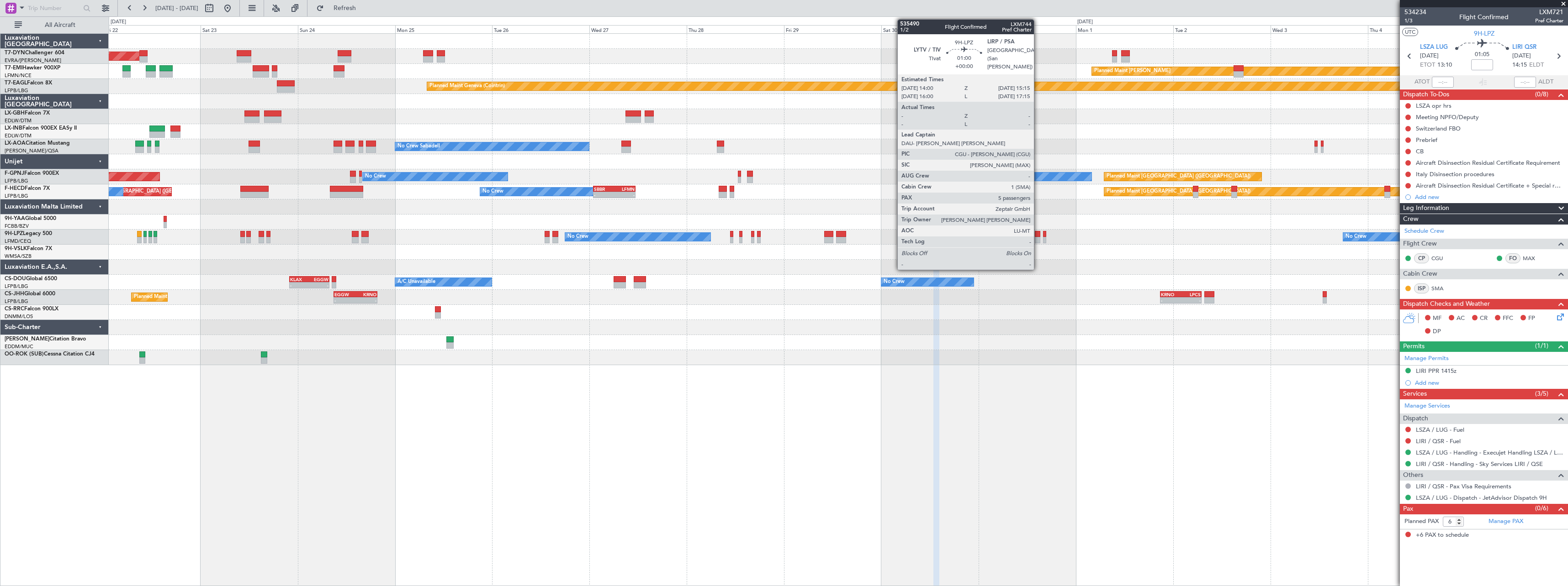
click at [1038, 236] on div at bounding box center [1038, 234] width 6 height 7
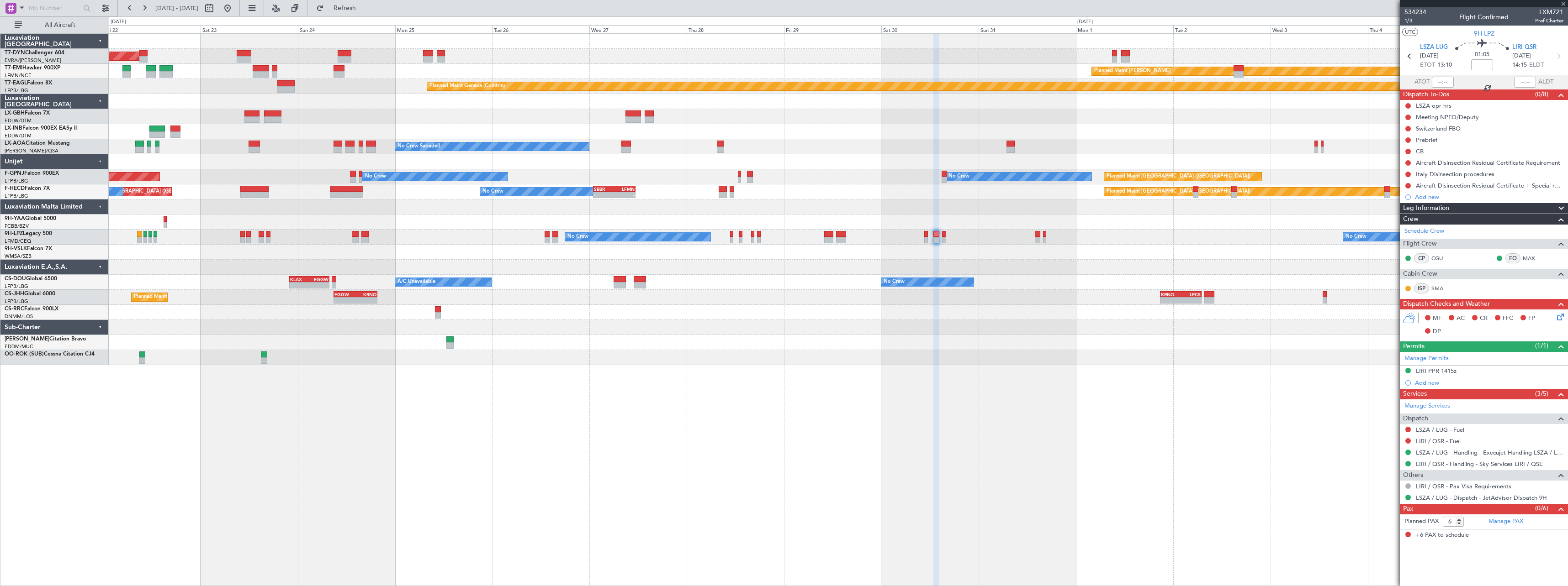
type input "5"
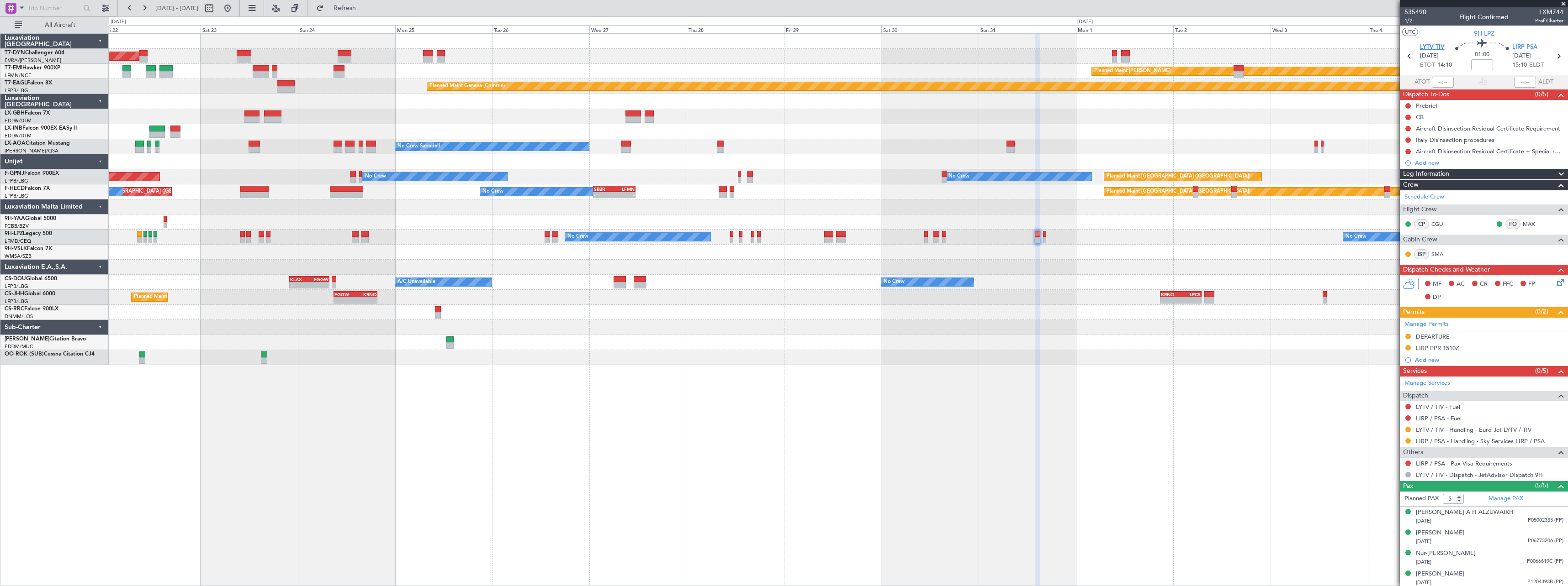
click at [1441, 49] on span "LYTV TIV" at bounding box center [1432, 47] width 25 height 9
click at [1513, 518] on div "28/09/1969 P05002333 (PP)" at bounding box center [1490, 521] width 148 height 9
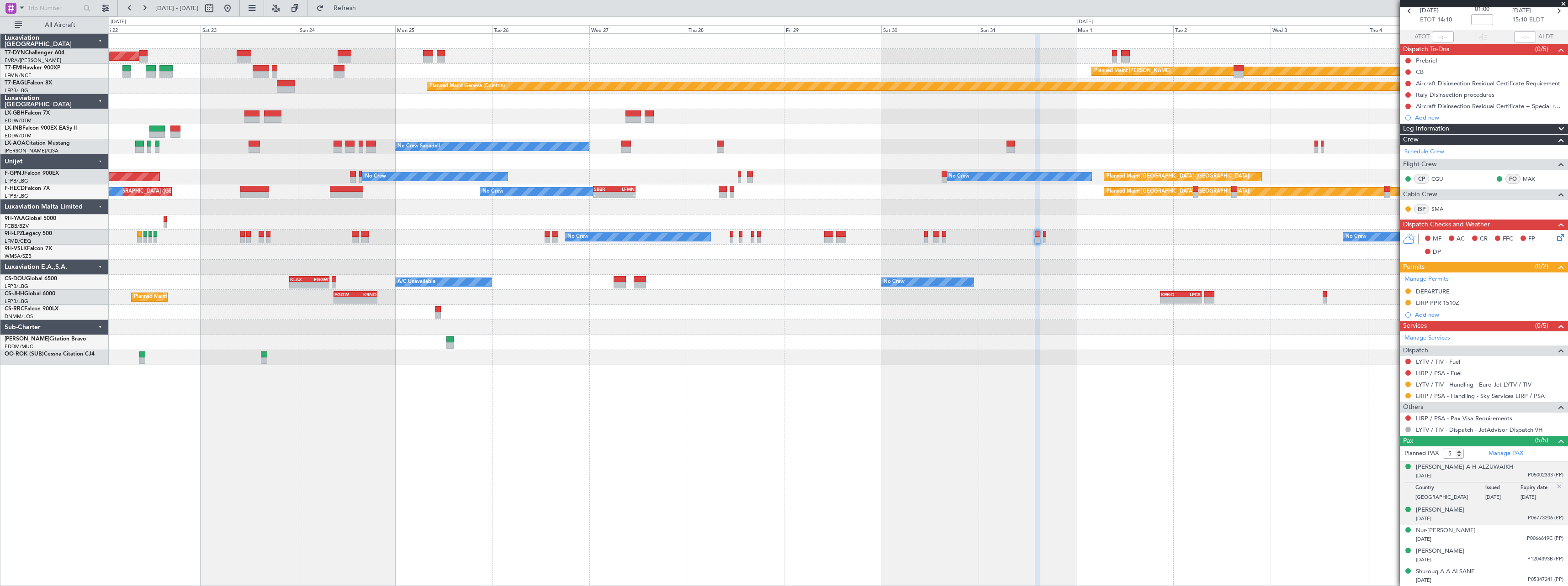
click at [1499, 520] on div "01/08/1967 P06773206 (PP)" at bounding box center [1490, 518] width 148 height 9
click at [1499, 530] on div "Nur-Aisa ESPIRITU 25/07/1991 P0066619C (PP)" at bounding box center [1490, 535] width 148 height 18
click at [1508, 551] on div "Shiela Ann CRUZ 03/01/1987 P1204393B (PP)" at bounding box center [1490, 556] width 148 height 18
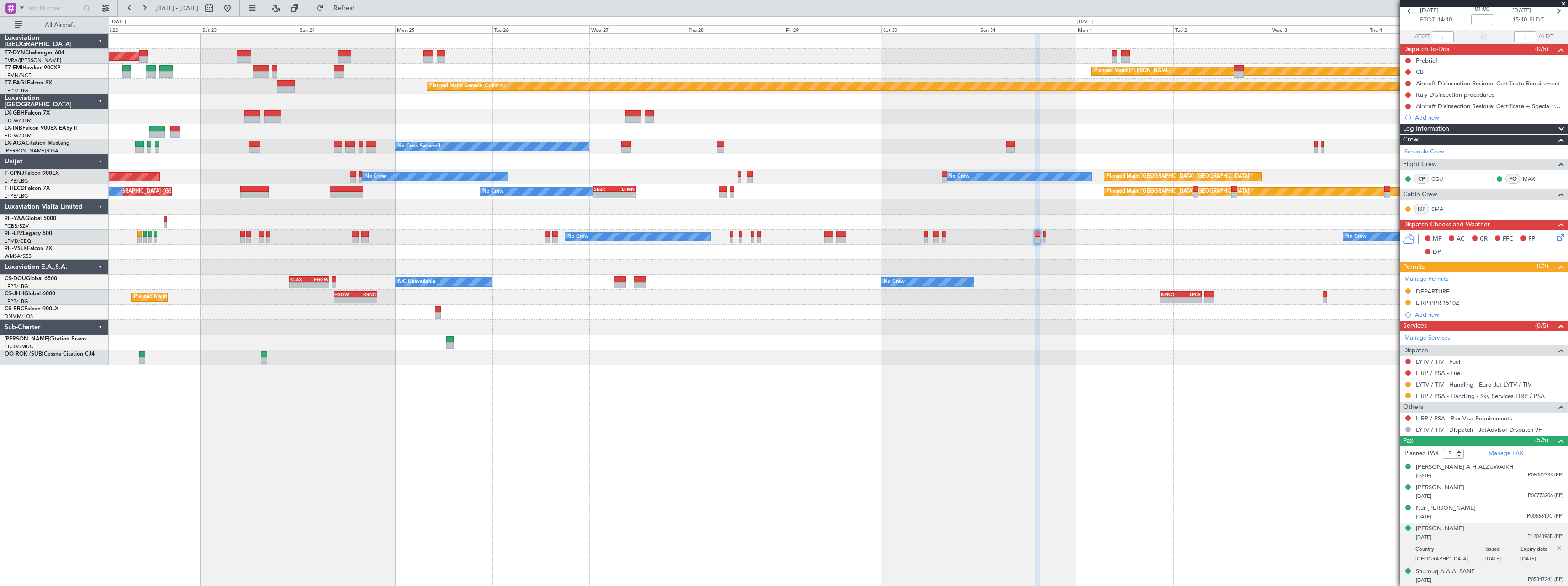
click at [1497, 580] on div "12/11/1968 P05347241 (PP)" at bounding box center [1490, 580] width 148 height 9
click at [1490, 534] on div "03/01/1987 P1204393B (PP)" at bounding box center [1490, 537] width 148 height 9
click at [1496, 574] on div "Shurouq A A ALSANE 12/11/1968 P05347241 (PP)" at bounding box center [1490, 576] width 148 height 18
click at [1496, 511] on div "Nur-Aisa ESPIRITU 25/07/1991 P0066619C (PP)" at bounding box center [1490, 513] width 148 height 18
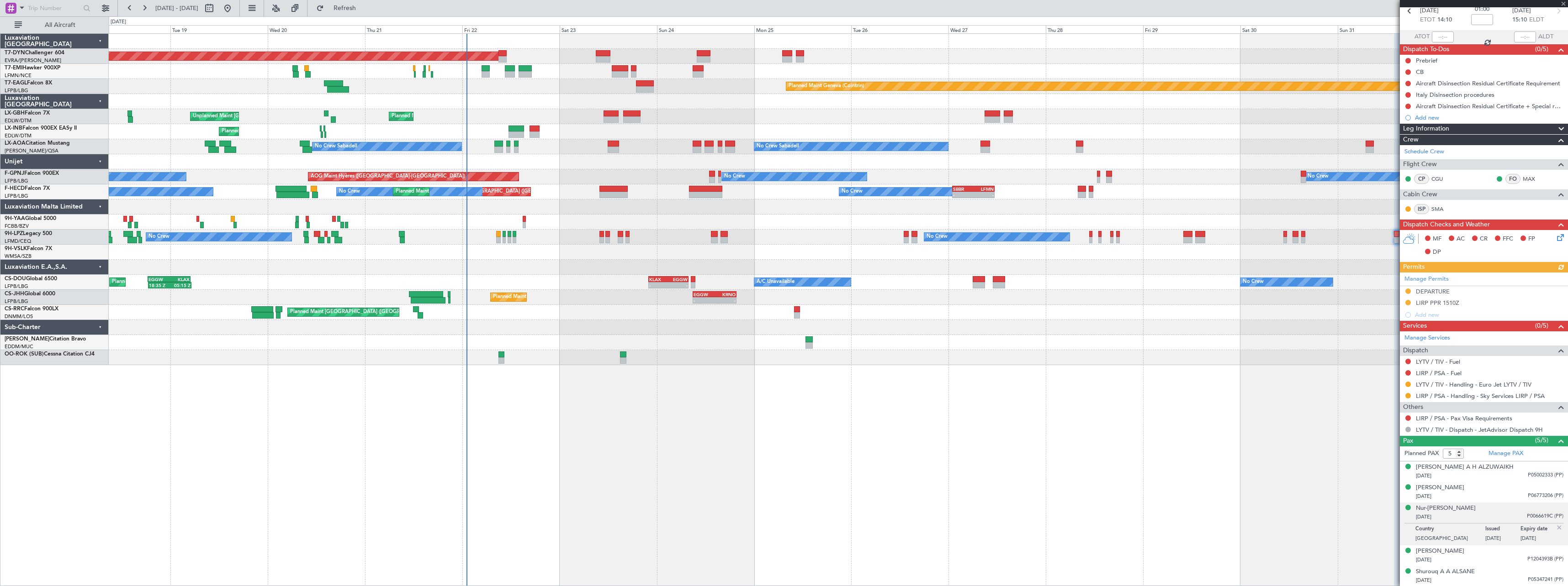
click at [685, 405] on div "Planned Maint Basel-Mulhouse Planned Maint Chester Planned Maint Geneva (Cointr…" at bounding box center [838, 310] width 1459 height 553
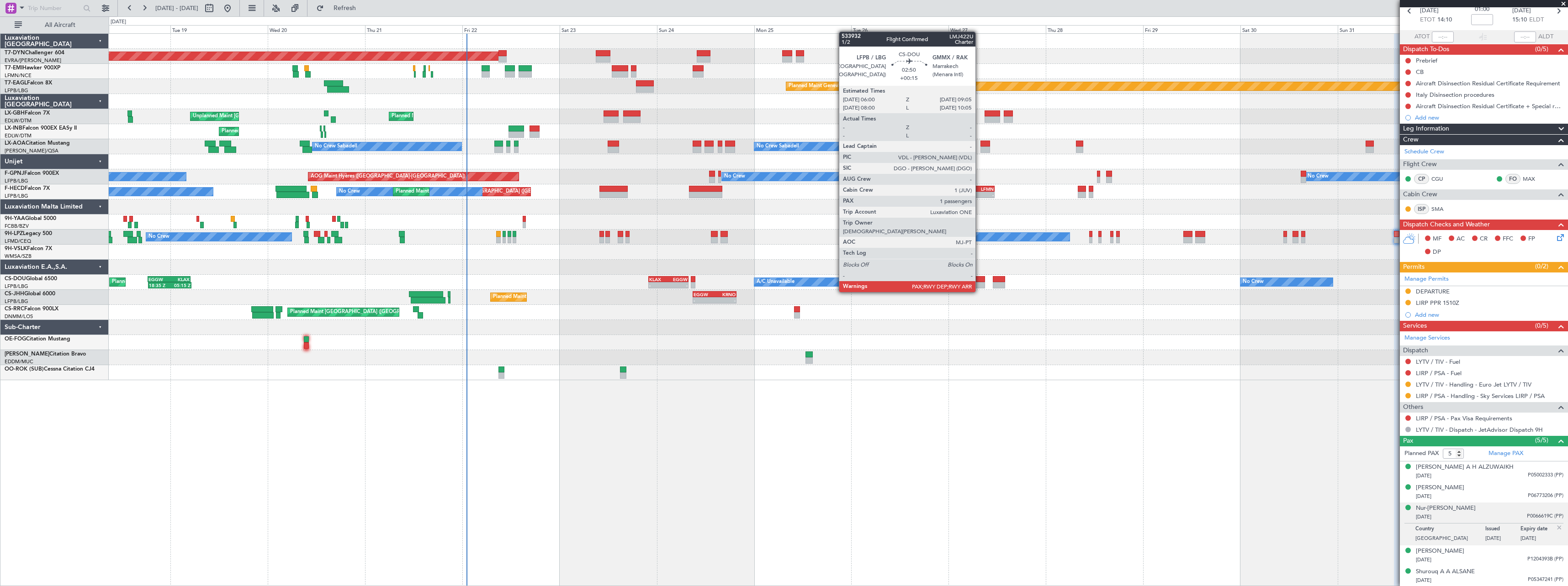
click at [980, 283] on div at bounding box center [979, 285] width 13 height 7
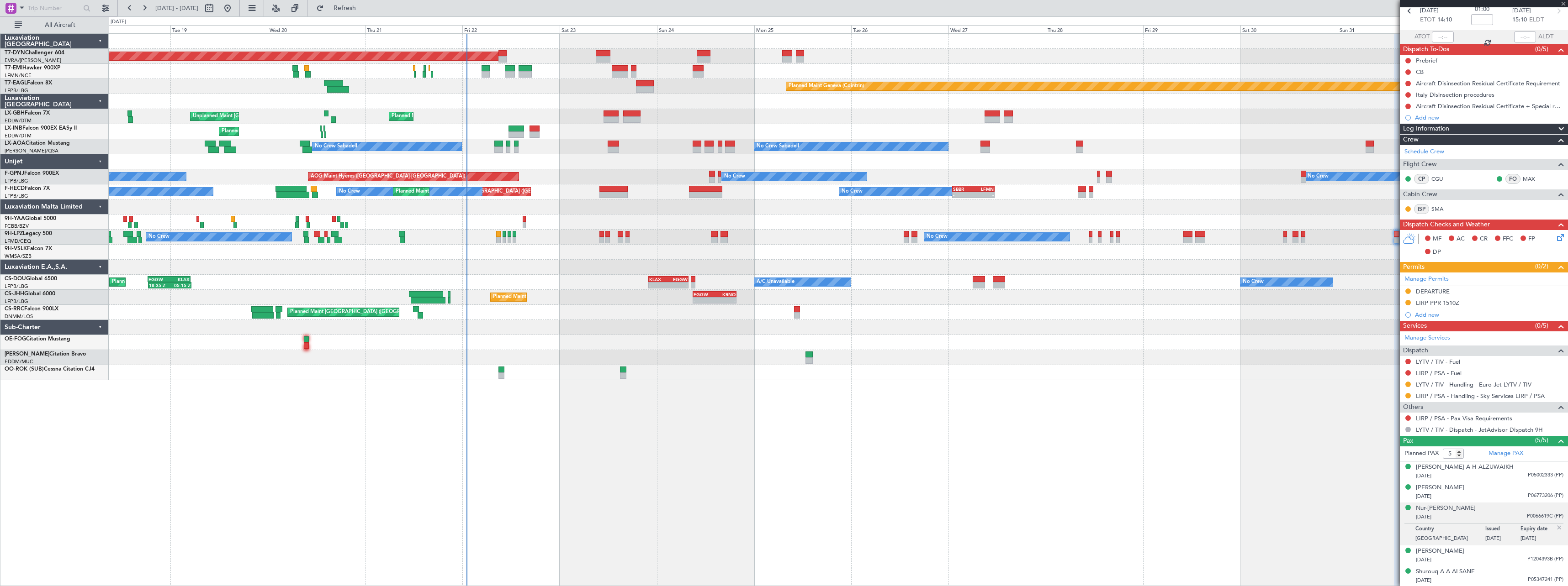
type input "+00:15"
type input "1"
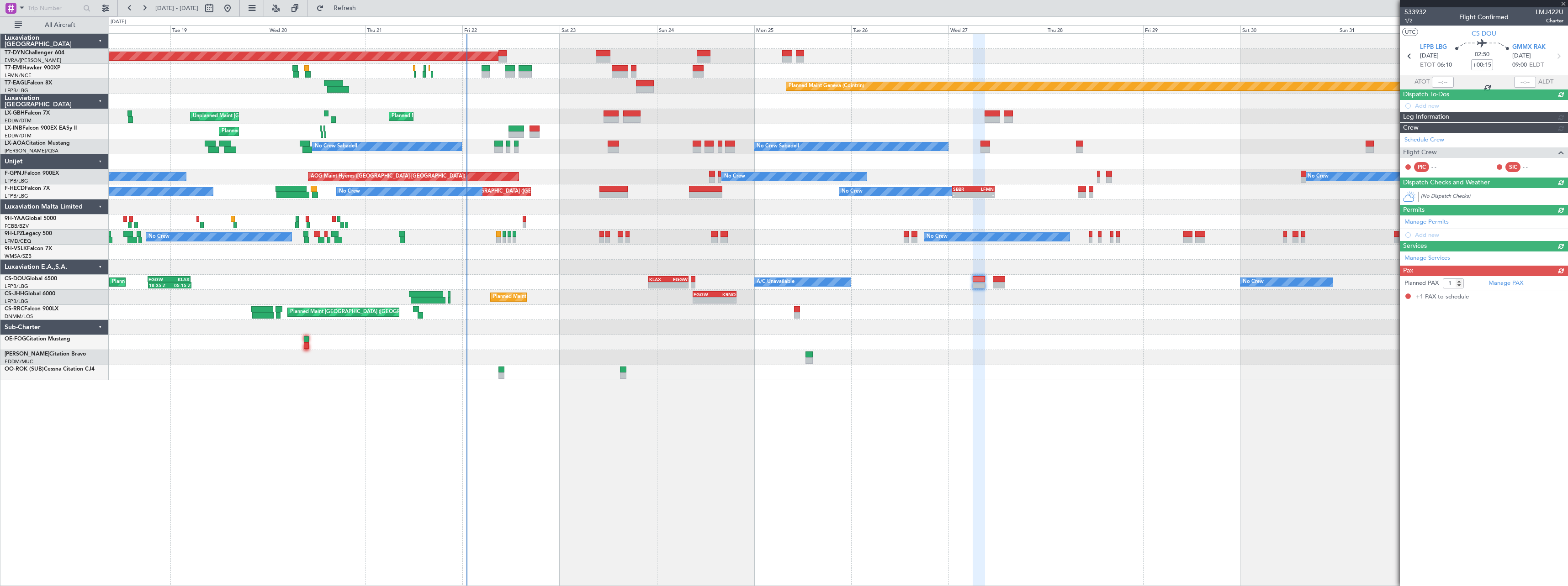
scroll to position [0, 0]
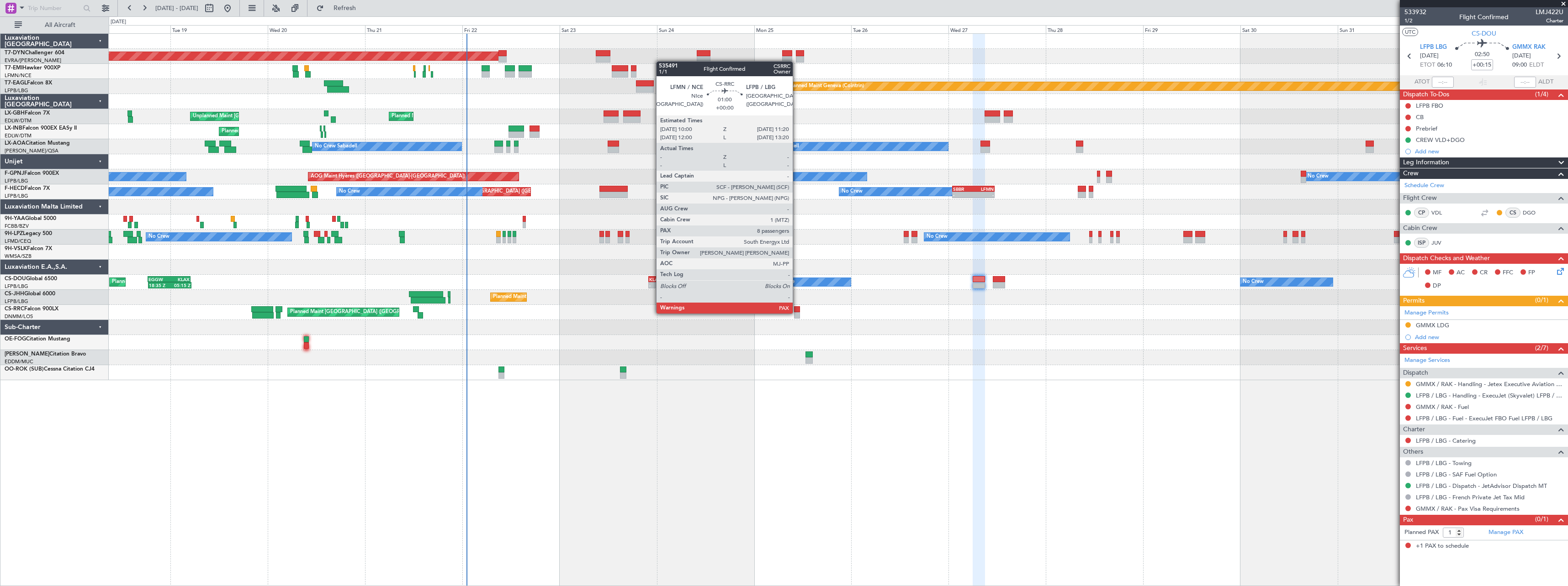
click at [797, 313] on div at bounding box center [797, 316] width 6 height 7
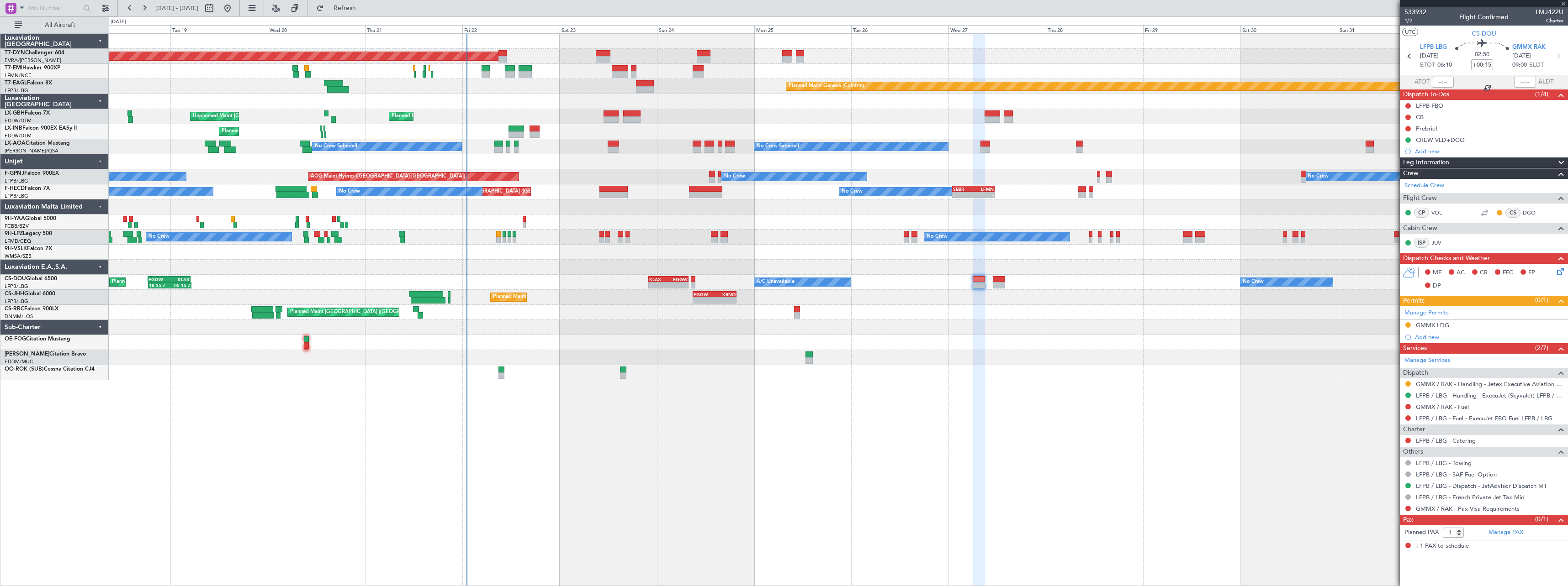
type input "8"
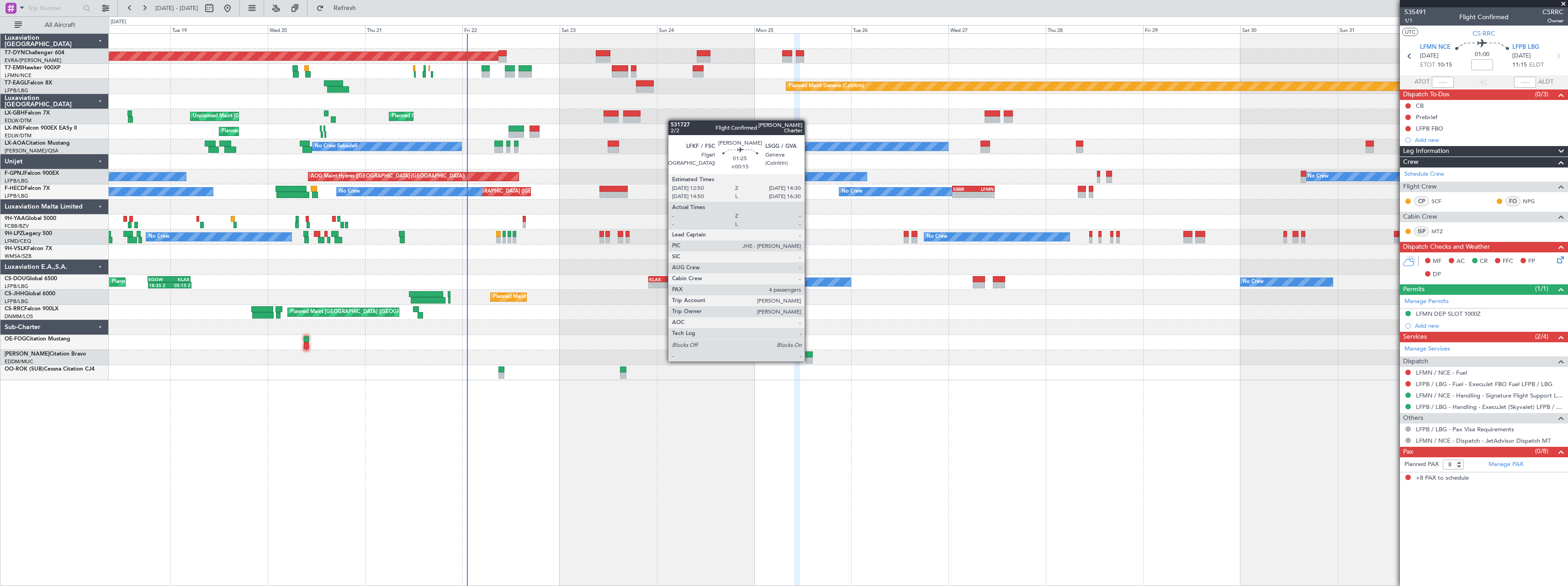
click at [809, 361] on div at bounding box center [809, 361] width 7 height 7
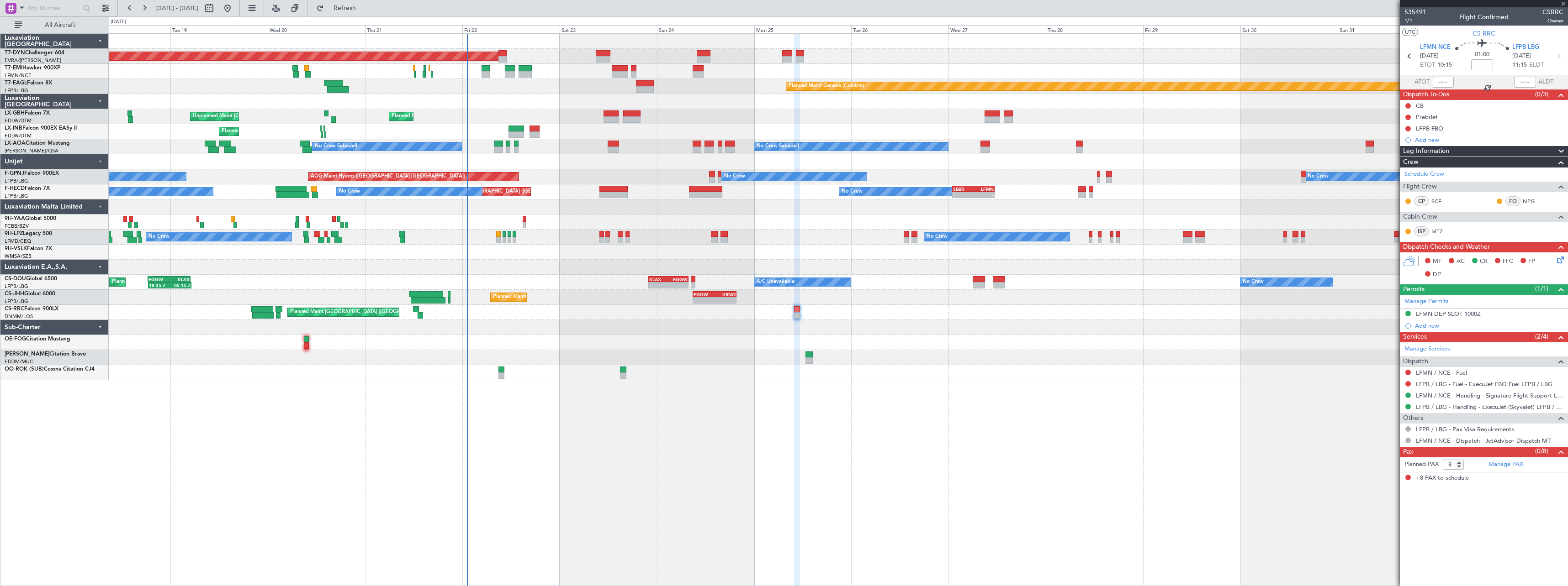
type input "+00:15"
type input "4"
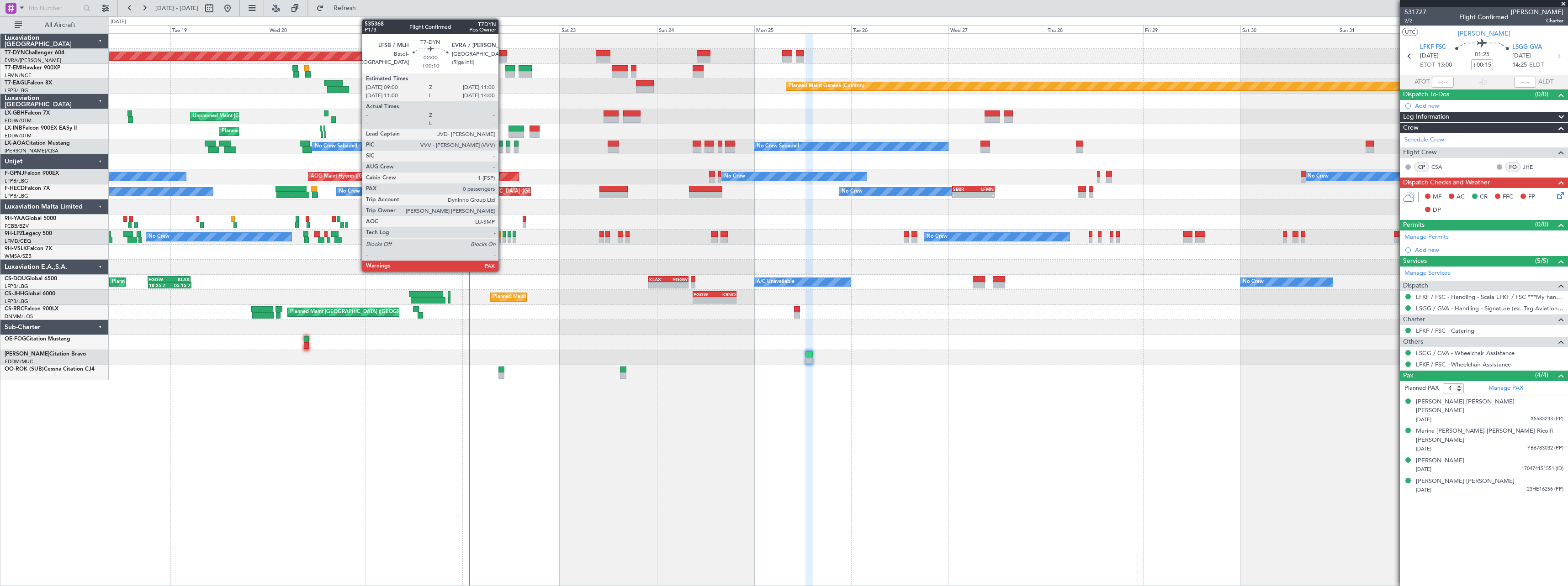
click at [503, 52] on div at bounding box center [502, 53] width 8 height 7
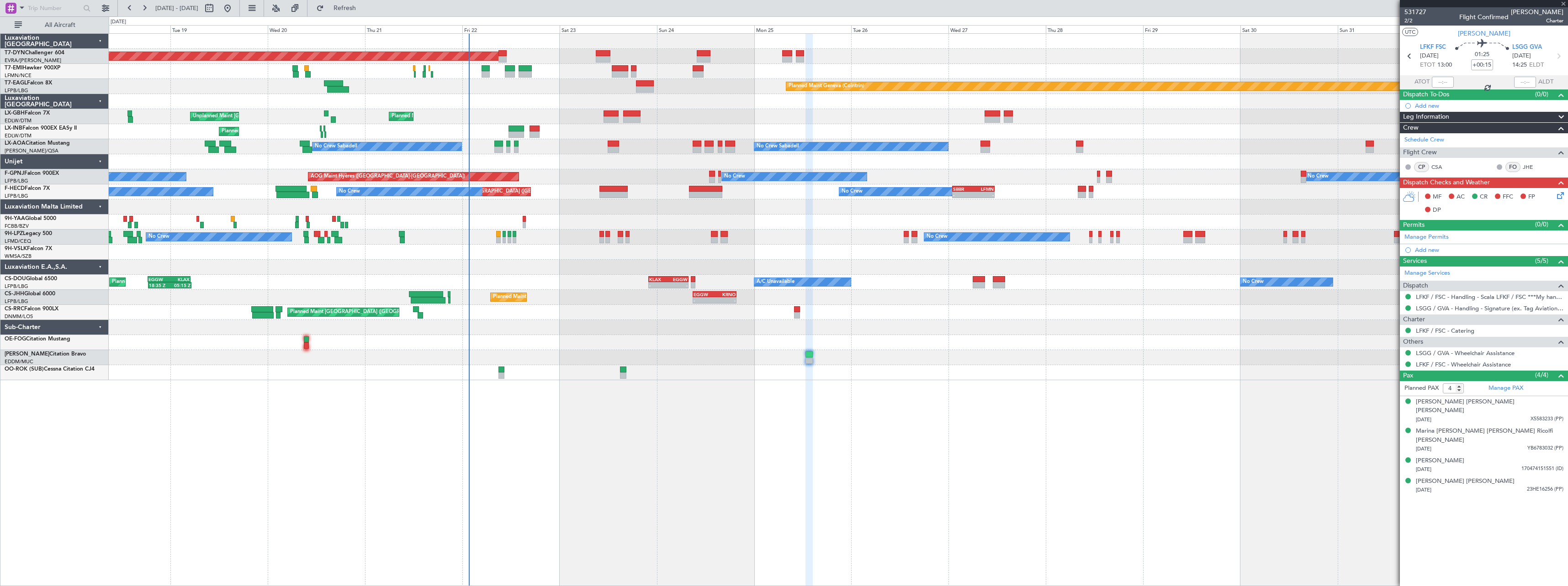
type input "+00:10"
type input "0"
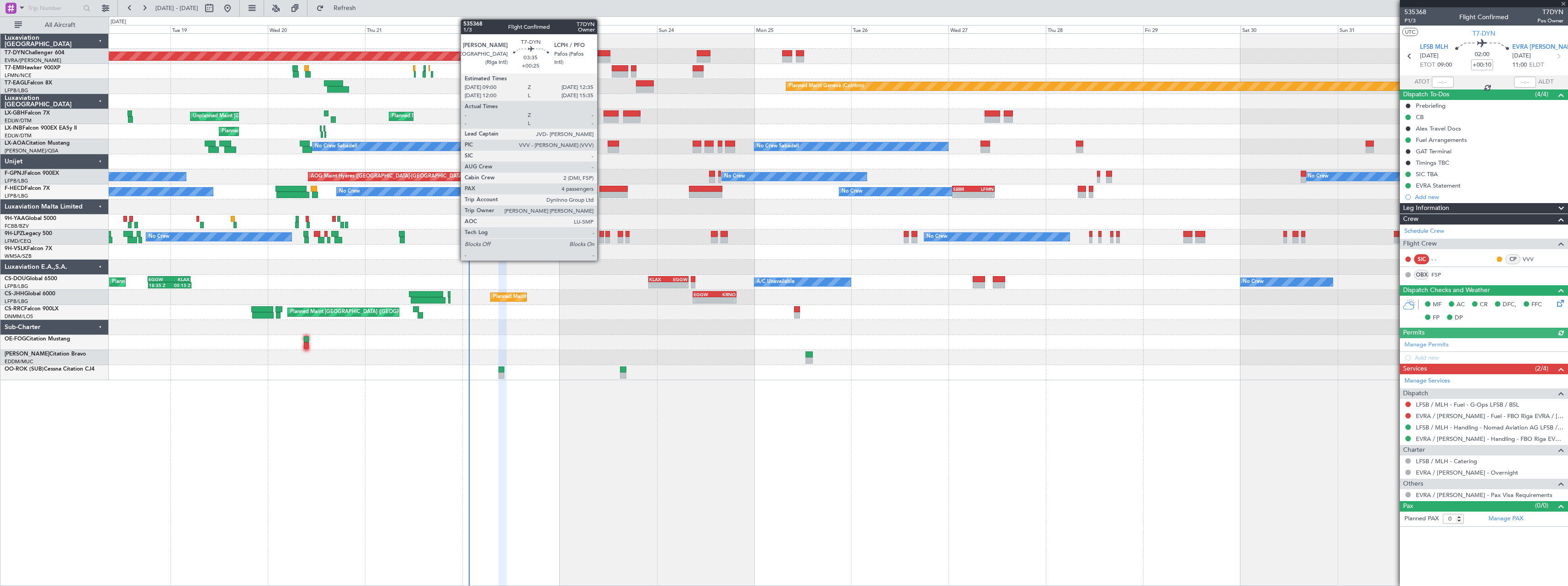
click at [601, 51] on div at bounding box center [603, 53] width 15 height 7
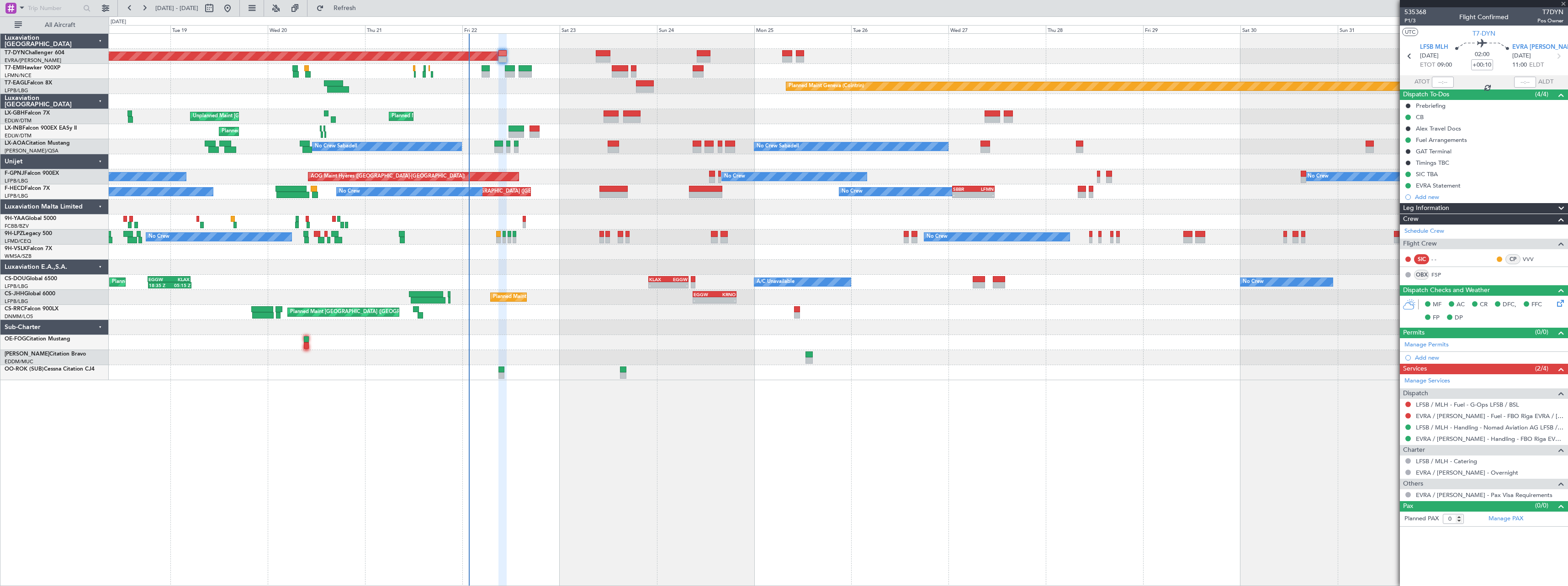
type input "+00:25"
type input "4"
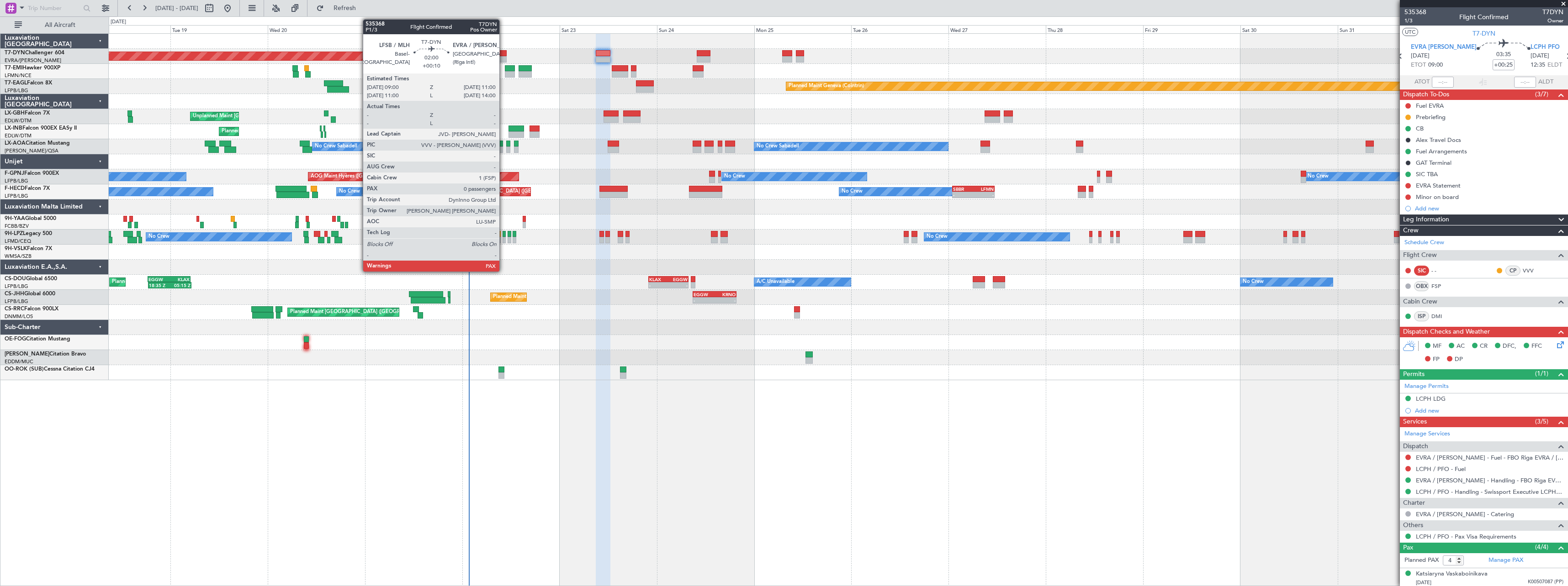
click at [504, 55] on div at bounding box center [502, 53] width 8 height 7
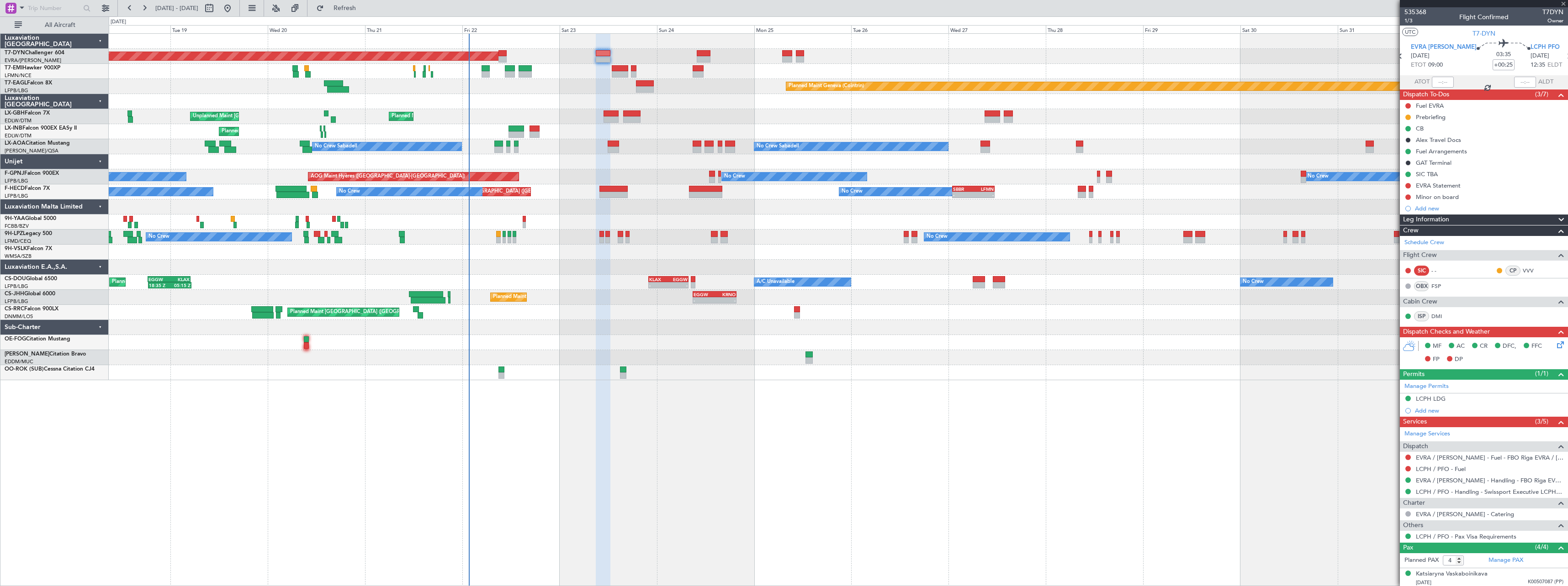
type input "+00:10"
type input "0"
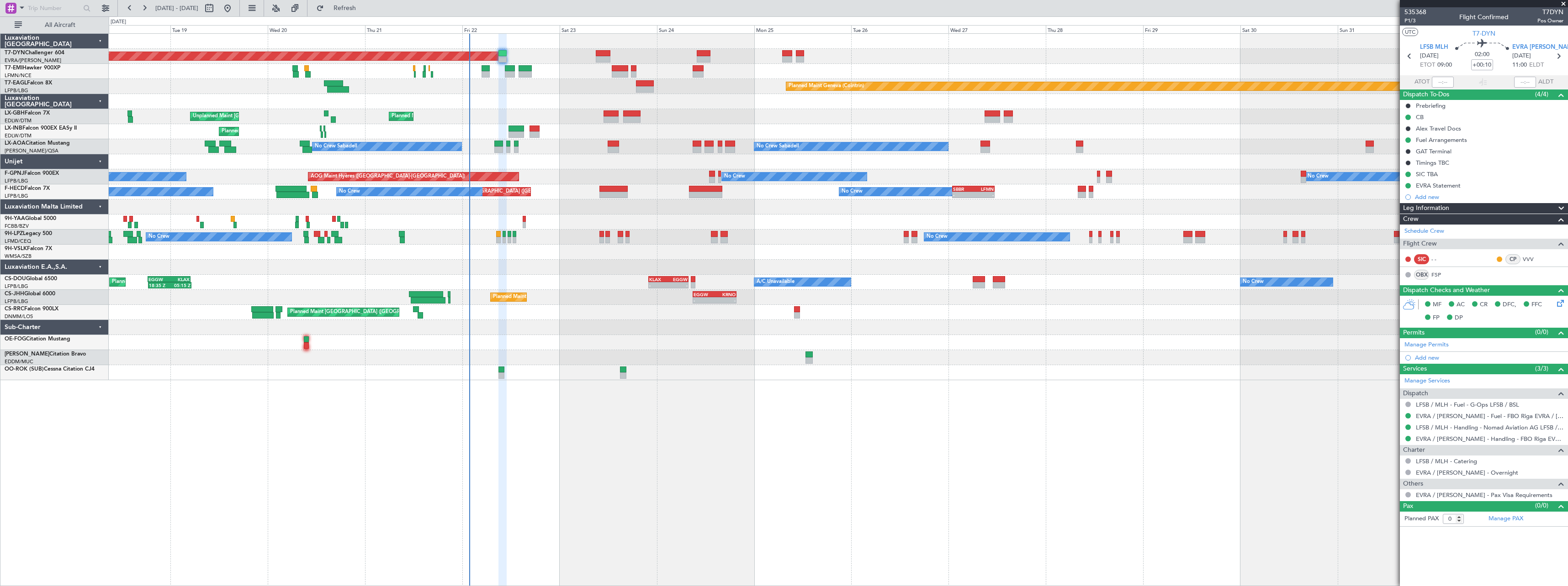
click at [586, 249] on div at bounding box center [838, 252] width 1459 height 15
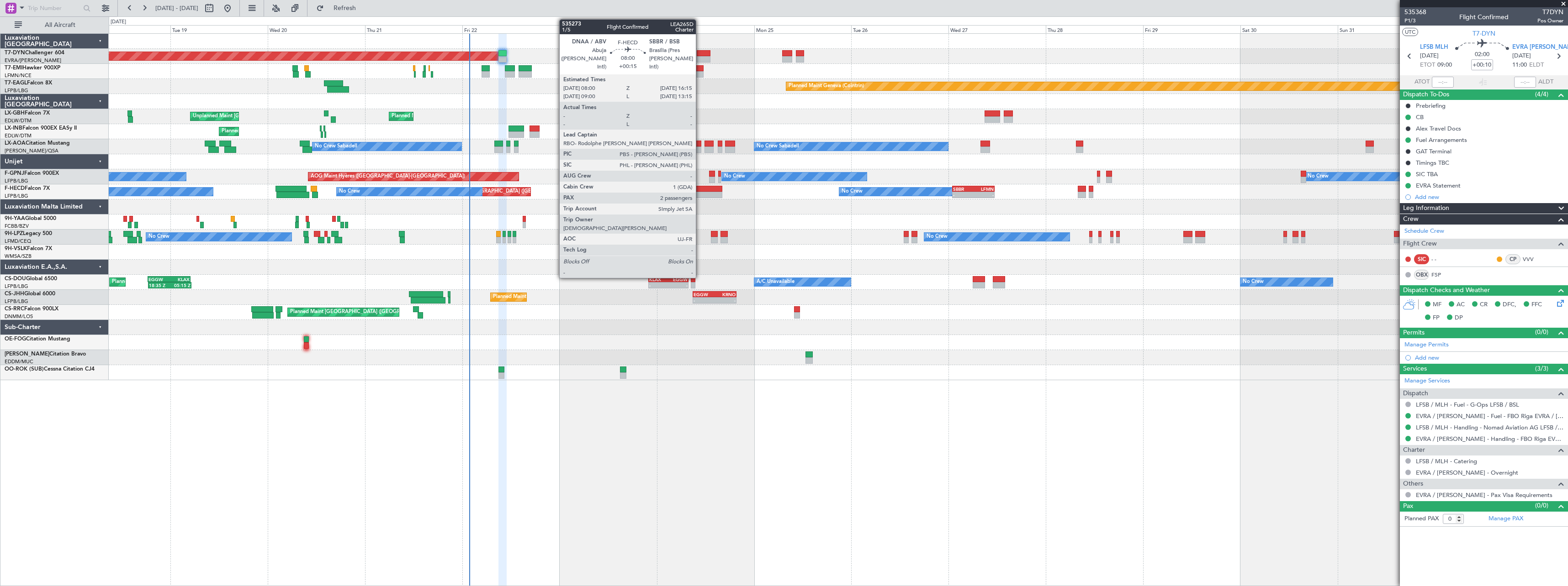
click at [700, 190] on div at bounding box center [706, 189] width 33 height 7
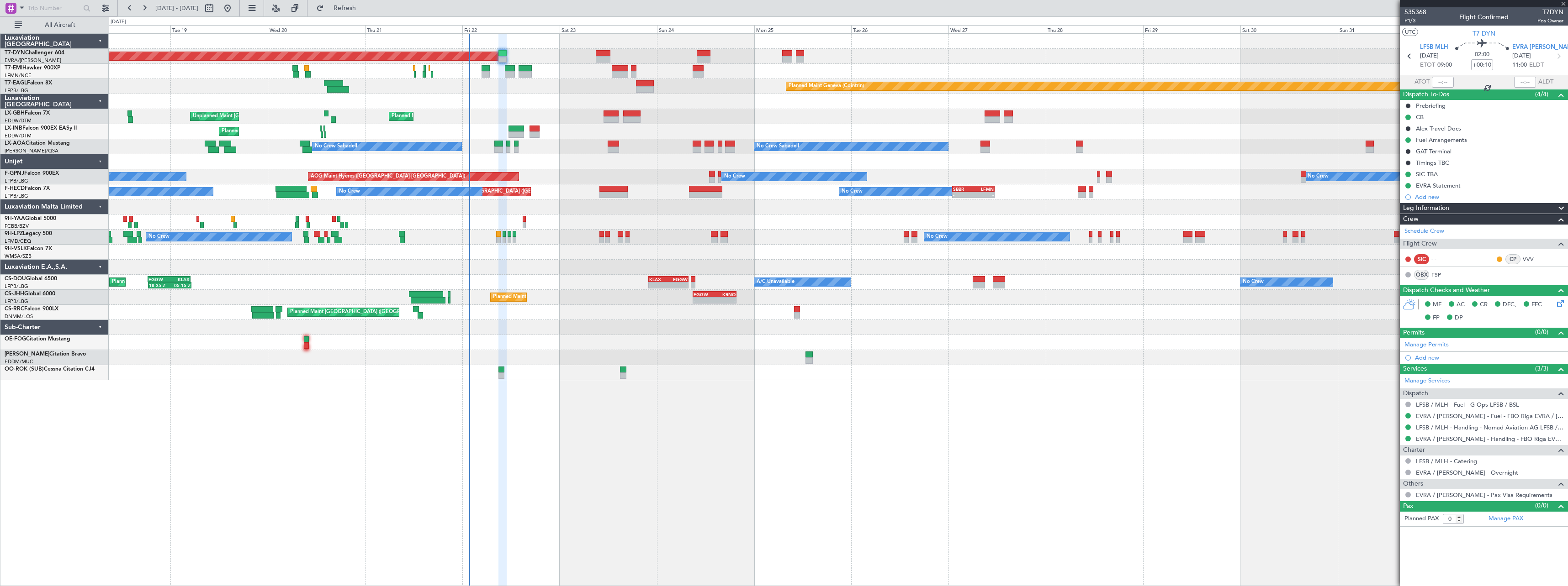
type input "+00:15"
type input "2"
